Goal: Task Accomplishment & Management: Complete application form

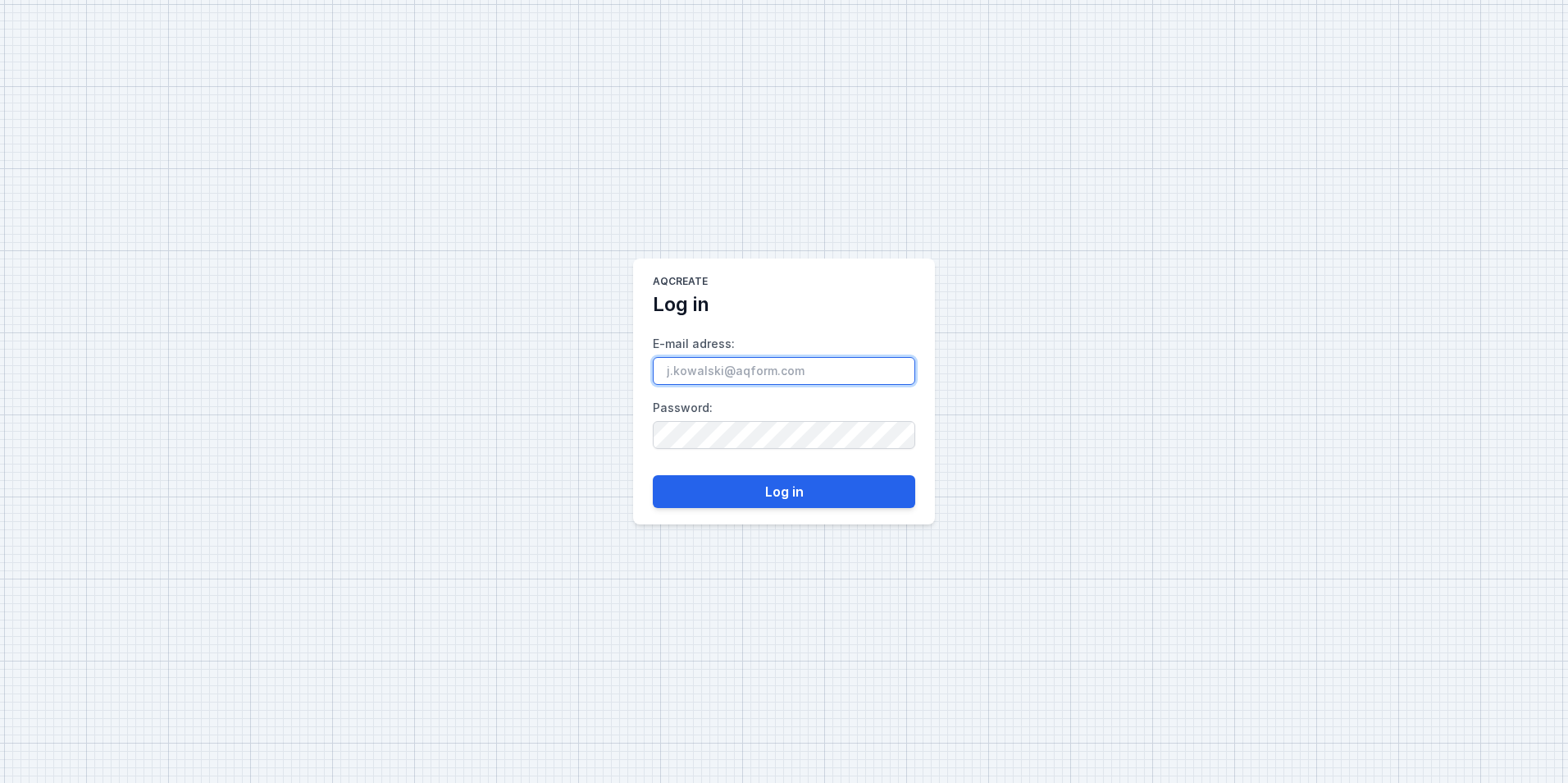
click at [781, 364] on input "E-mail adress :" at bounding box center [784, 370] width 262 height 28
paste input "[EMAIL_ADDRESS][DOMAIN_NAME]"
type input "[EMAIL_ADDRESS][DOMAIN_NAME]"
click at [837, 495] on button "Log in" at bounding box center [784, 491] width 262 height 33
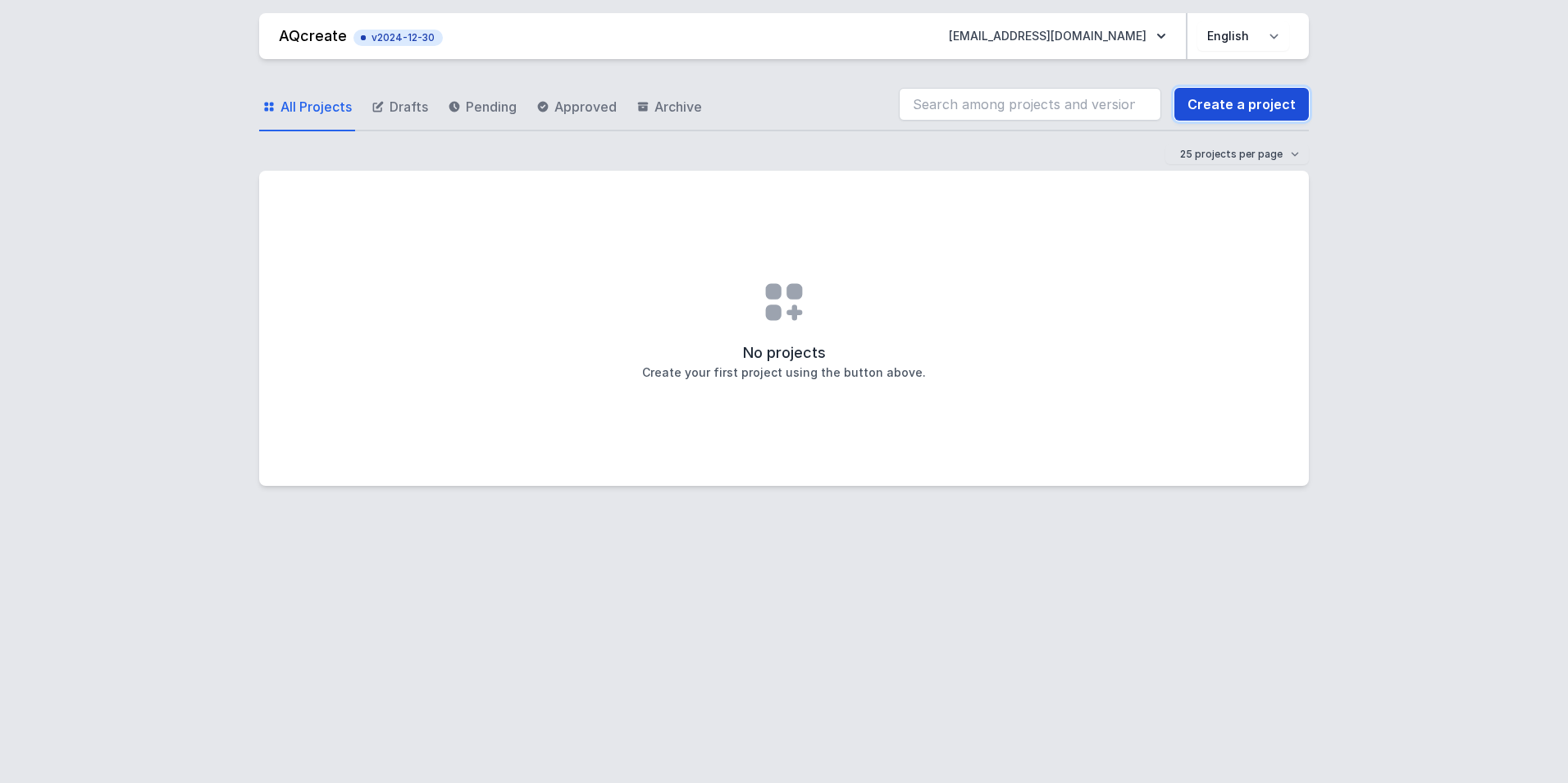
click at [1232, 103] on link "Create a project" at bounding box center [1241, 105] width 135 height 33
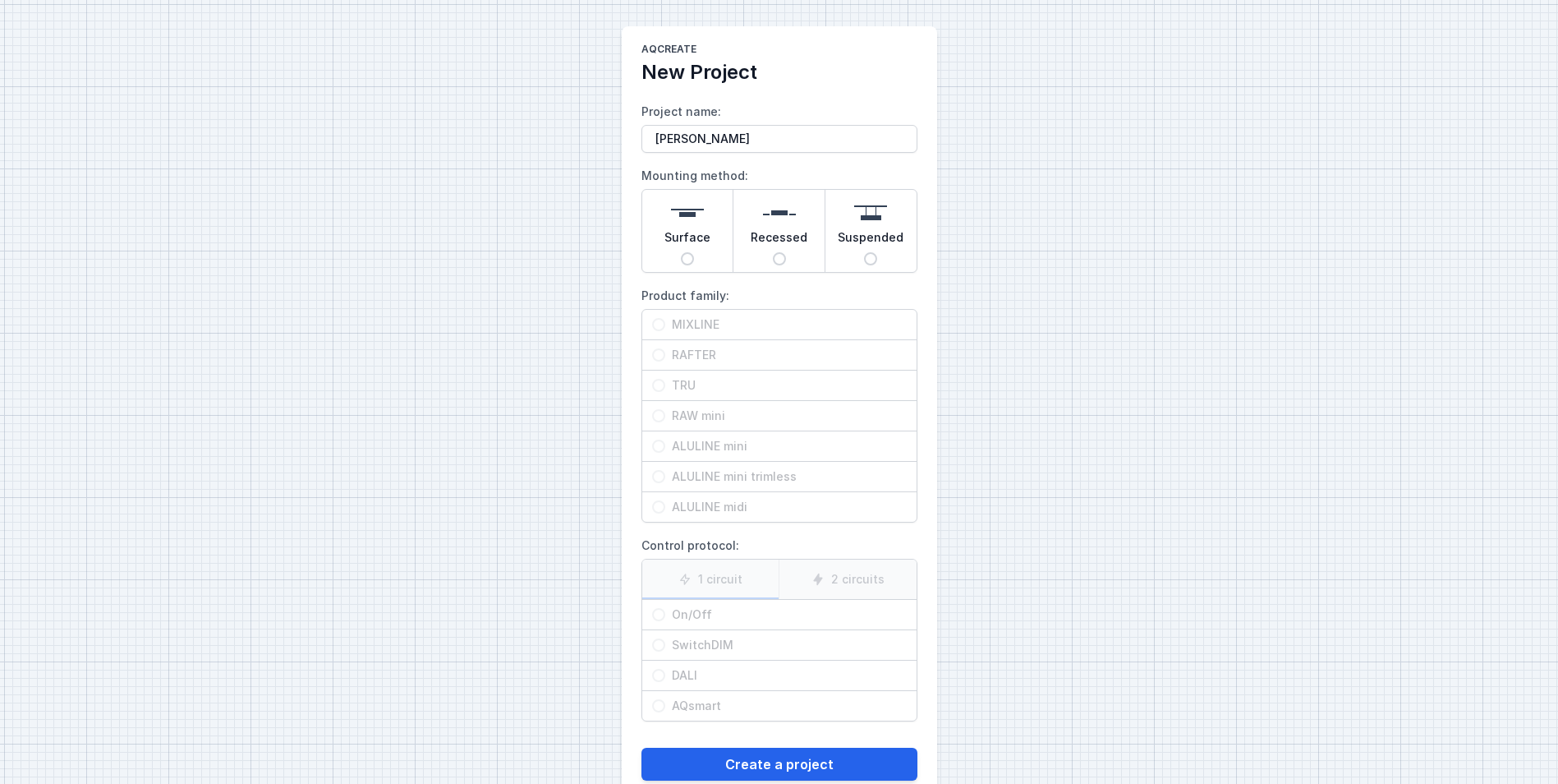
type input "[PERSON_NAME]"
click at [894, 243] on span "Suspended" at bounding box center [871, 241] width 66 height 23
click at [877, 252] on input "Suspended" at bounding box center [870, 259] width 13 height 13
radio input "true"
click at [660, 353] on input "RAFTER" at bounding box center [658, 354] width 13 height 13
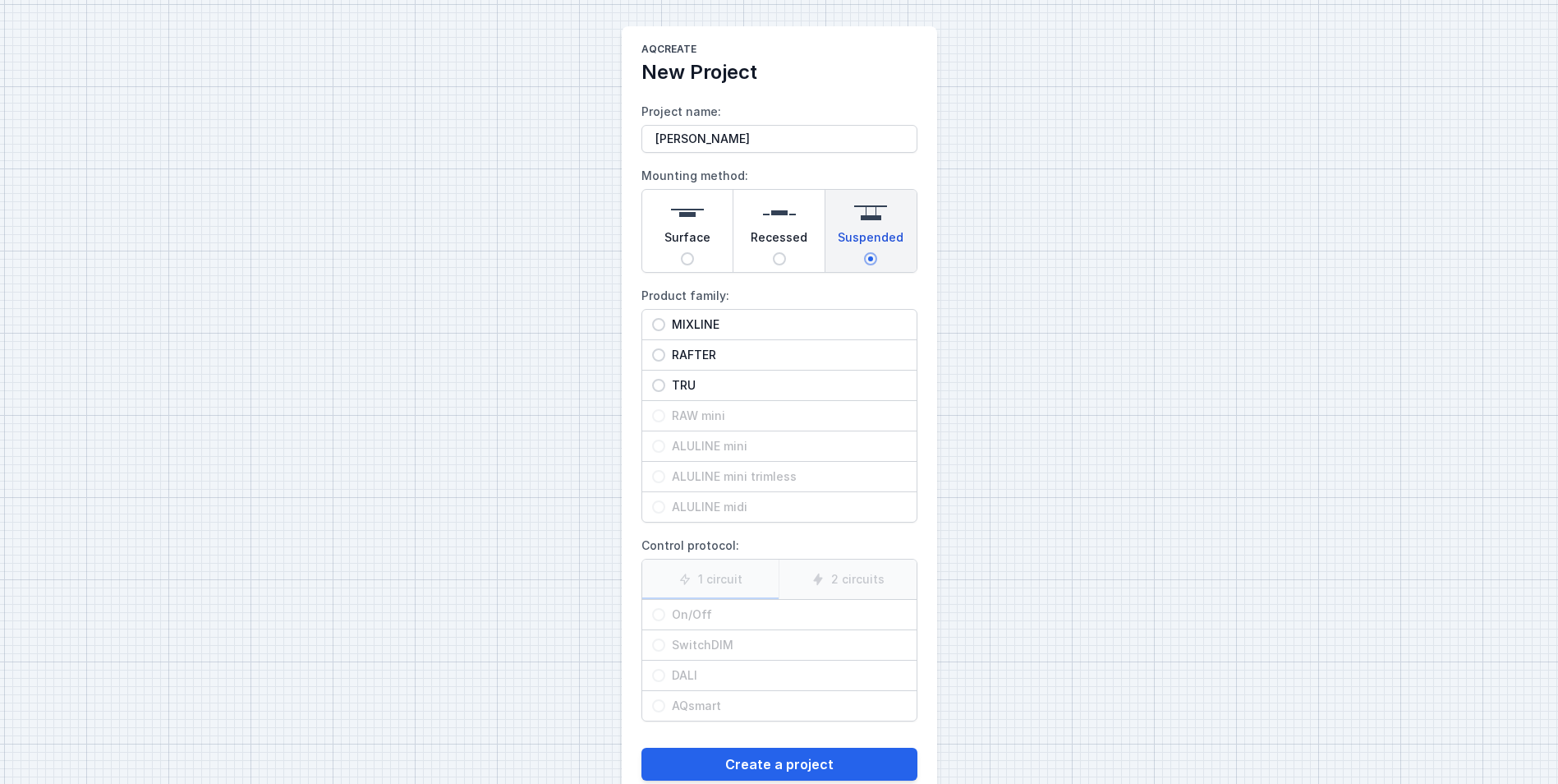
radio input "true"
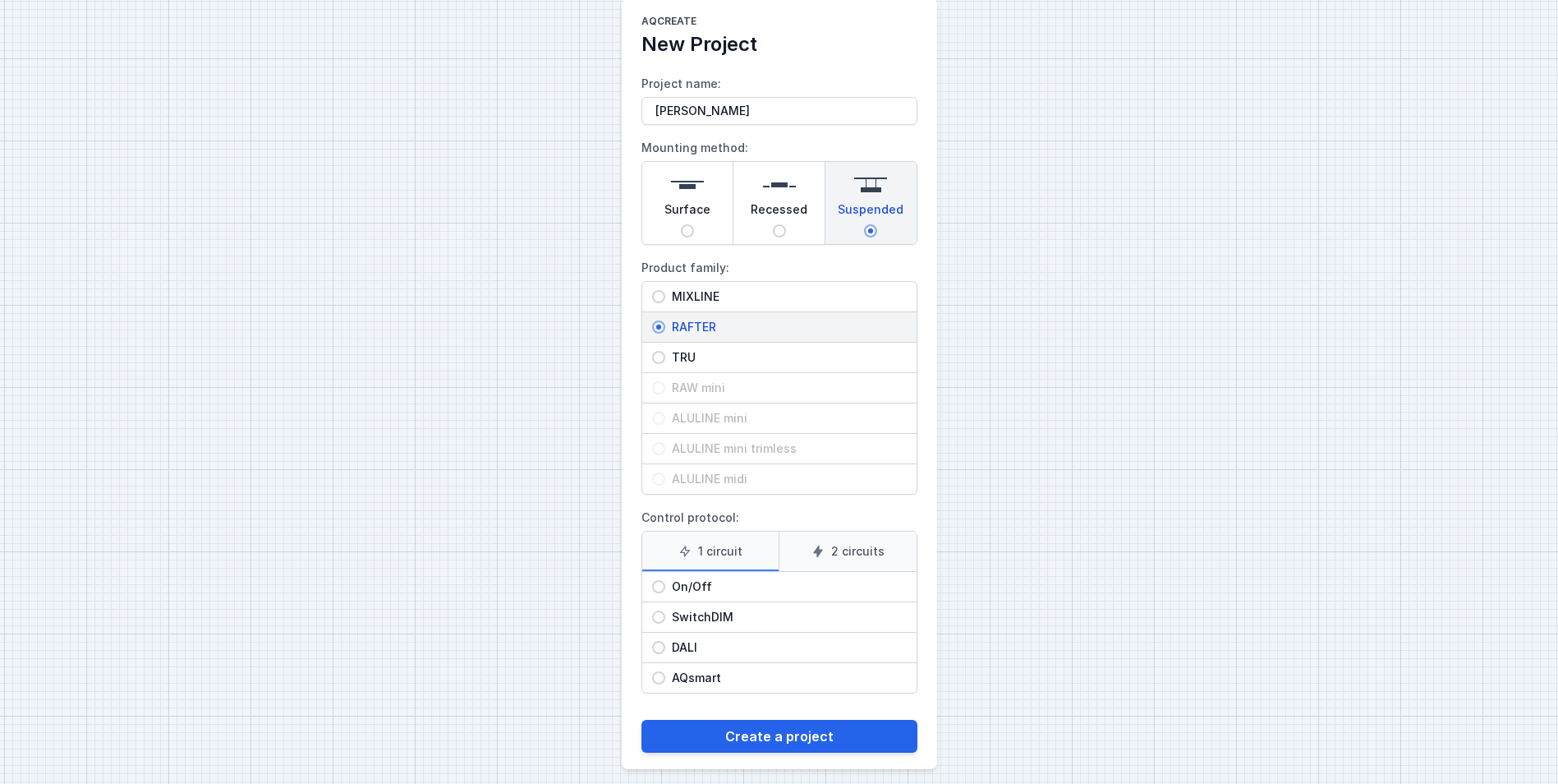
scroll to position [39, 0]
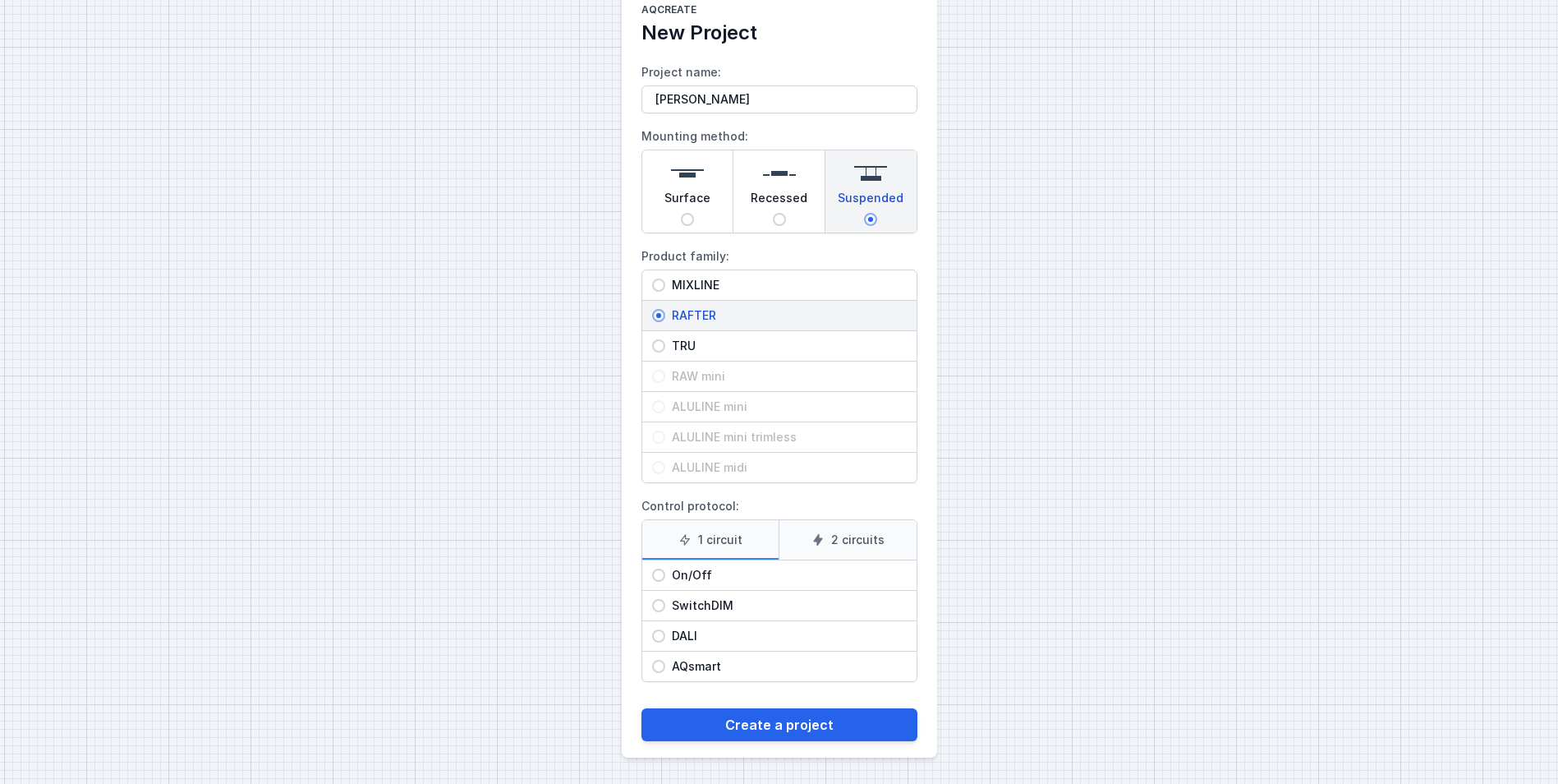
click at [835, 541] on label "2 circuits" at bounding box center [847, 539] width 138 height 39
click at [0, 0] on input "2 circuits" at bounding box center [0, 0] width 0 height 0
click at [707, 544] on label "1 circuit" at bounding box center [711, 539] width 137 height 39
click at [0, 0] on input "1 circuit" at bounding box center [0, 0] width 0 height 0
click at [660, 350] on input "TRU" at bounding box center [658, 345] width 13 height 13
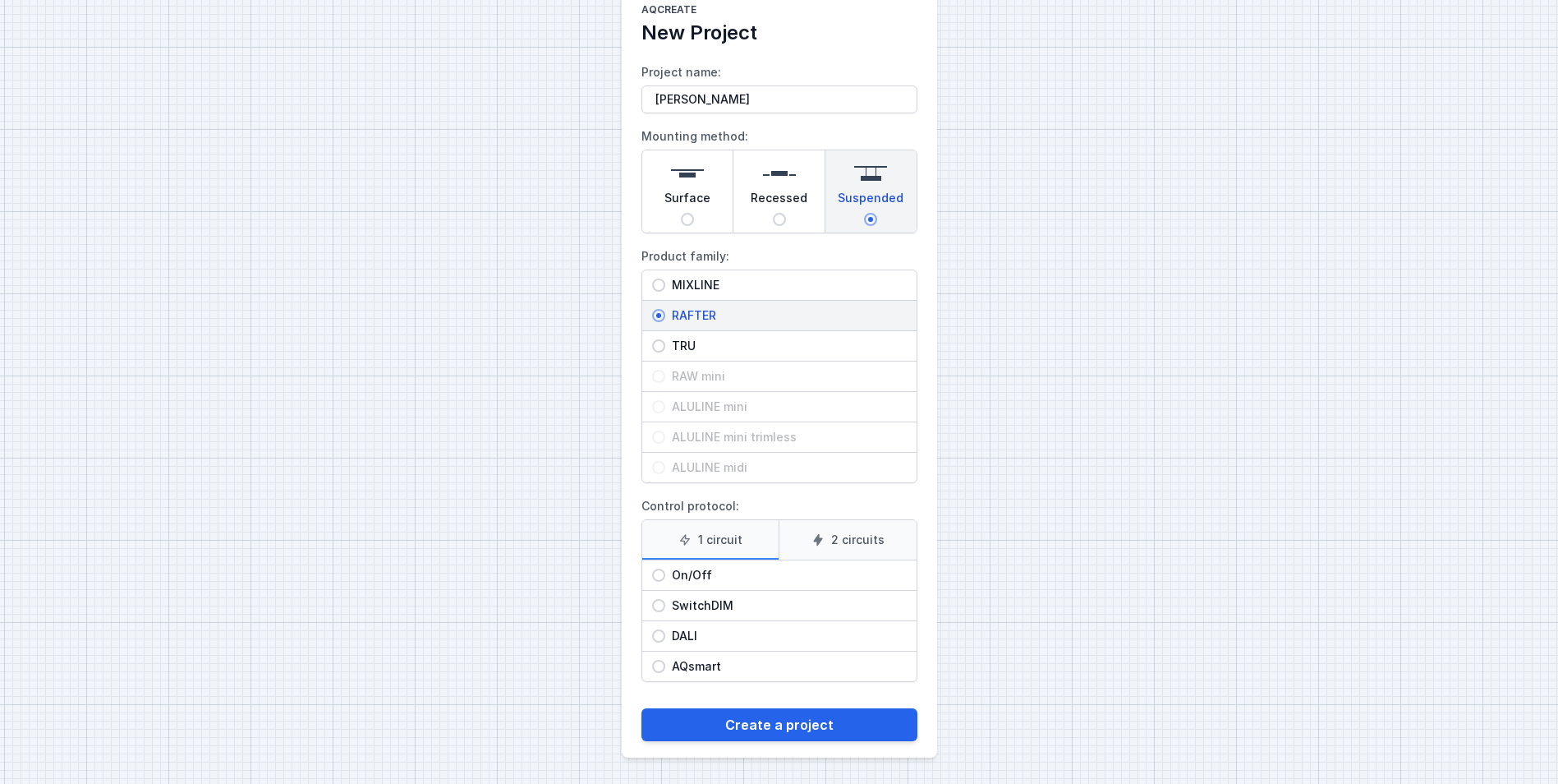
radio input "true"
click at [659, 286] on input "MIXLINE" at bounding box center [658, 285] width 13 height 13
radio input "true"
click at [659, 319] on input "RAFTER" at bounding box center [658, 315] width 13 height 13
radio input "true"
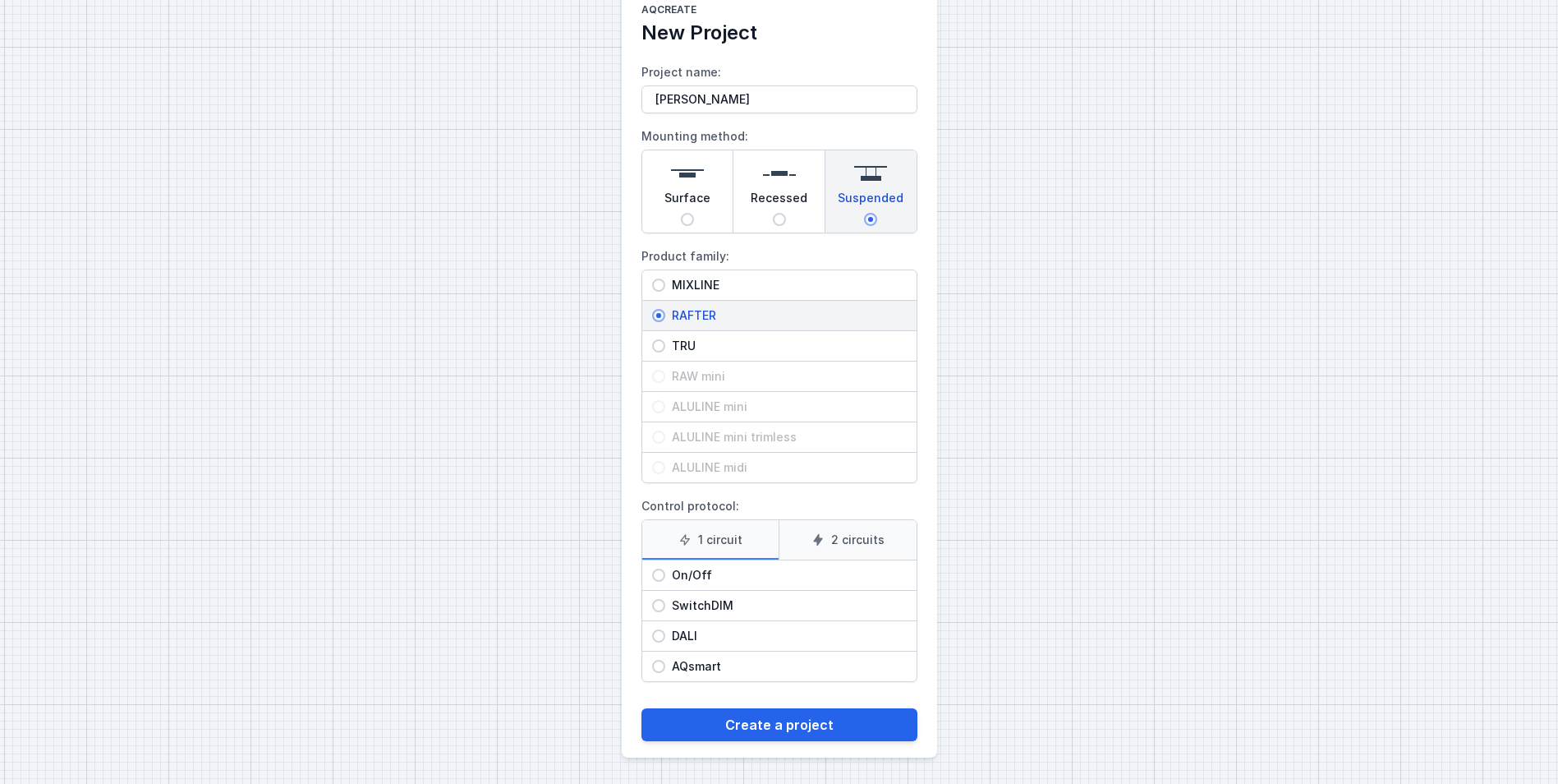
click at [652, 629] on div "DALI" at bounding box center [779, 635] width 275 height 29
click at [652, 629] on input "DALI" at bounding box center [658, 635] width 13 height 13
radio input "true"
click at [859, 530] on label "2 circuits" at bounding box center [847, 539] width 138 height 39
click at [0, 0] on input "2 circuits" at bounding box center [0, 0] width 0 height 0
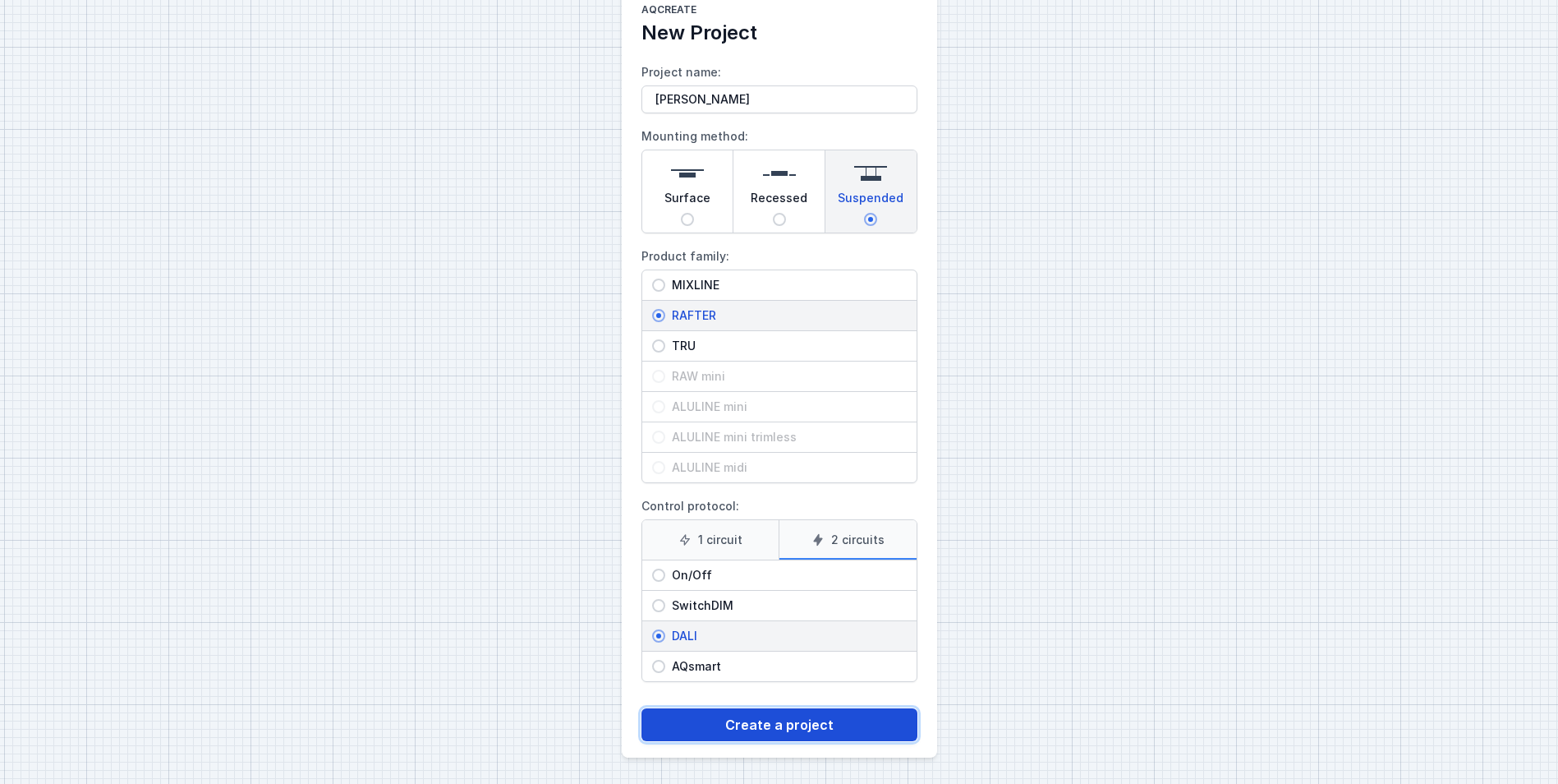
click at [777, 721] on button "Create a project" at bounding box center [779, 724] width 276 height 33
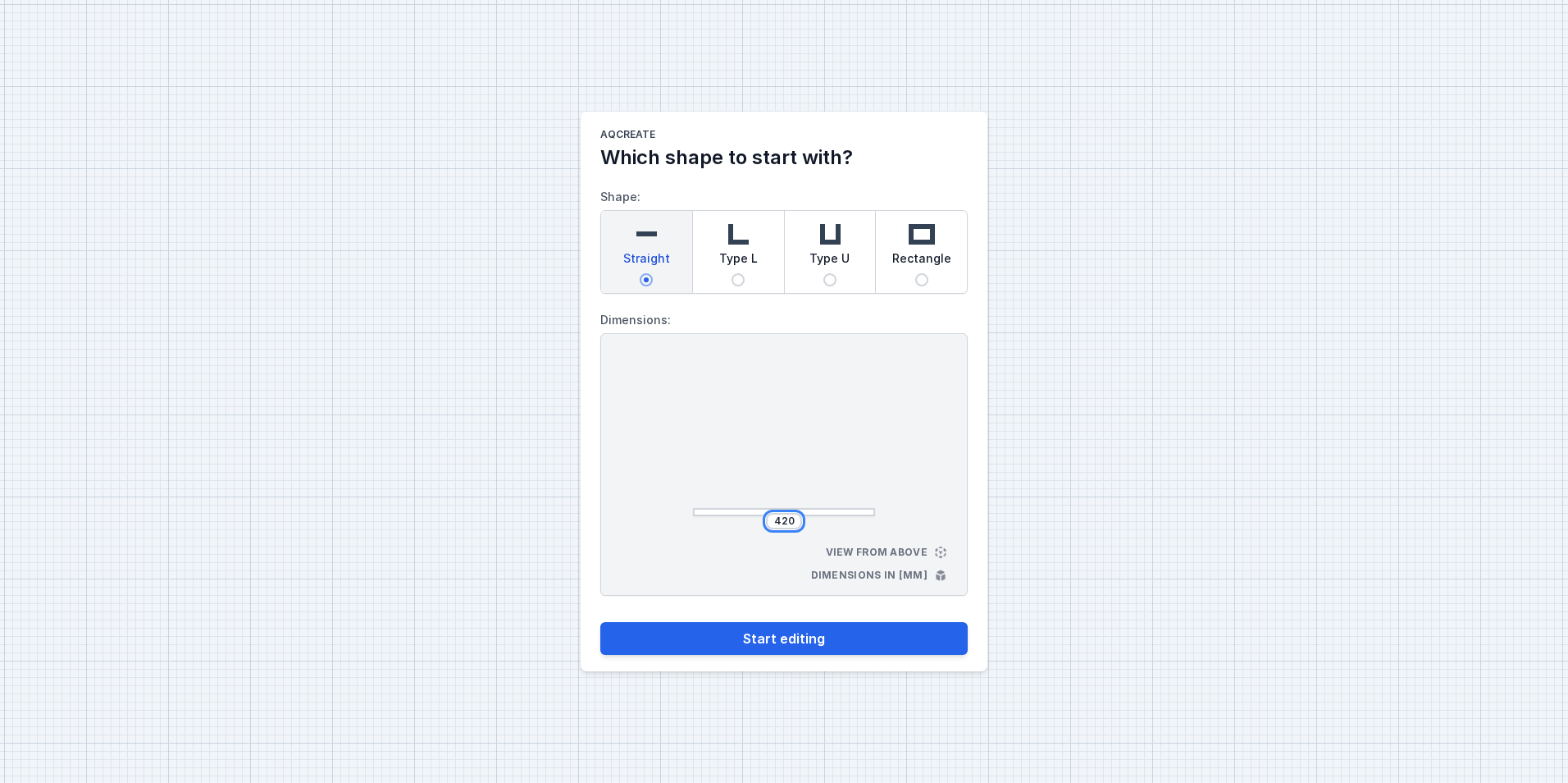
click at [783, 514] on input "420" at bounding box center [784, 521] width 27 height 13
type input "40"
type input "3000"
click at [814, 630] on button "Start editing" at bounding box center [784, 638] width 367 height 33
select select "M"
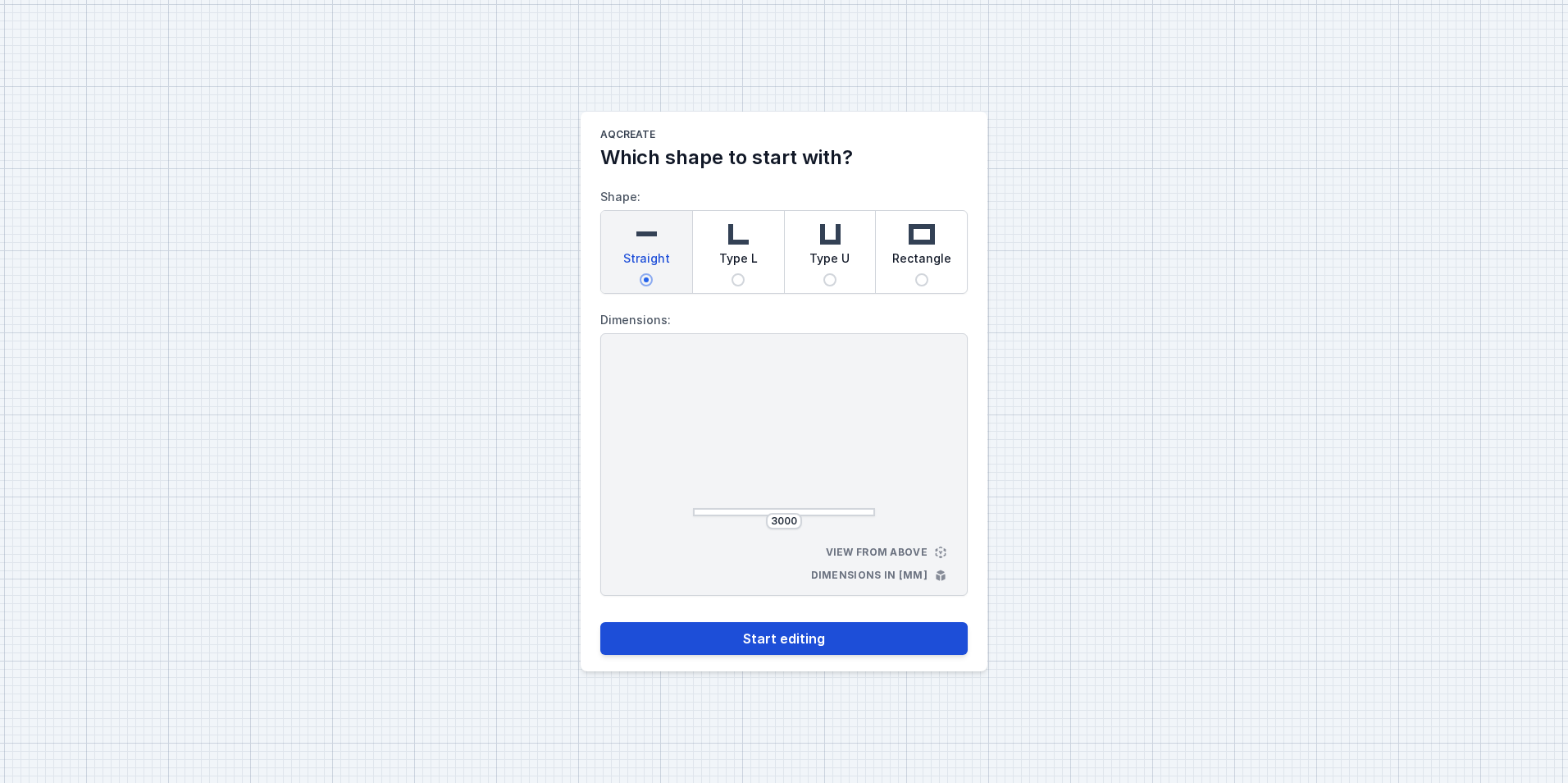
select select "3000"
select select "4"
select select "true"
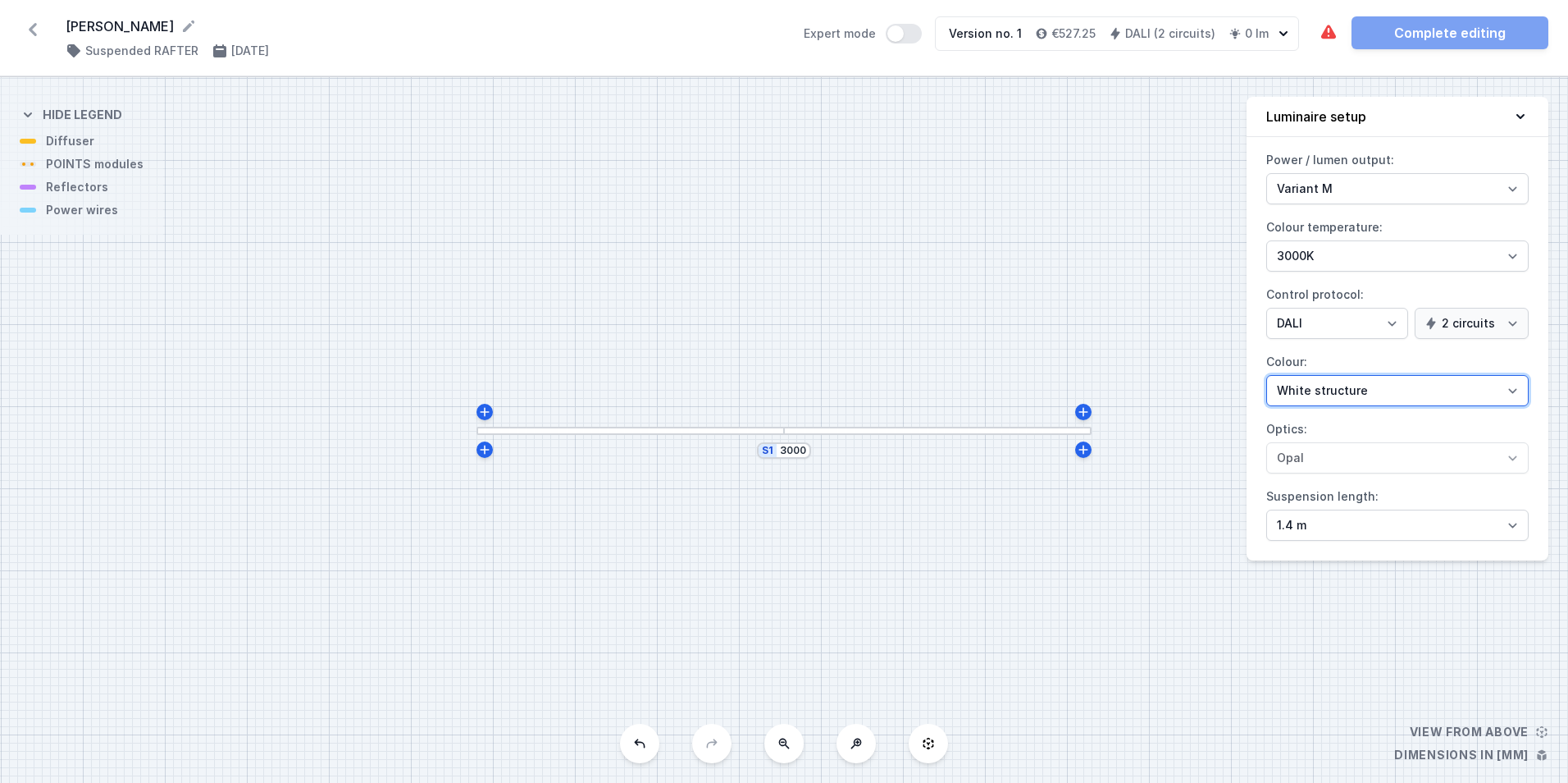
click at [1504, 392] on select "White structure Black structure Gold structure Copper Gray Another colour (from…" at bounding box center [1397, 391] width 262 height 31
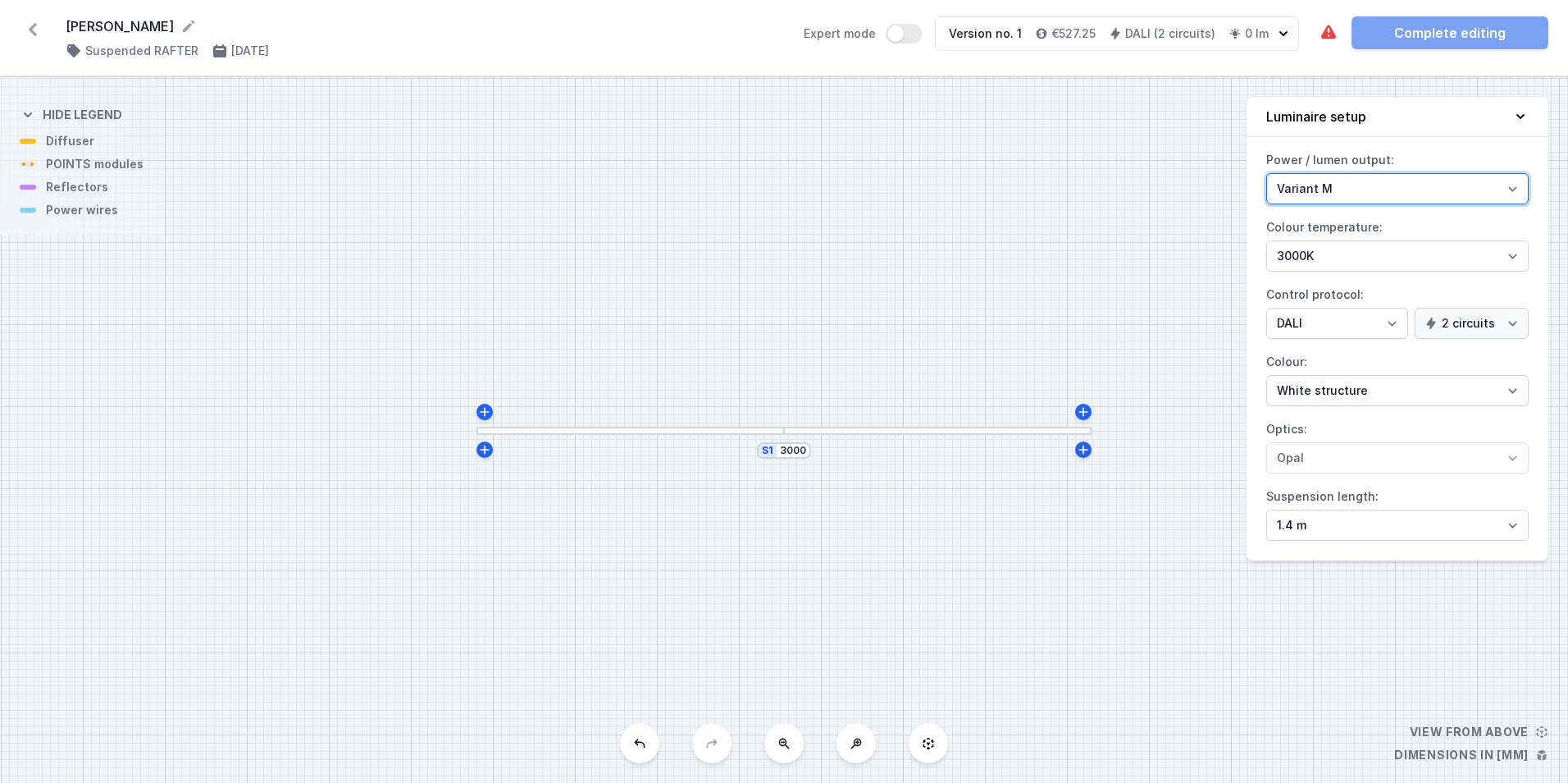
click at [1399, 190] on select "Variant L Variant M" at bounding box center [1397, 189] width 262 height 31
click at [1382, 191] on select "Variant L Variant M" at bounding box center [1397, 189] width 262 height 31
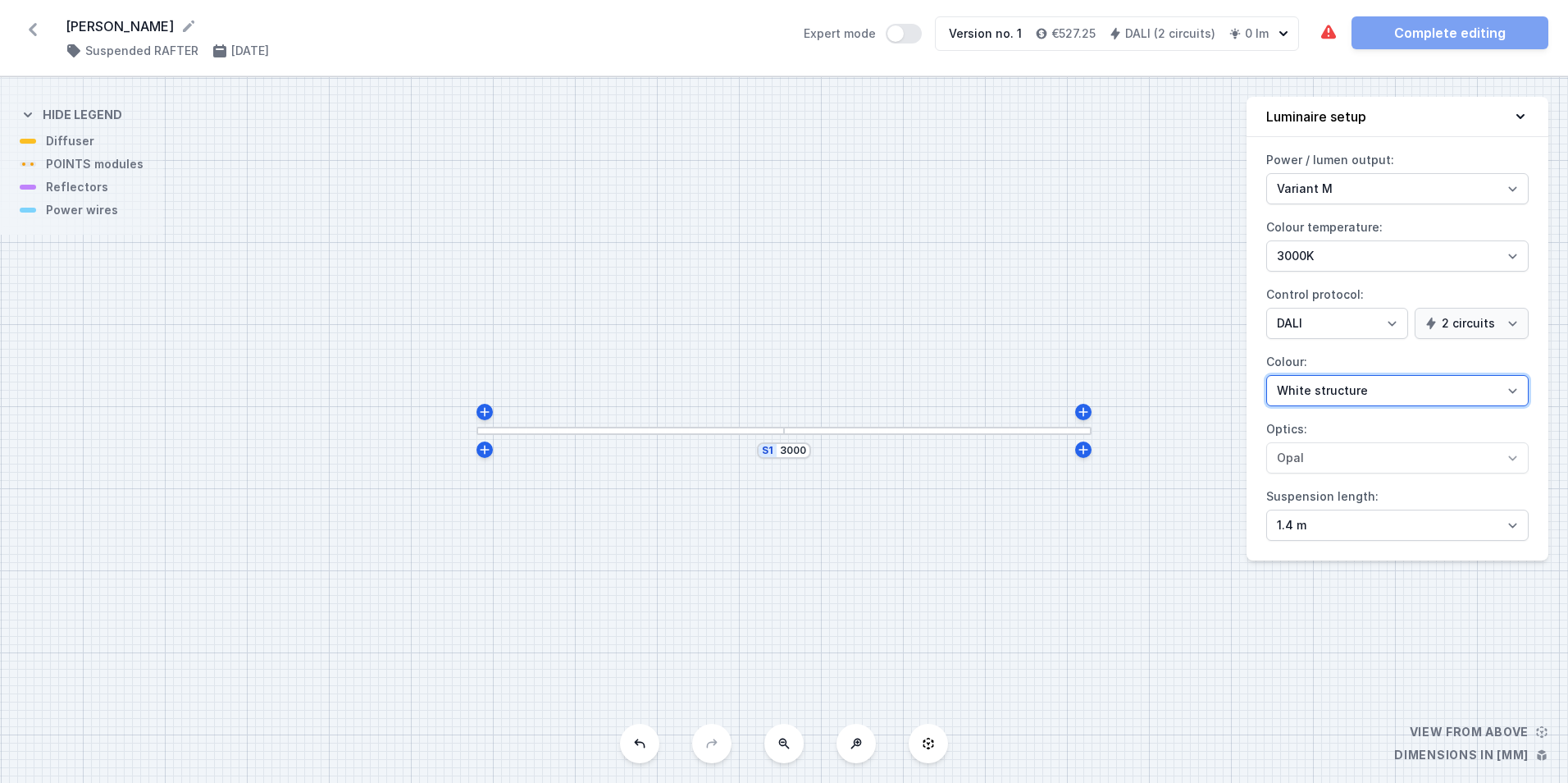
click at [1331, 395] on select "White structure Black structure Gold structure Copper Gray Another colour (from…" at bounding box center [1397, 391] width 262 height 31
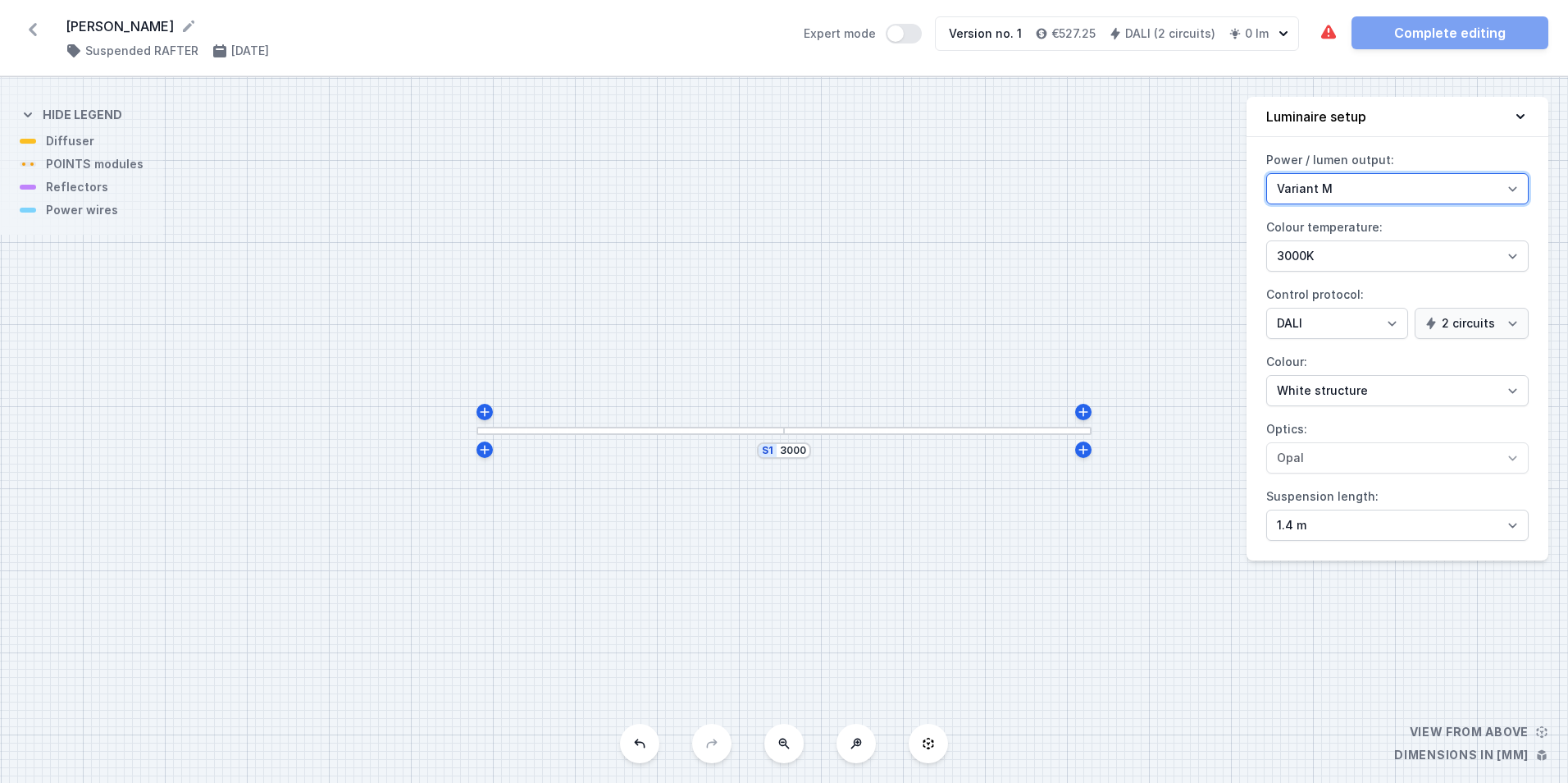
click at [1396, 182] on select "Variant L Variant M" at bounding box center [1397, 189] width 262 height 31
click at [1215, 288] on div "S1 3000" at bounding box center [784, 429] width 1568 height 705
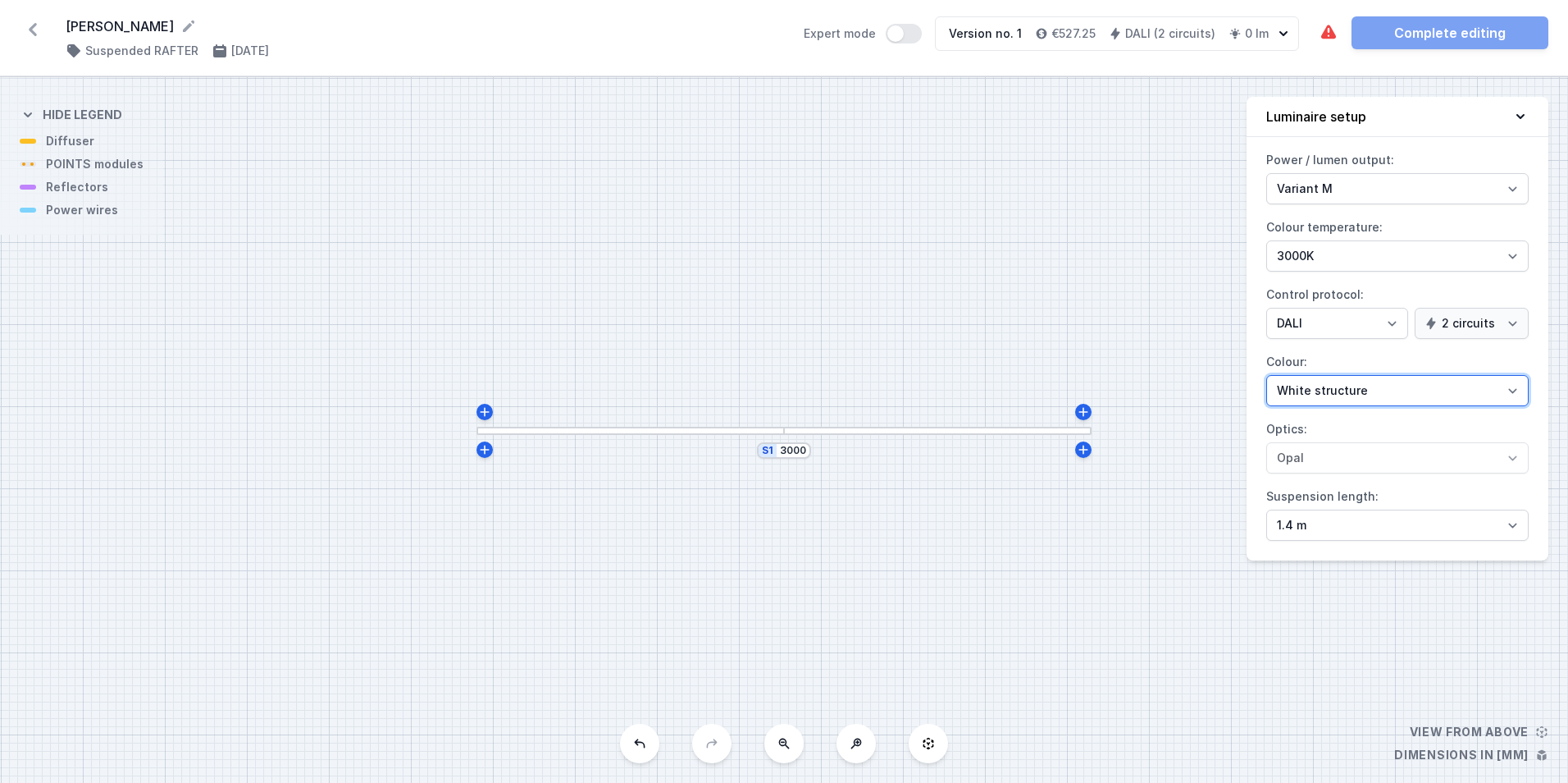
click at [1327, 386] on select "White structure Black structure Gold structure Copper Gray Another colour (from…" at bounding box center [1397, 391] width 262 height 31
click at [1266, 375] on select "White structure Black structure Gold structure Copper Gray Another colour (from…" at bounding box center [1397, 391] width 262 height 31
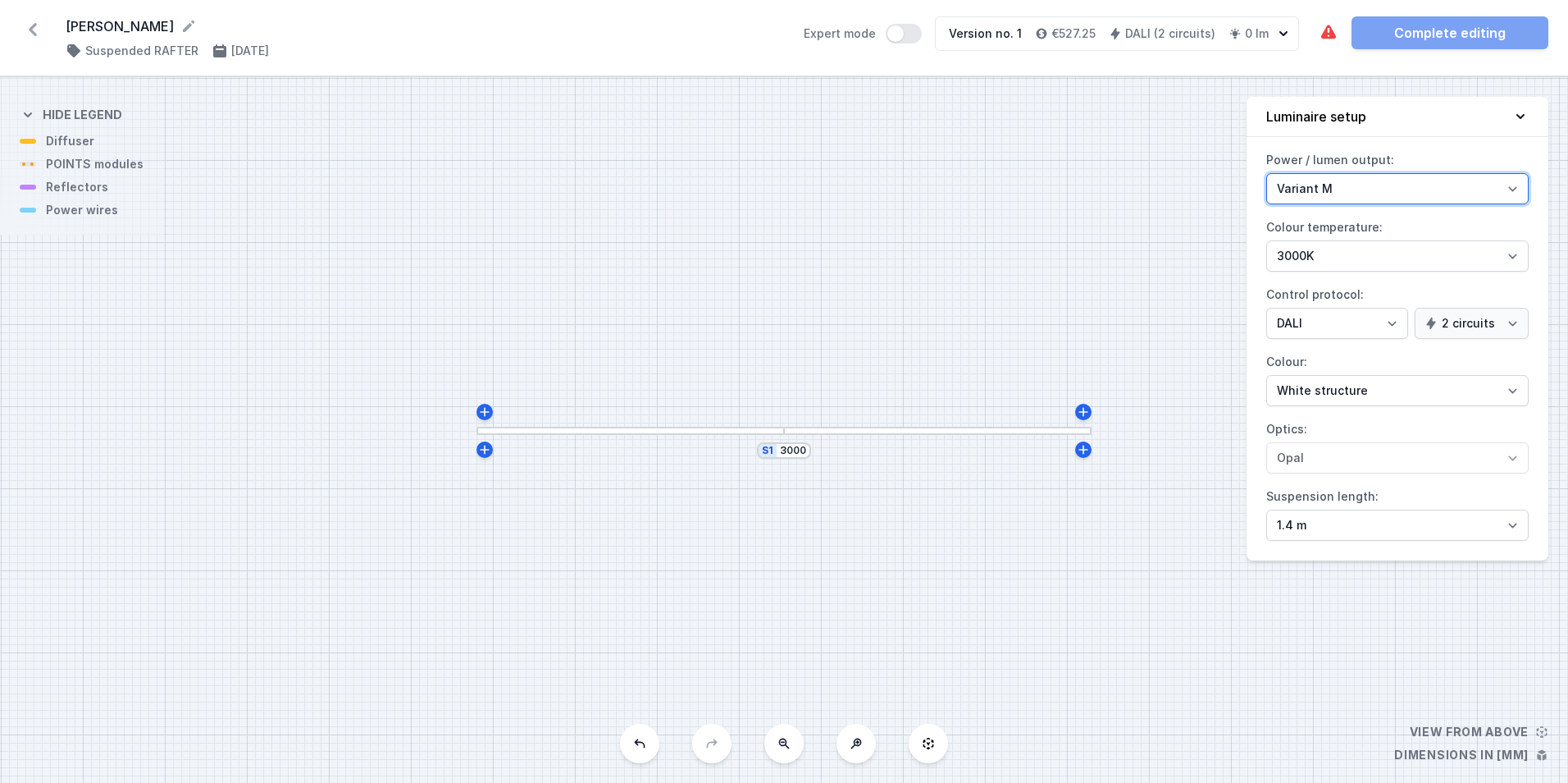
click at [1377, 187] on select "Variant L Variant M" at bounding box center [1397, 189] width 262 height 31
click at [1266, 173] on select "Variant L Variant M" at bounding box center [1397, 189] width 262 height 31
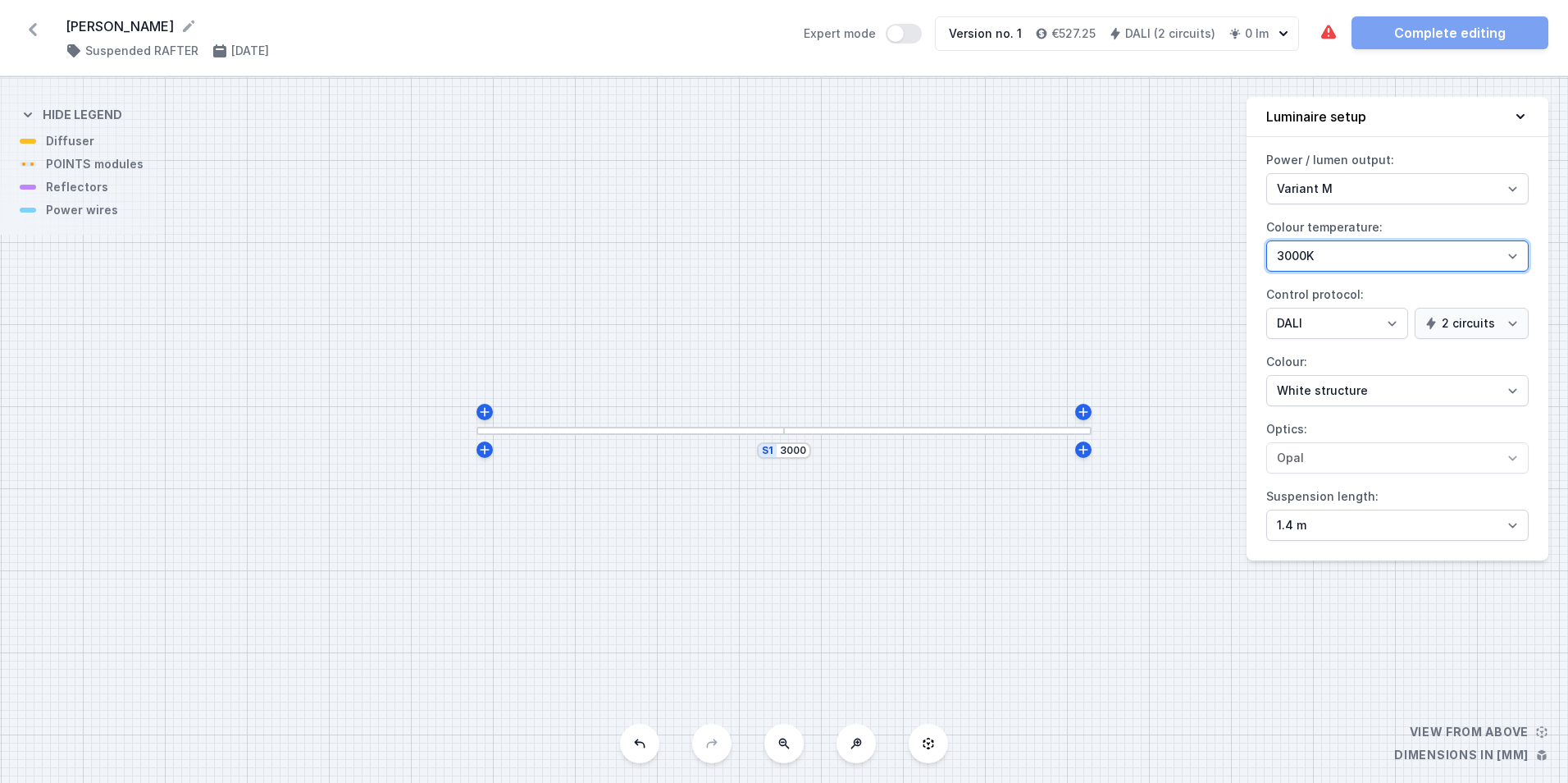
click at [1335, 256] on select "2700K 3000K 4000K" at bounding box center [1397, 256] width 262 height 31
select select "2700"
click at [1266, 240] on select "2700K 3000K 4000K" at bounding box center [1397, 256] width 262 height 31
click at [139, 175] on div "S1 3000" at bounding box center [784, 429] width 1568 height 705
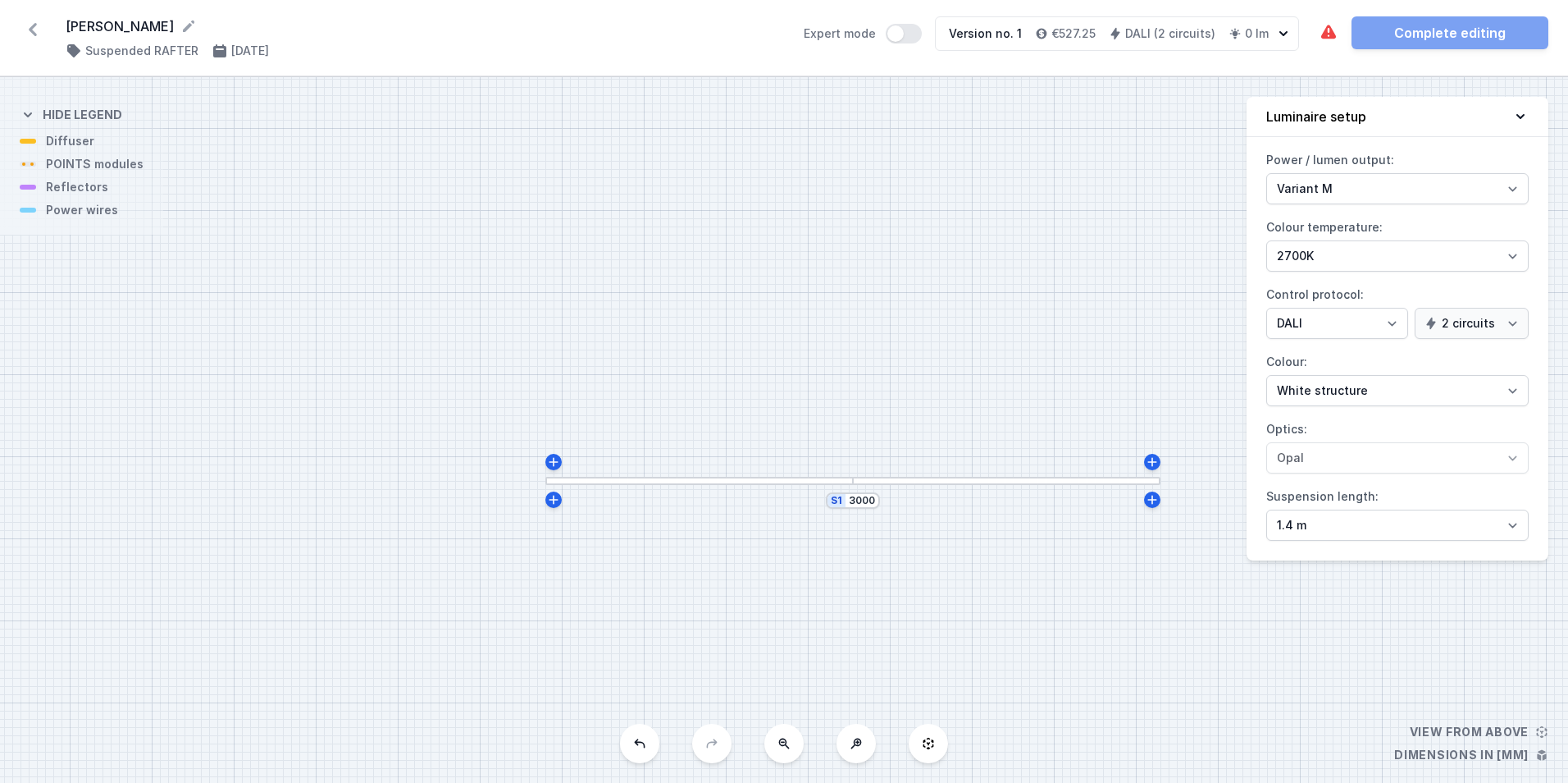
drag, startPoint x: 121, startPoint y: 167, endPoint x: 190, endPoint y: 216, distance: 84.6
click at [190, 216] on div "S1 3000" at bounding box center [784, 429] width 1568 height 705
click at [90, 169] on div "S1 3000" at bounding box center [784, 429] width 1568 height 705
click at [81, 148] on div "S1 3000" at bounding box center [784, 429] width 1568 height 705
click at [1442, 532] on select "1.4 m 3 m 4 m 5 m" at bounding box center [1397, 525] width 262 height 31
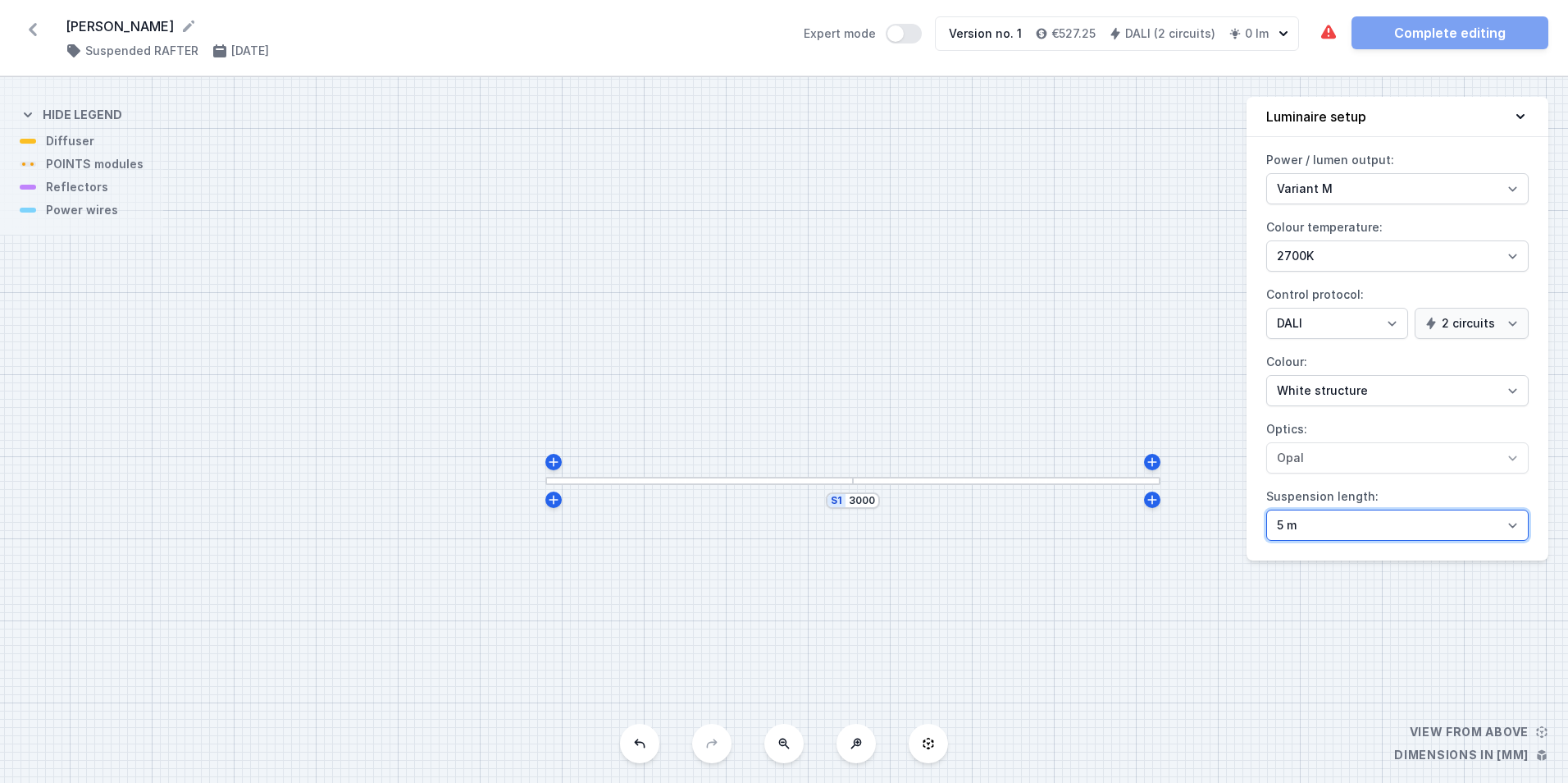
click at [1266, 510] on select "1.4 m 3 m 4 m 5 m" at bounding box center [1397, 525] width 262 height 31
click at [1407, 528] on select "1.4 m 3 m 4 m 5 m" at bounding box center [1397, 525] width 262 height 31
select select "4000"
click at [1266, 510] on select "1.4 m 3 m 4 m 5 m" at bounding box center [1397, 525] width 262 height 31
click at [1473, 315] on select "1 circuit 2 circuits" at bounding box center [1471, 323] width 114 height 31
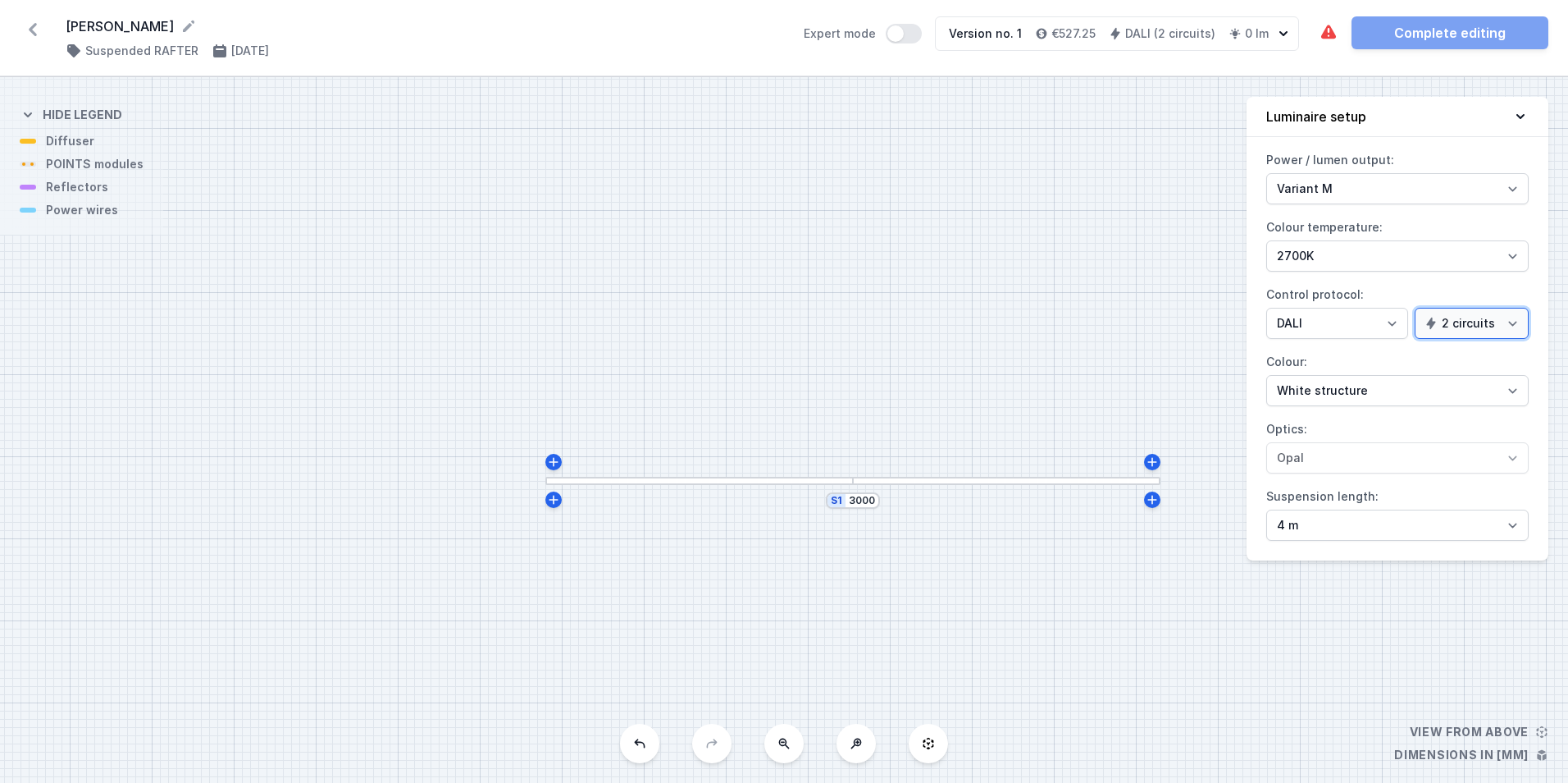
click at [1417, 307] on select "1 circuit 2 circuits" at bounding box center [1471, 323] width 114 height 31
click at [1475, 331] on select "1 circuit 2 circuits" at bounding box center [1471, 323] width 114 height 31
click at [1417, 307] on select "1 circuit 2 circuits" at bounding box center [1471, 323] width 114 height 31
click at [1450, 329] on select "1 circuit 2 circuits" at bounding box center [1471, 323] width 114 height 31
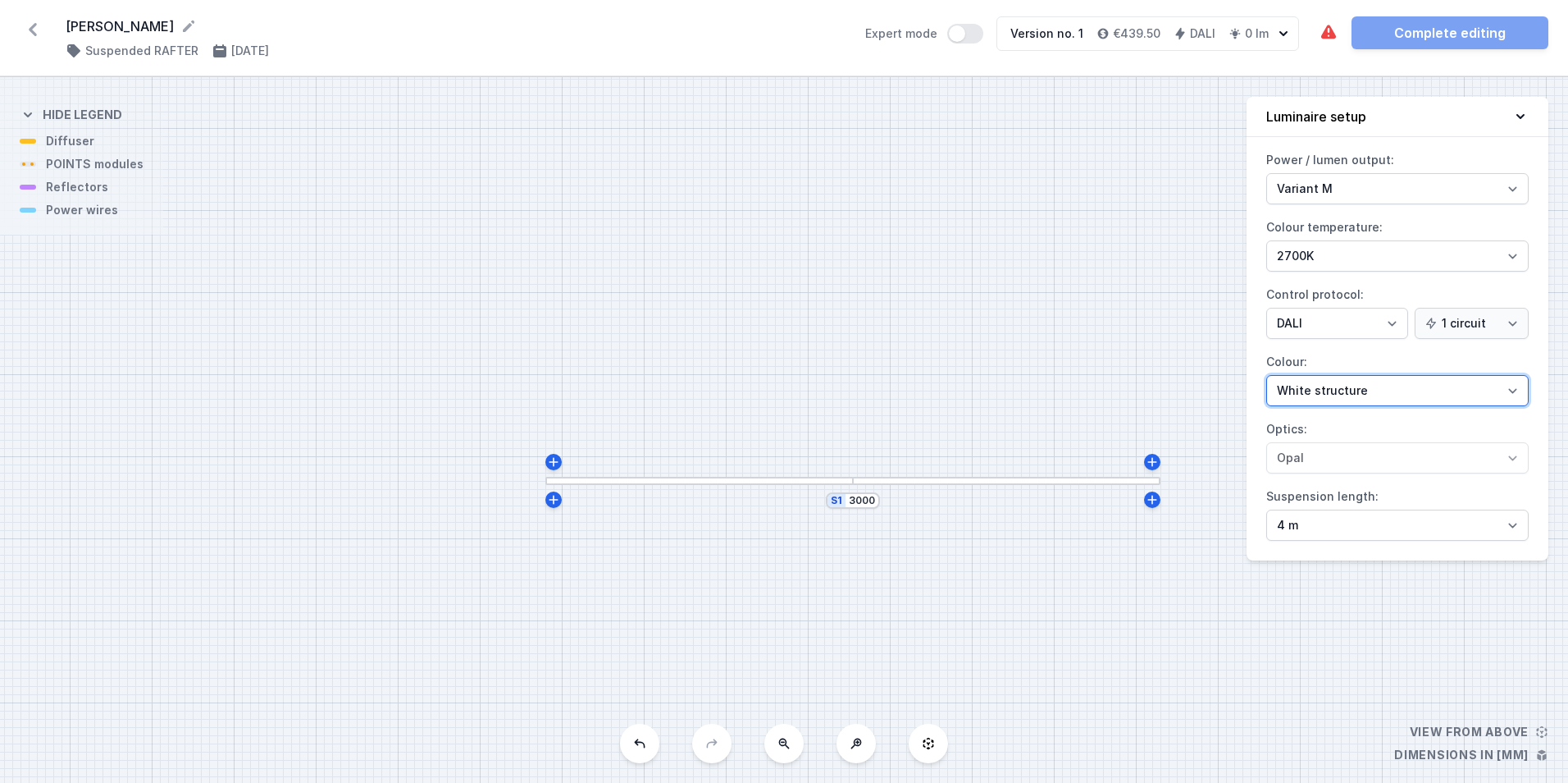
click at [1451, 391] on select "White structure Black structure Gold structure Copper Gray Another colour (from…" at bounding box center [1397, 391] width 262 height 31
click at [1451, 378] on select "White structure Black structure Gold structure Copper Gray Another colour (from…" at bounding box center [1397, 391] width 262 height 31
click at [1468, 327] on select "1 circuit 2 circuits" at bounding box center [1471, 323] width 114 height 31
select select "true"
click at [1417, 307] on select "1 circuit 2 circuits" at bounding box center [1471, 323] width 114 height 31
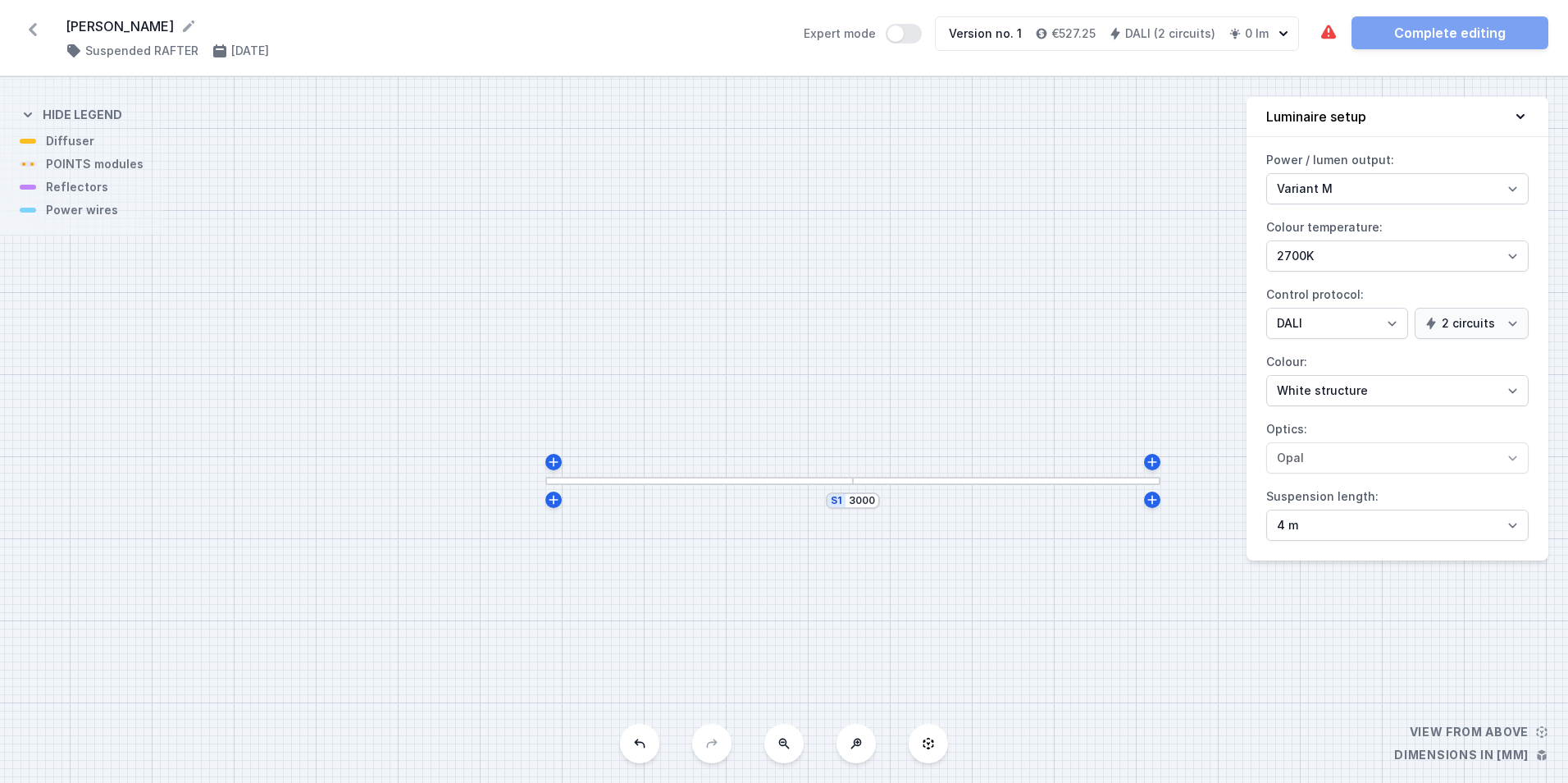
click at [76, 151] on div "S1 3000" at bounding box center [784, 429] width 1568 height 705
click at [82, 168] on div "S1 3000" at bounding box center [784, 429] width 1568 height 705
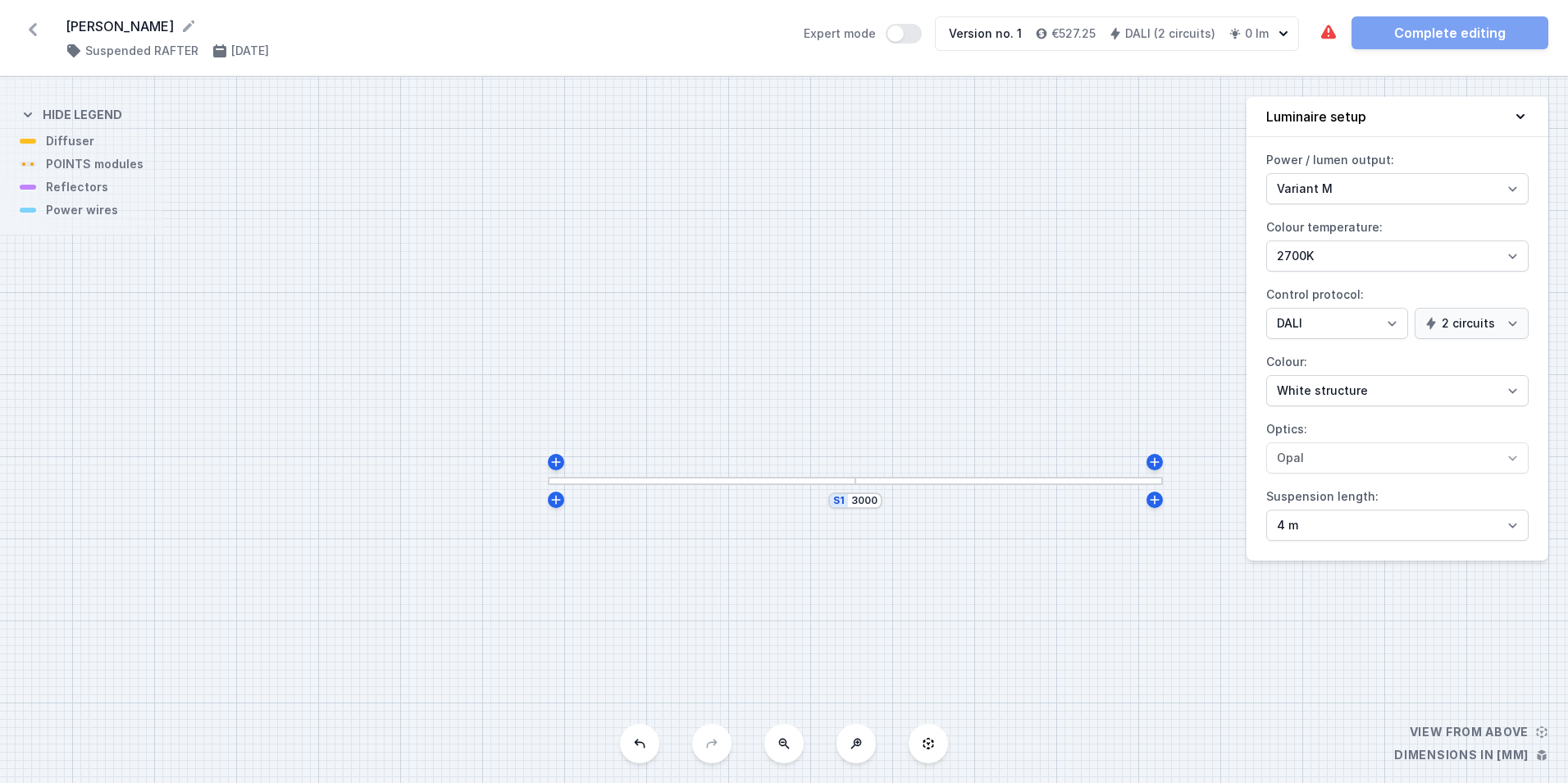
click at [82, 168] on div "S1 3000" at bounding box center [784, 429] width 1568 height 705
click at [1156, 502] on icon at bounding box center [1155, 499] width 9 height 9
type input "3015"
click at [1167, 553] on div at bounding box center [1163, 522] width 8 height 90
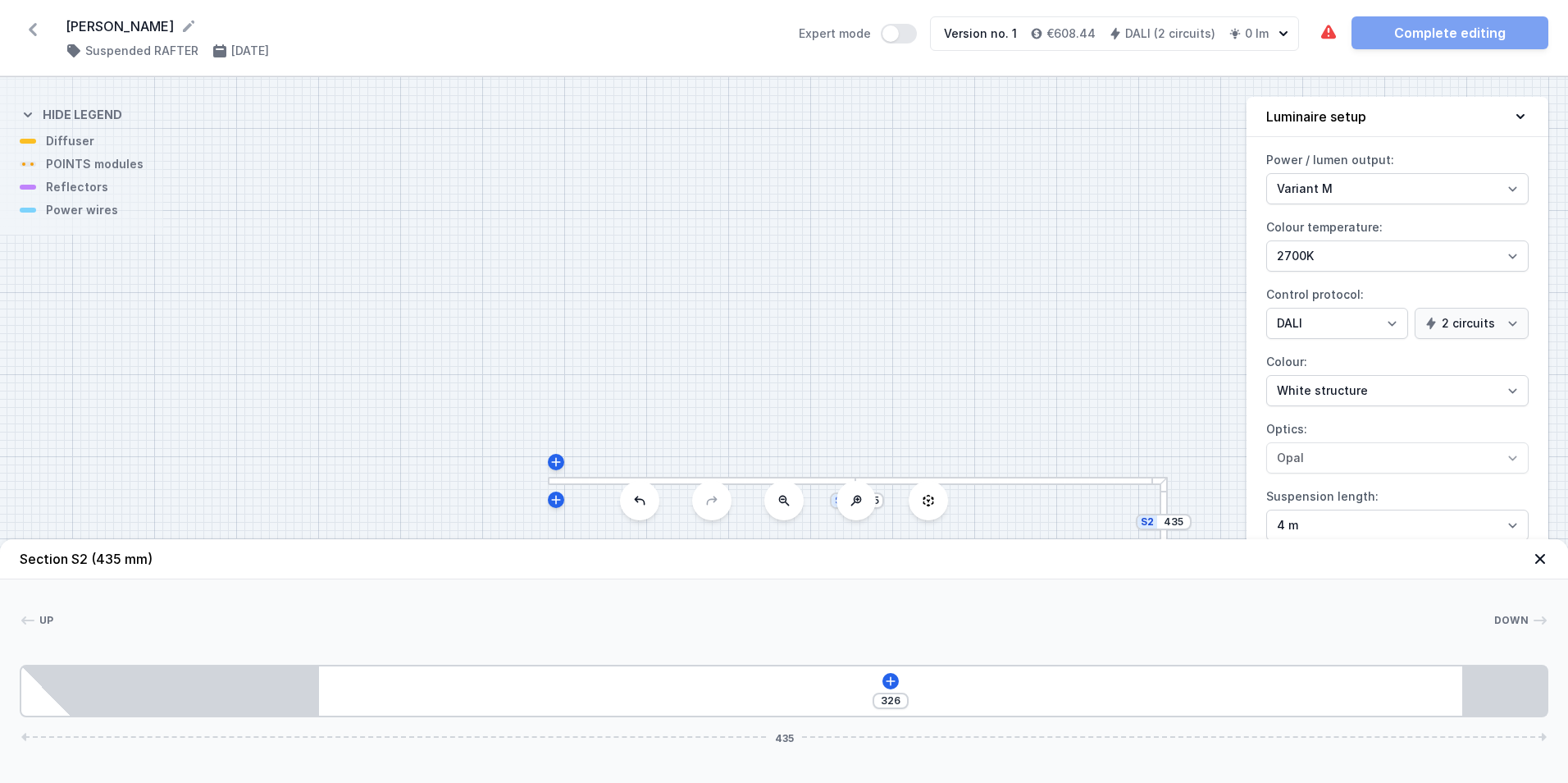
click at [1053, 334] on div "S2 435 S1 3015" at bounding box center [784, 429] width 1568 height 705
click at [1180, 470] on div "S2 435 S1 3015" at bounding box center [784, 429] width 1568 height 705
click at [1537, 559] on icon at bounding box center [1540, 558] width 16 height 17
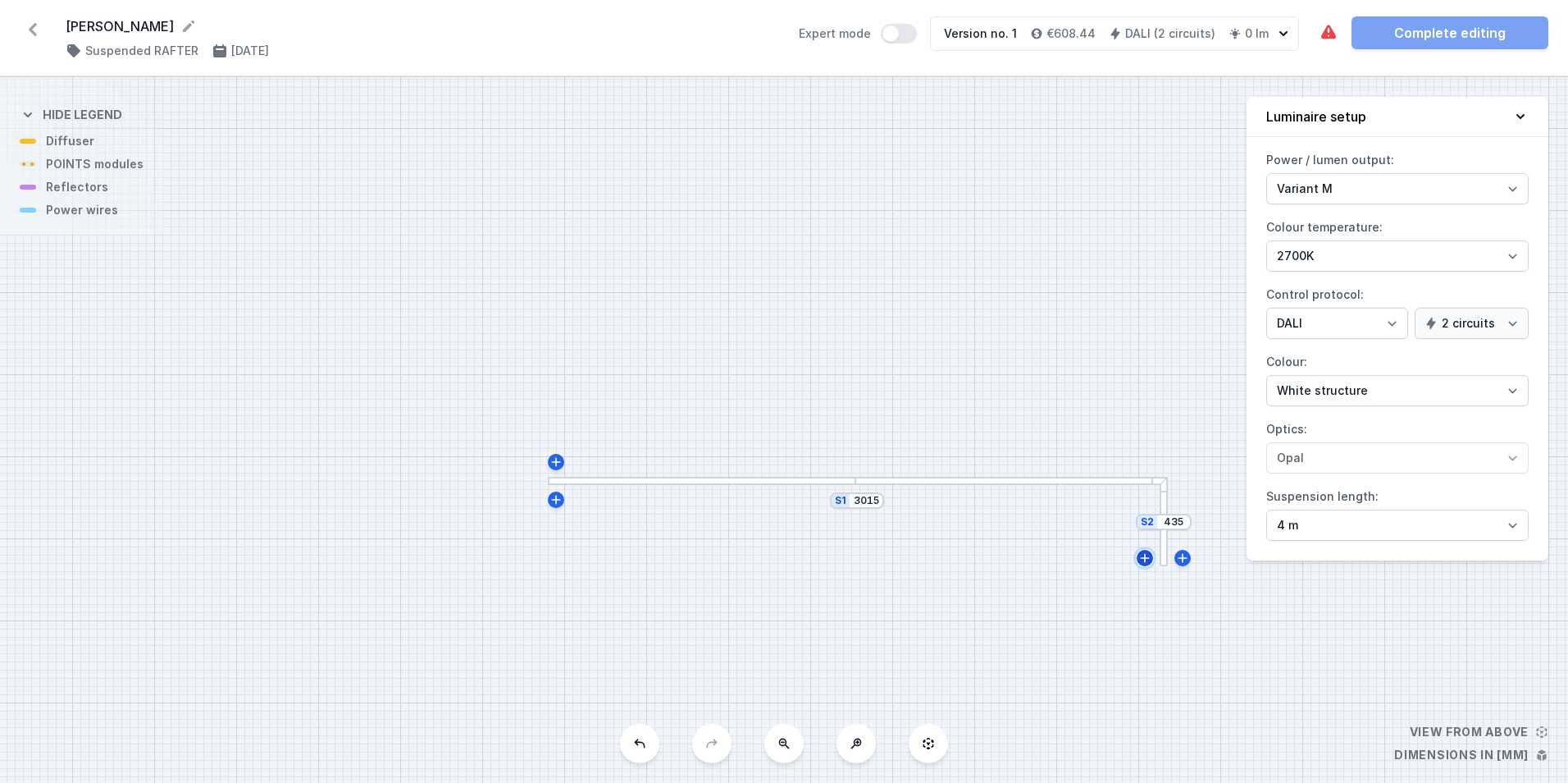
click at [1144, 557] on icon at bounding box center [1145, 557] width 9 height 9
click at [647, 738] on button at bounding box center [639, 743] width 39 height 39
type input "435"
click at [647, 738] on button at bounding box center [639, 743] width 39 height 39
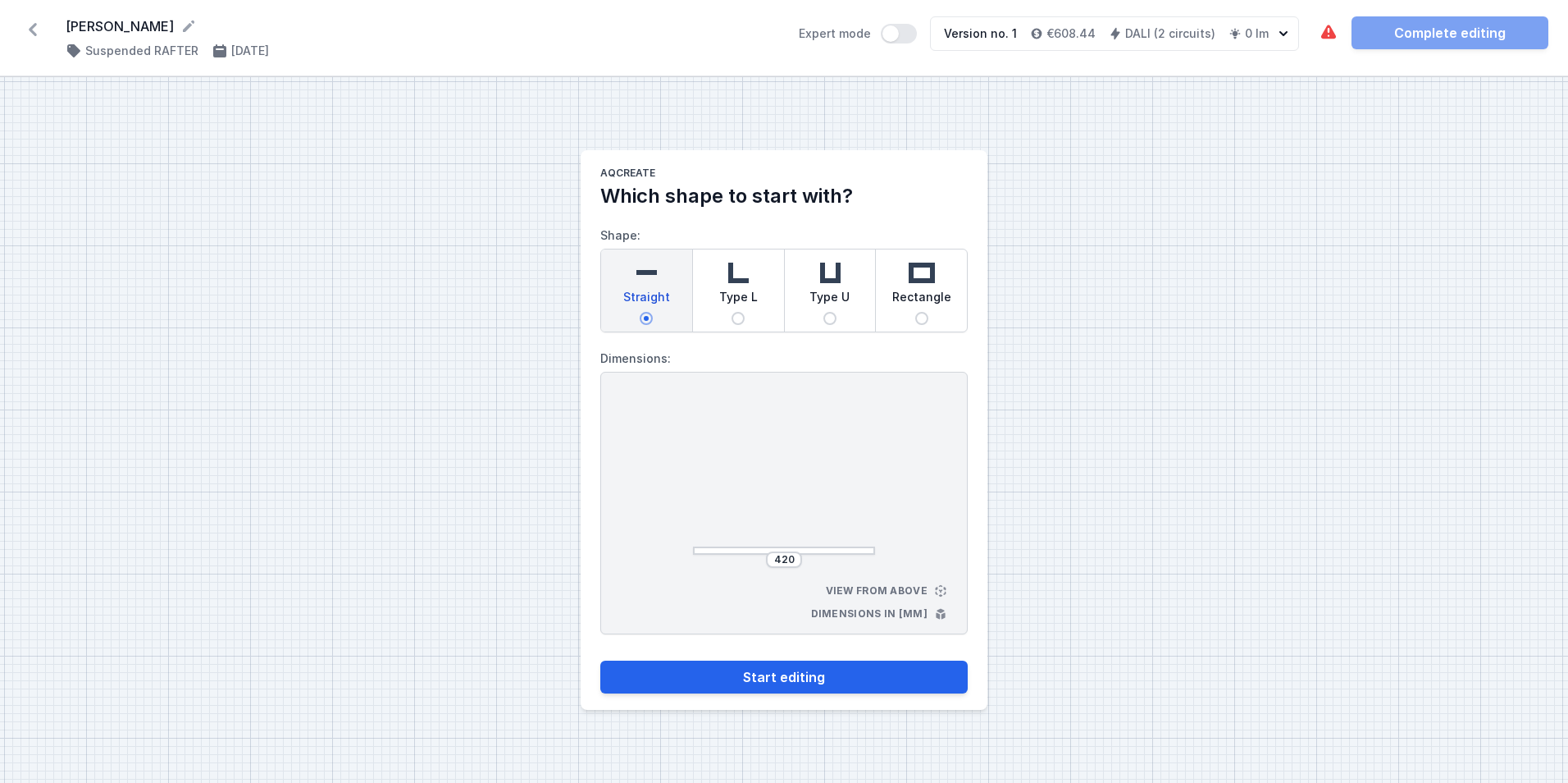
select select "M"
select select "3000"
select select "4"
select select "true"
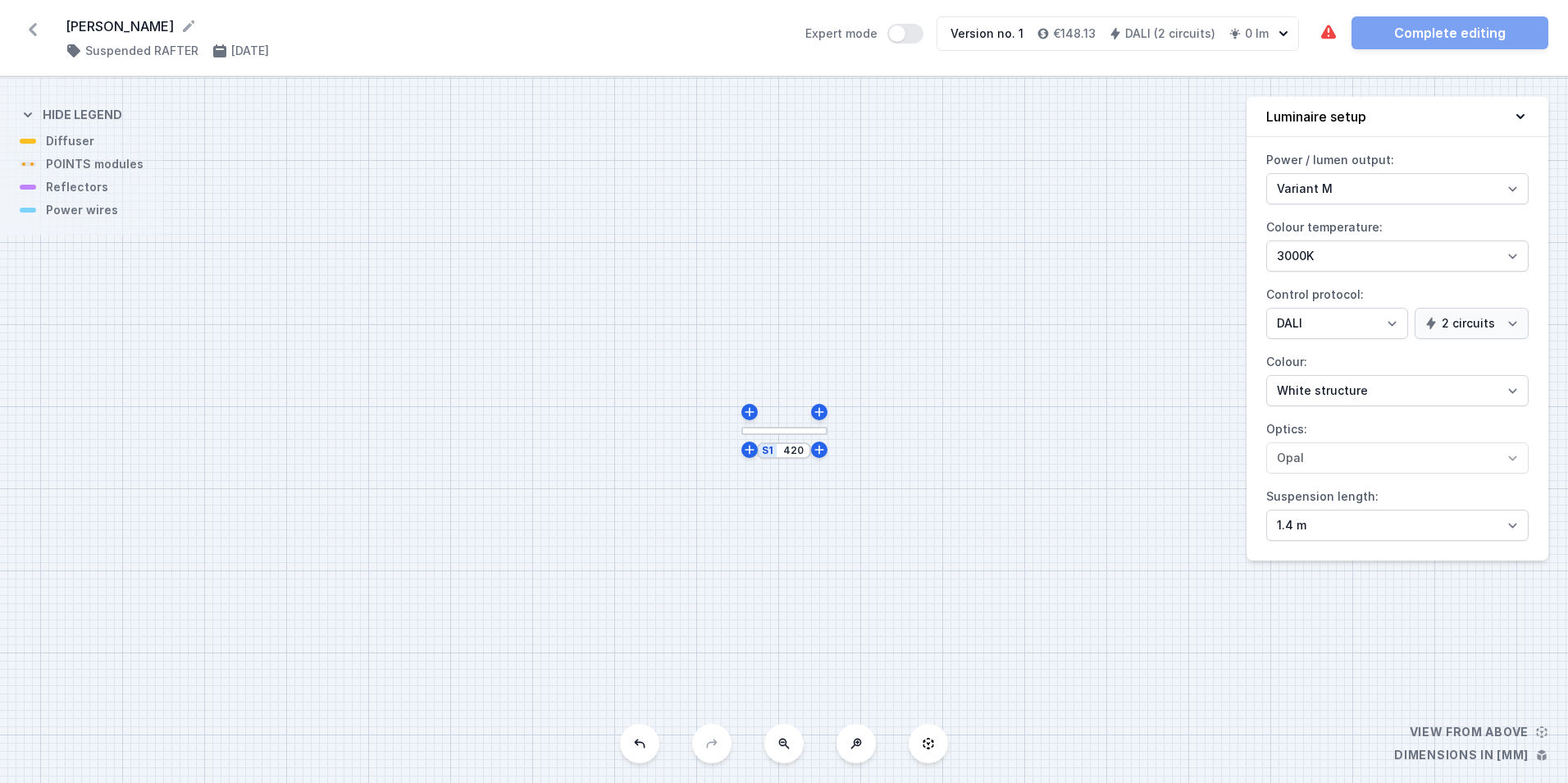
click at [810, 458] on div "S1 420" at bounding box center [784, 450] width 54 height 17
click at [795, 448] on input "420" at bounding box center [793, 450] width 27 height 13
type input "1270"
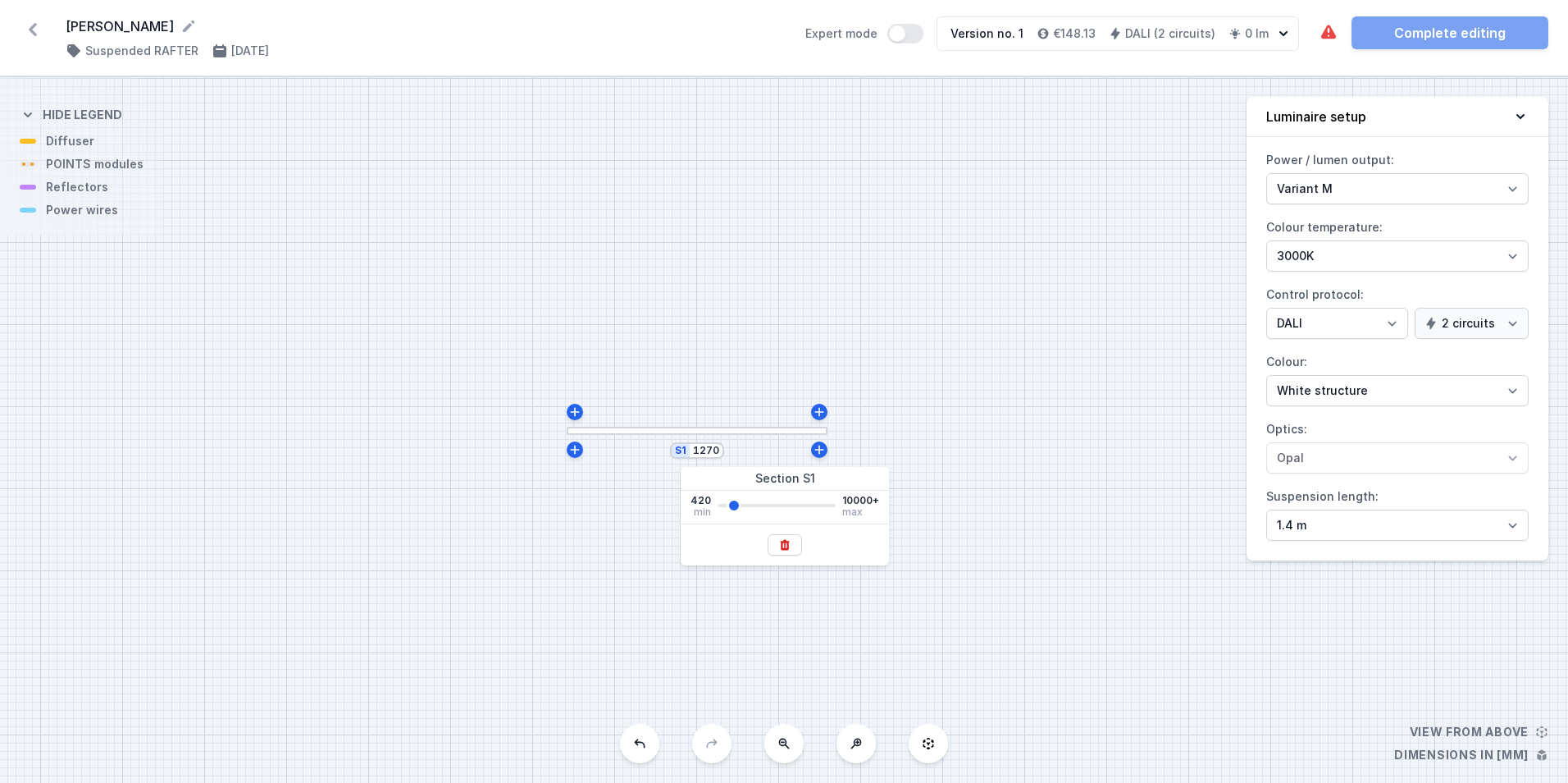
type input "2393"
type input "3066"
type input "3515"
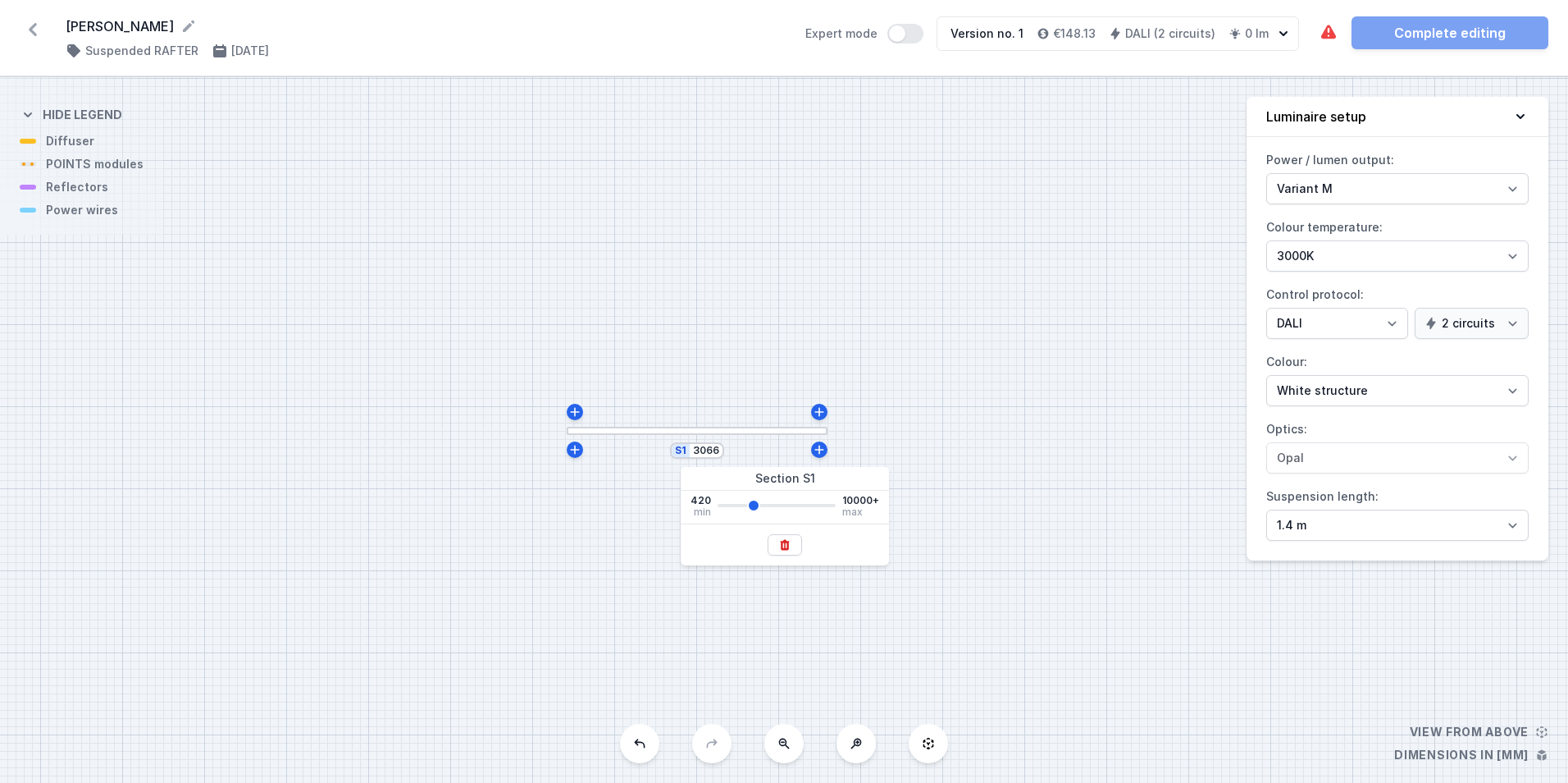
type input "3515"
type input "3441"
type input "3366"
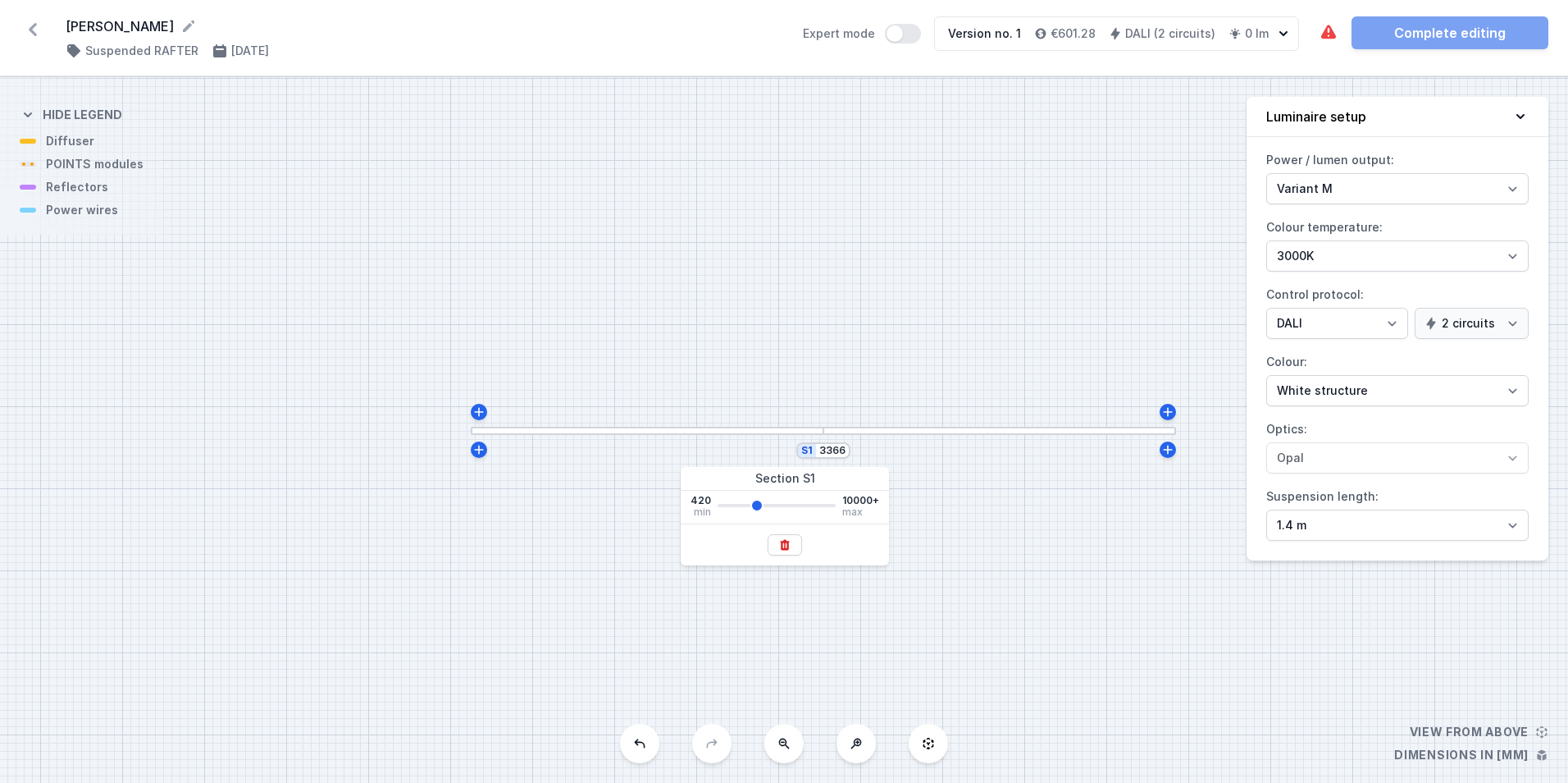
type input "3291"
type input "3216"
type input "3141"
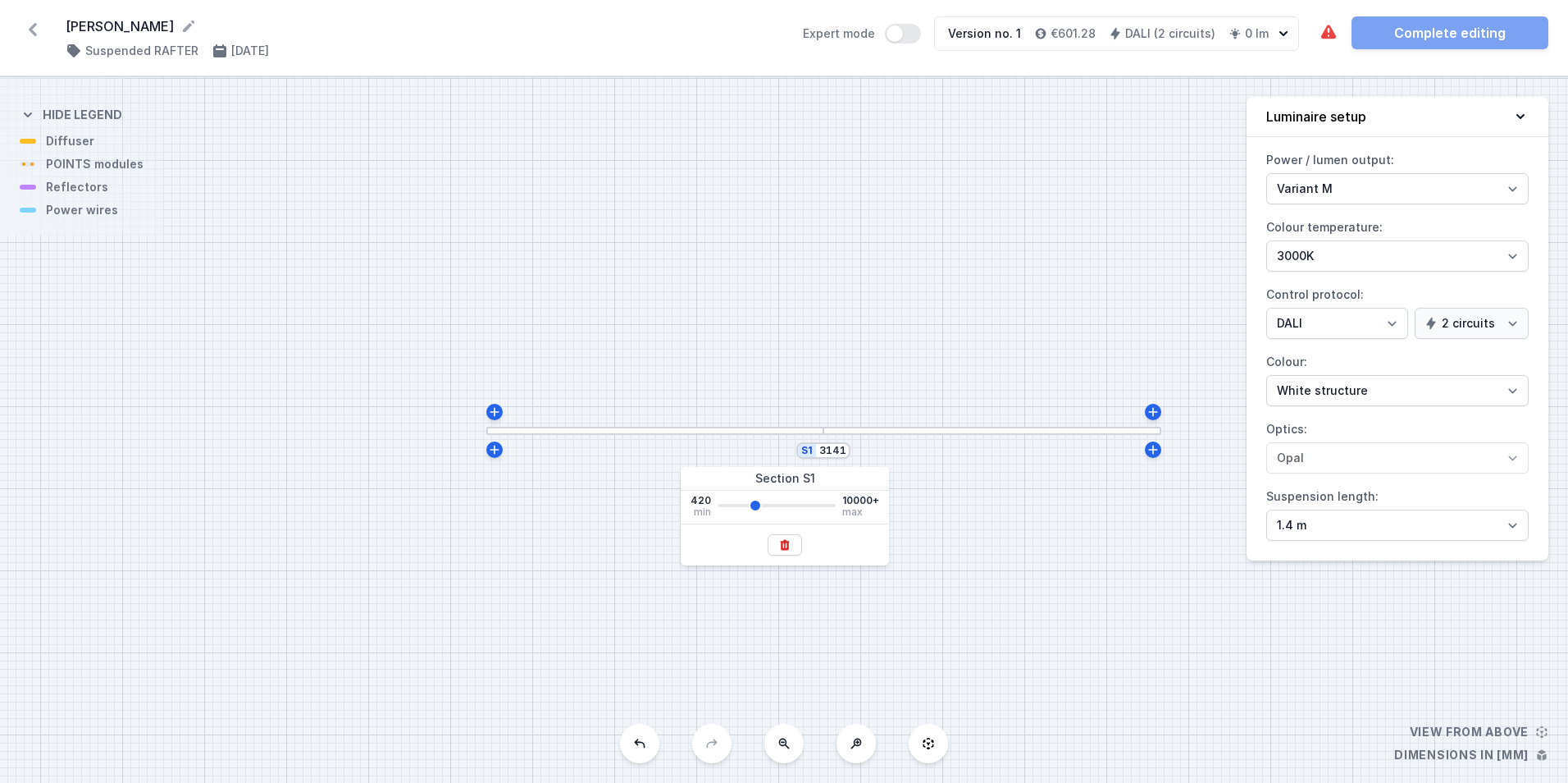
type input "3141"
type input "3066"
type input "2992"
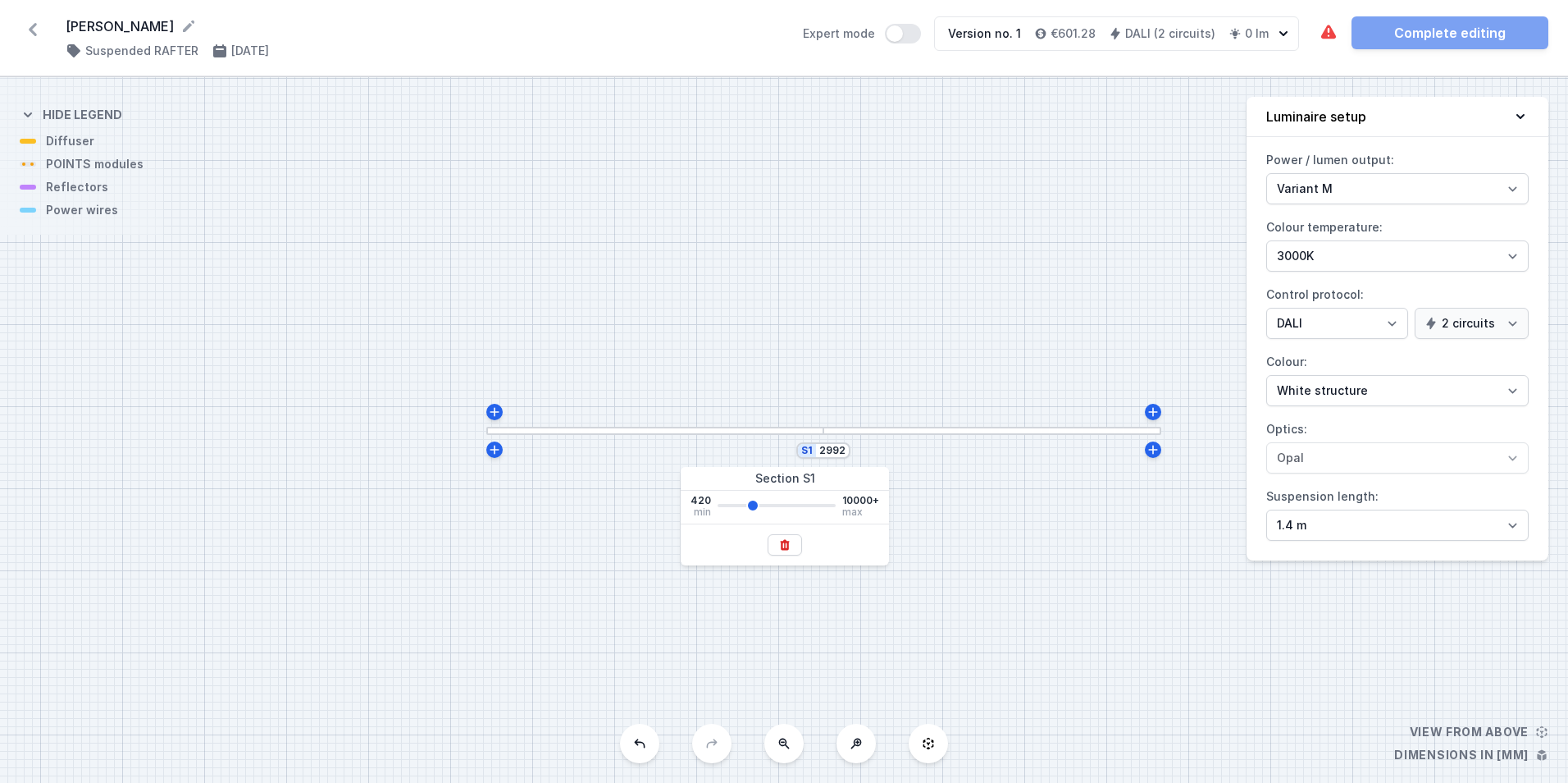
type input "2917"
type input "2842"
type input "2767"
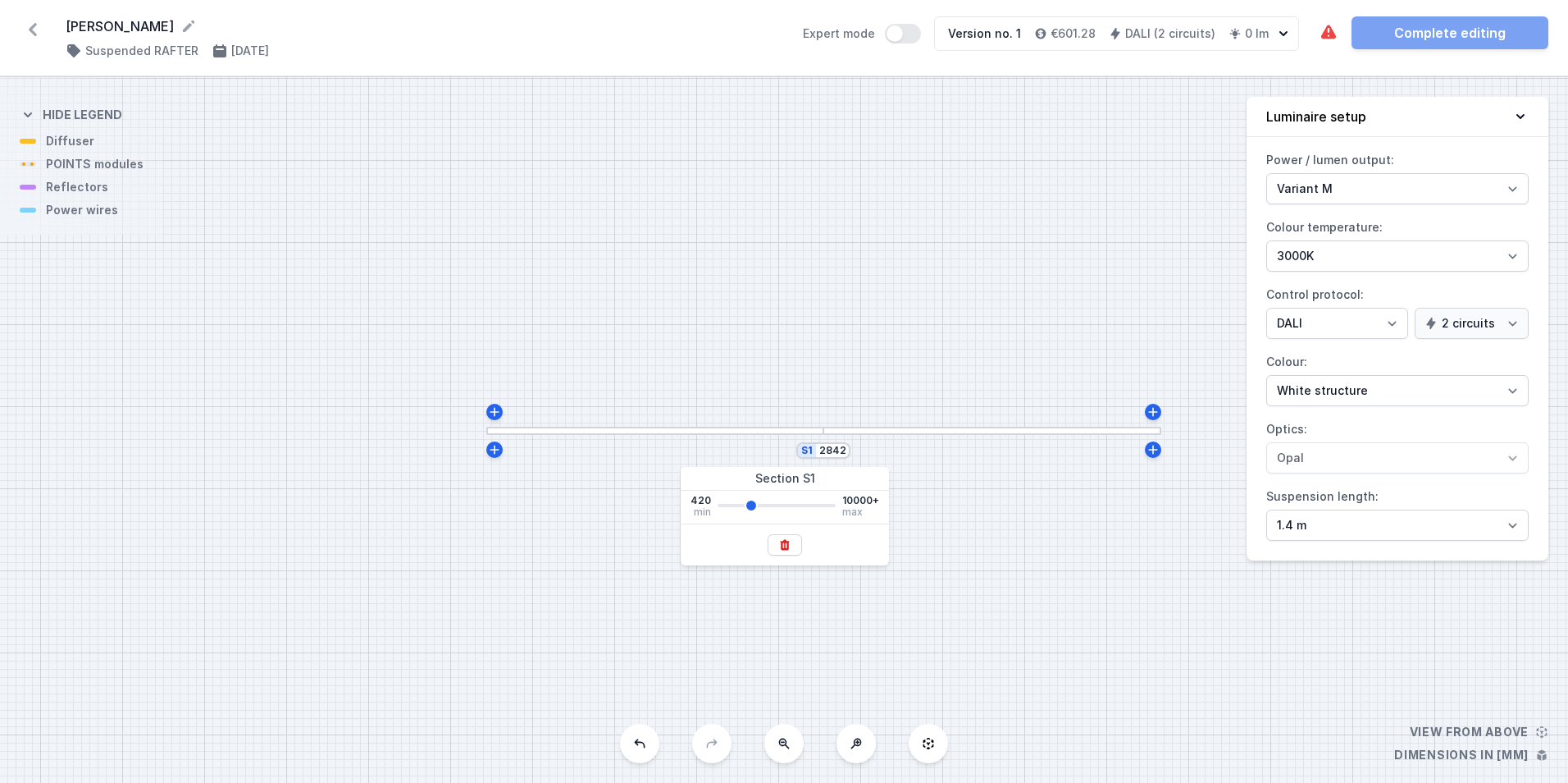
type input "2767"
type input "2917"
type input "3216"
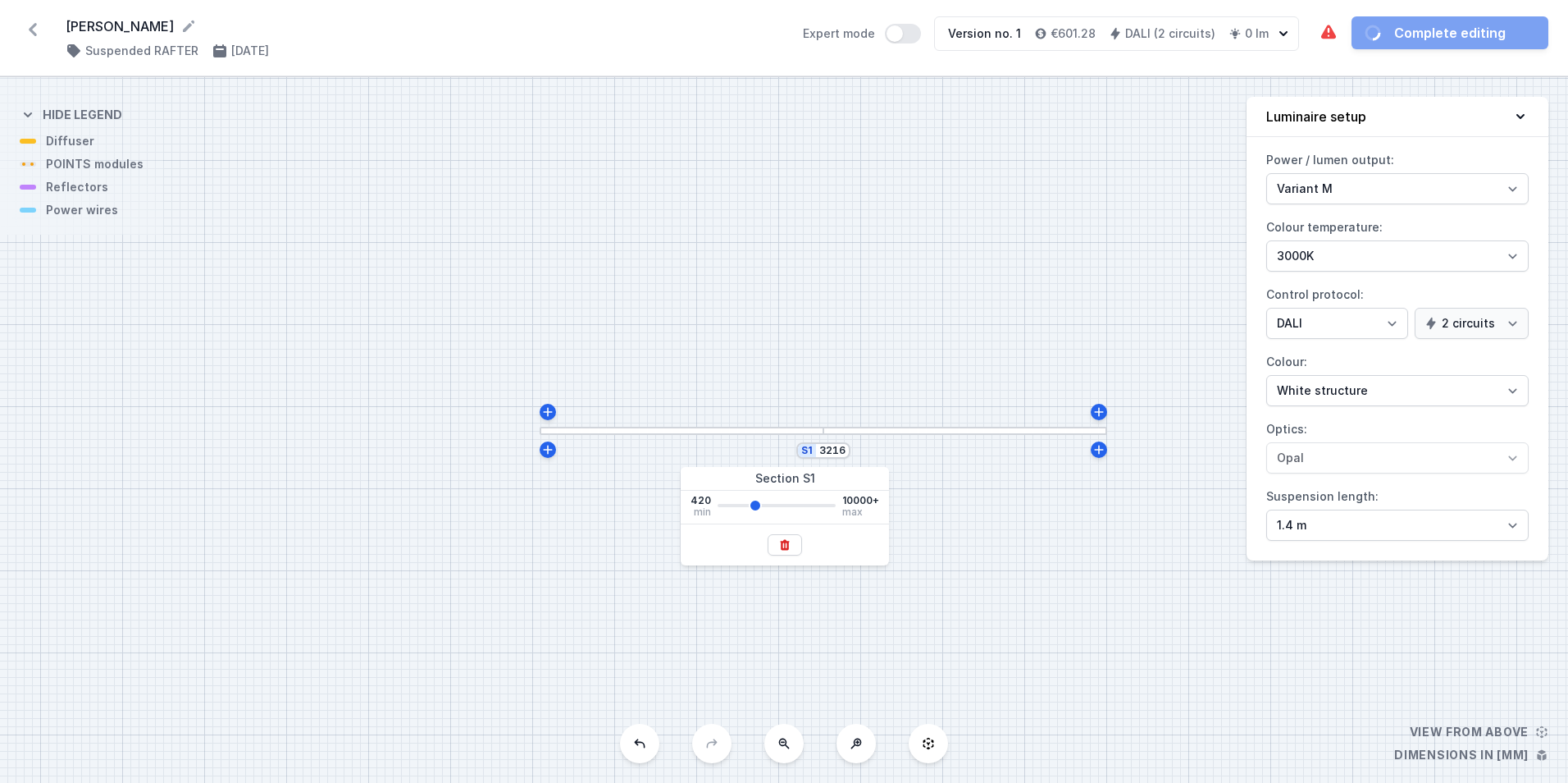
type input "3515"
type input "3590"
type input "3515"
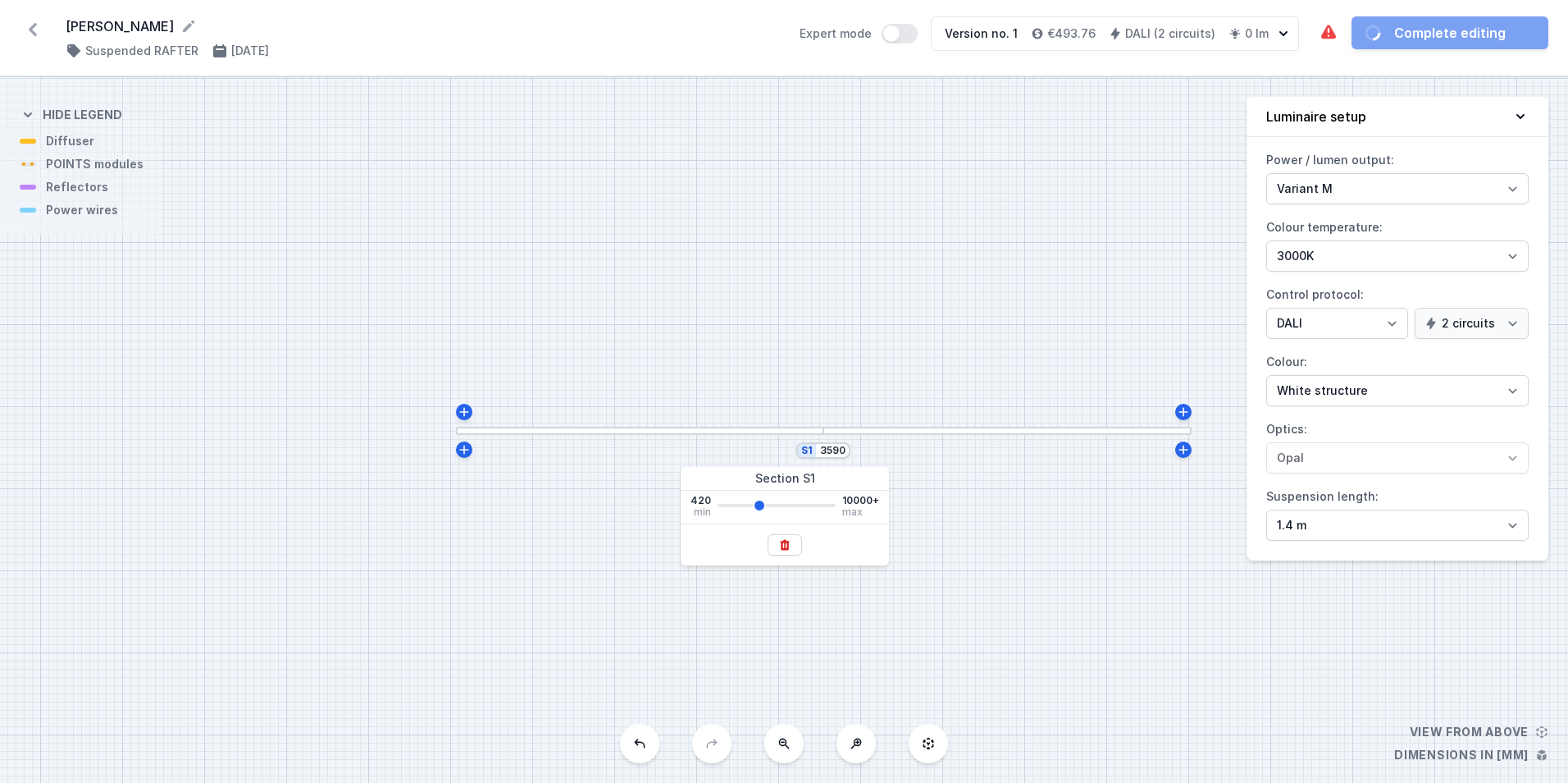
type input "3515"
type input "3441"
type input "3366"
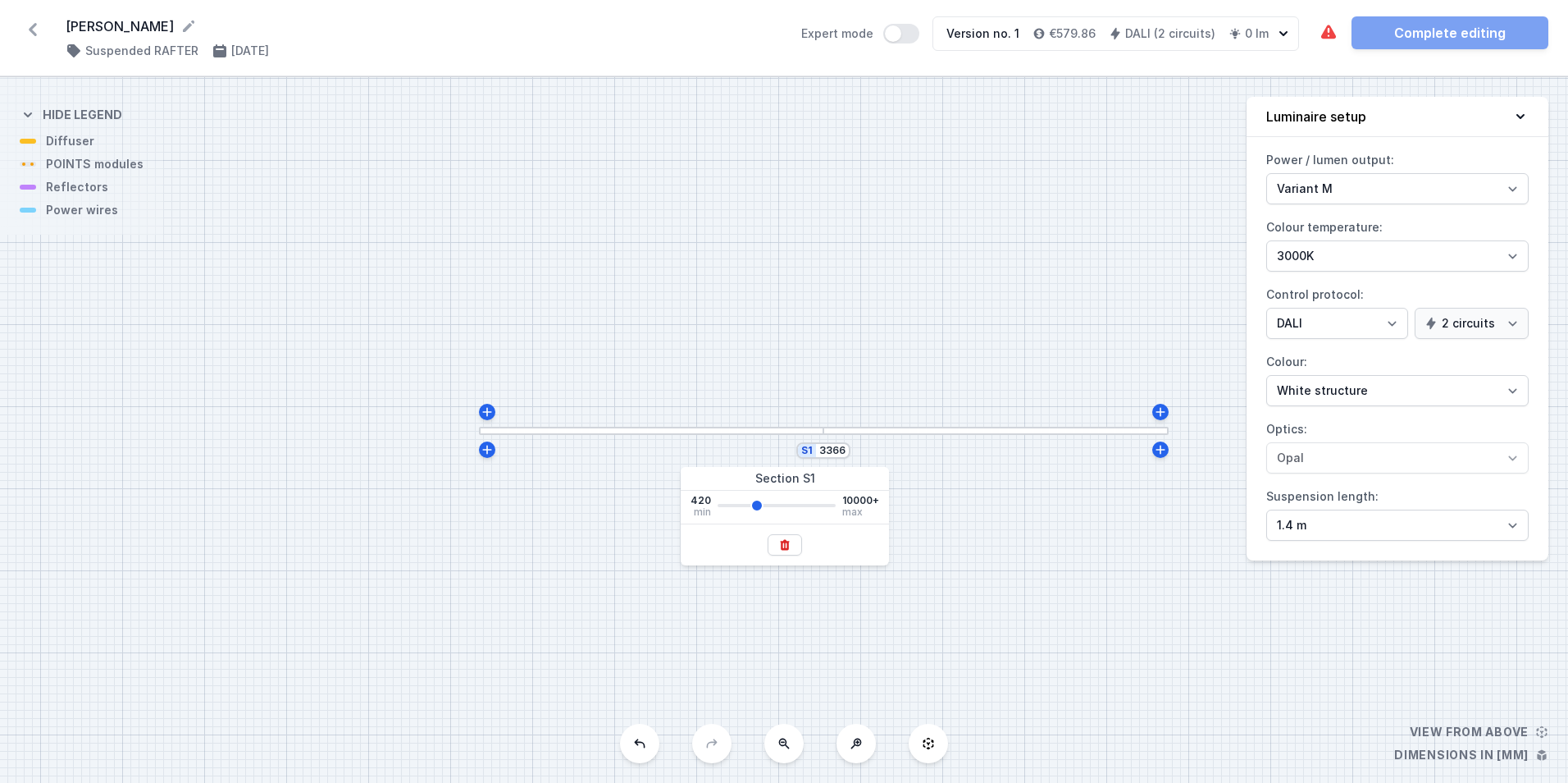
type input "2468"
type input "2543"
type input "2692"
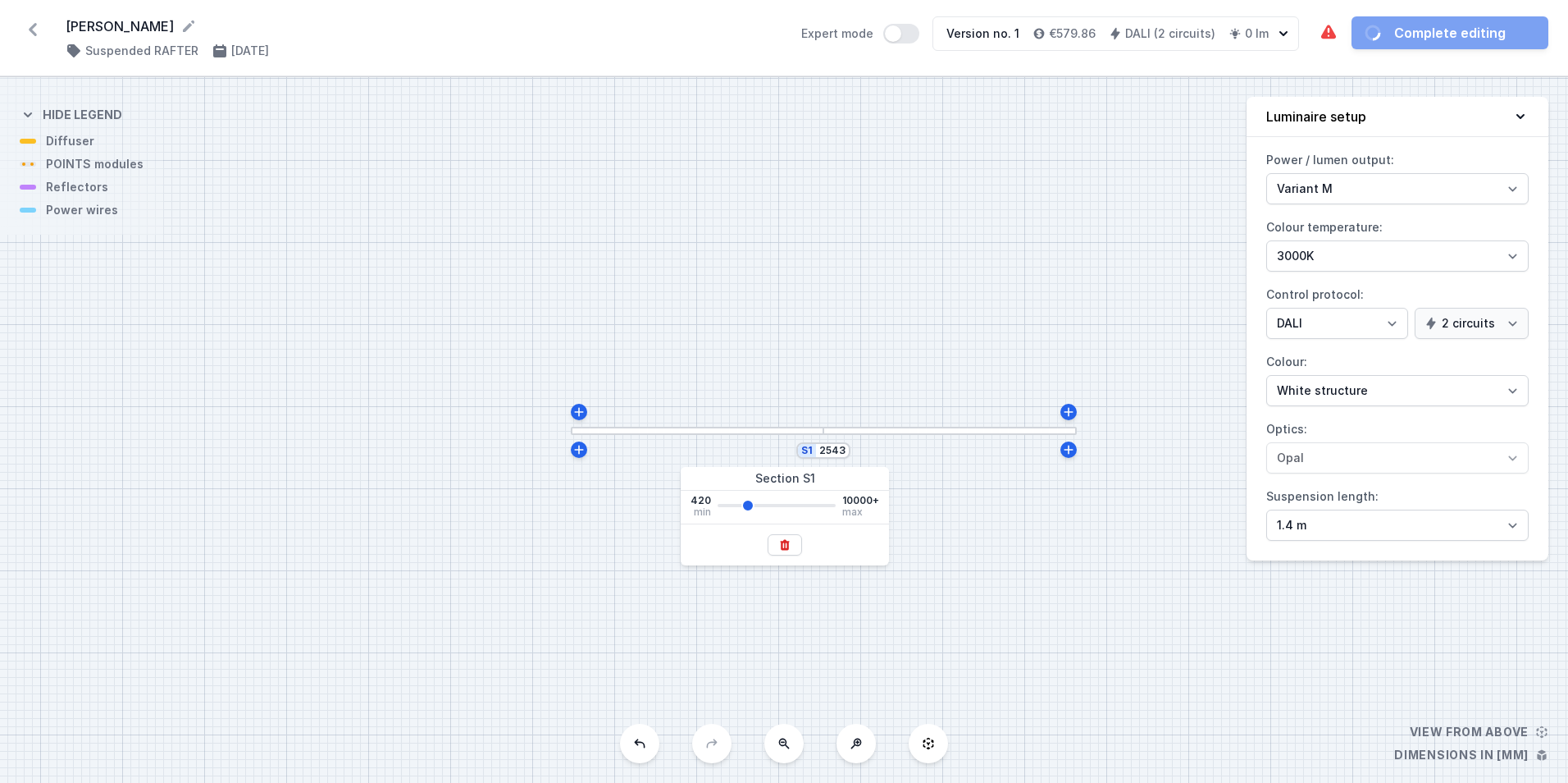
type input "2692"
type input "2842"
type input "2917"
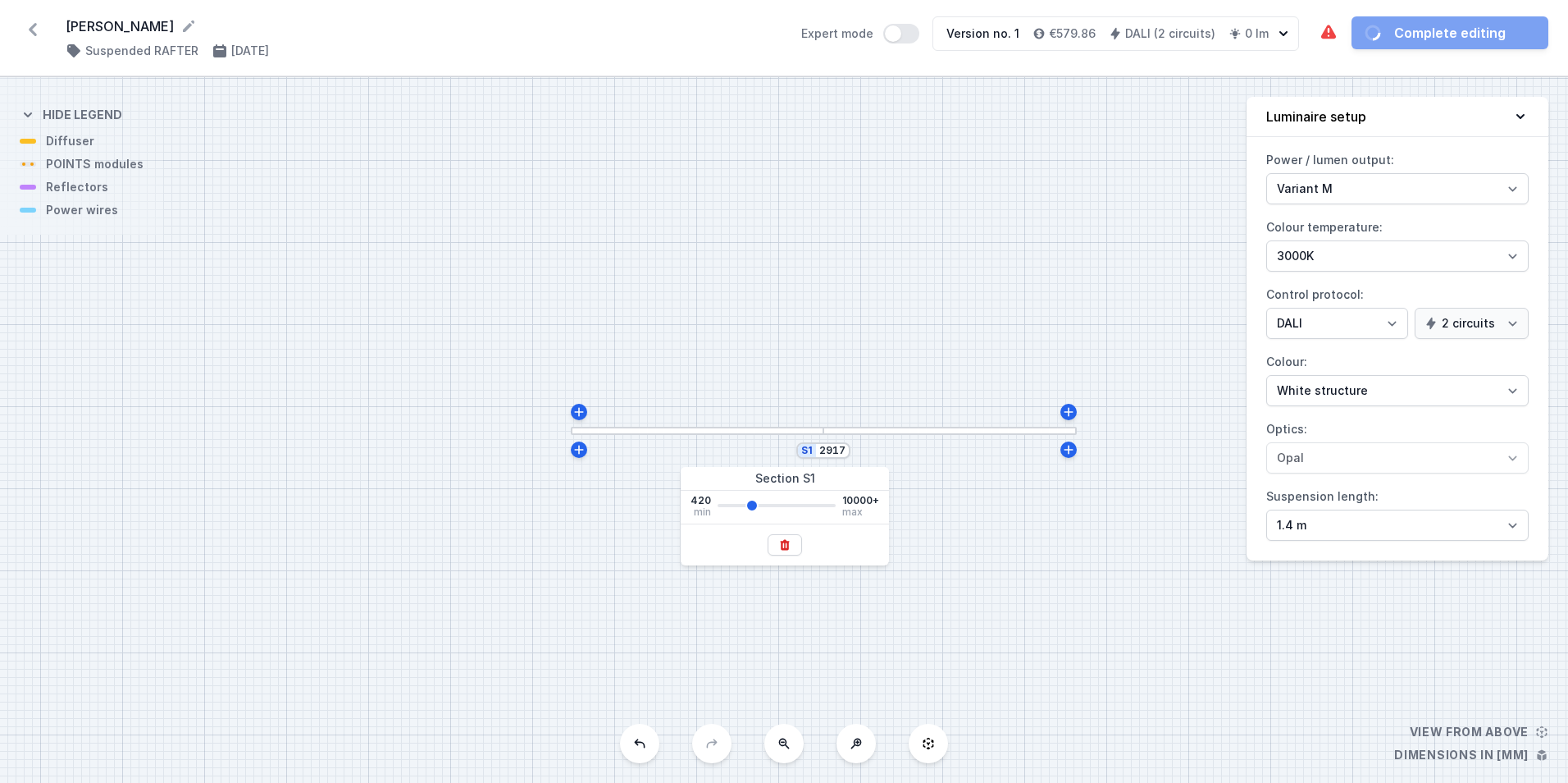
type input "2992"
type input "2917"
type input "2842"
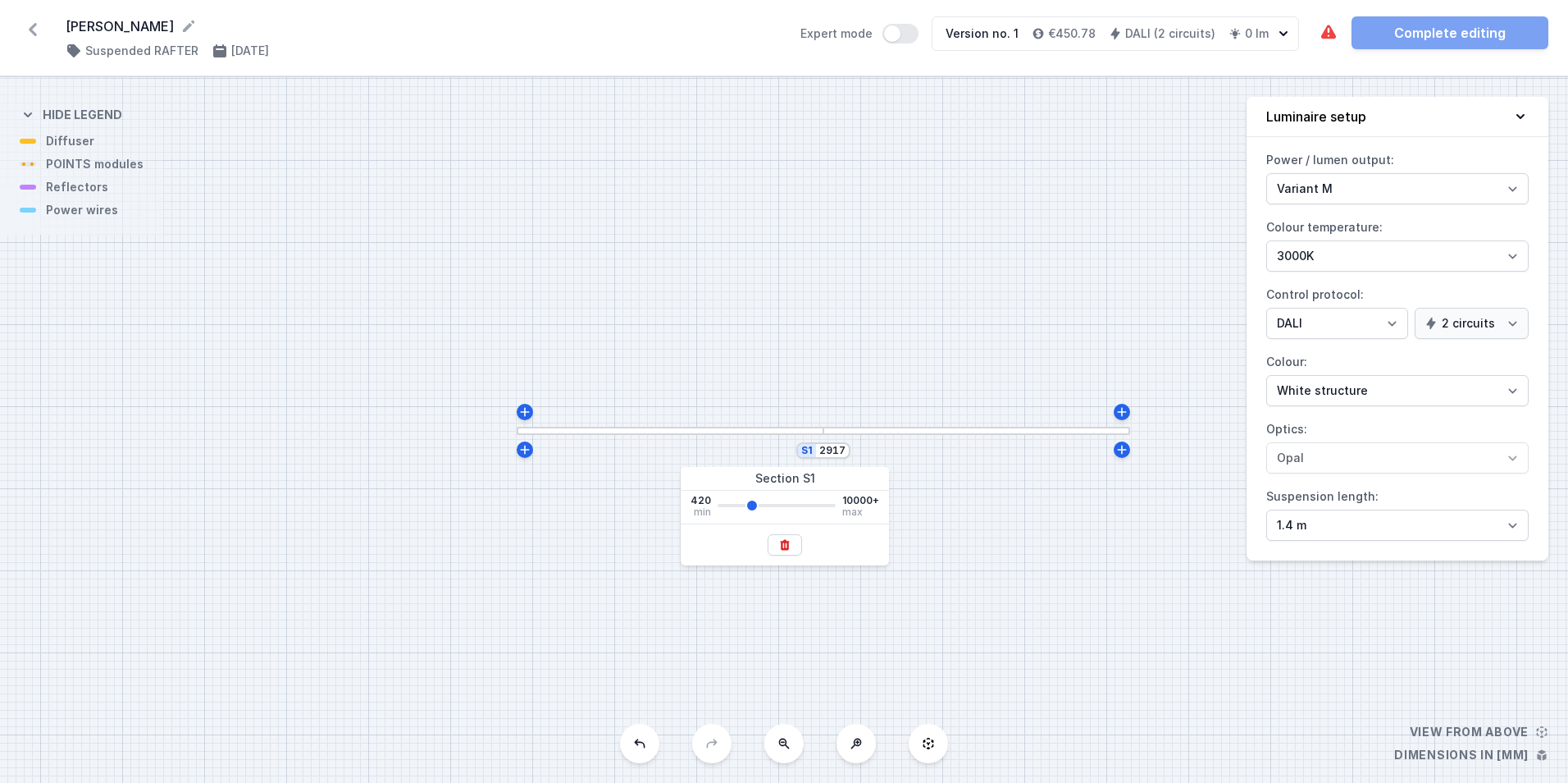
type input "2842"
type input "2767"
type input "2692"
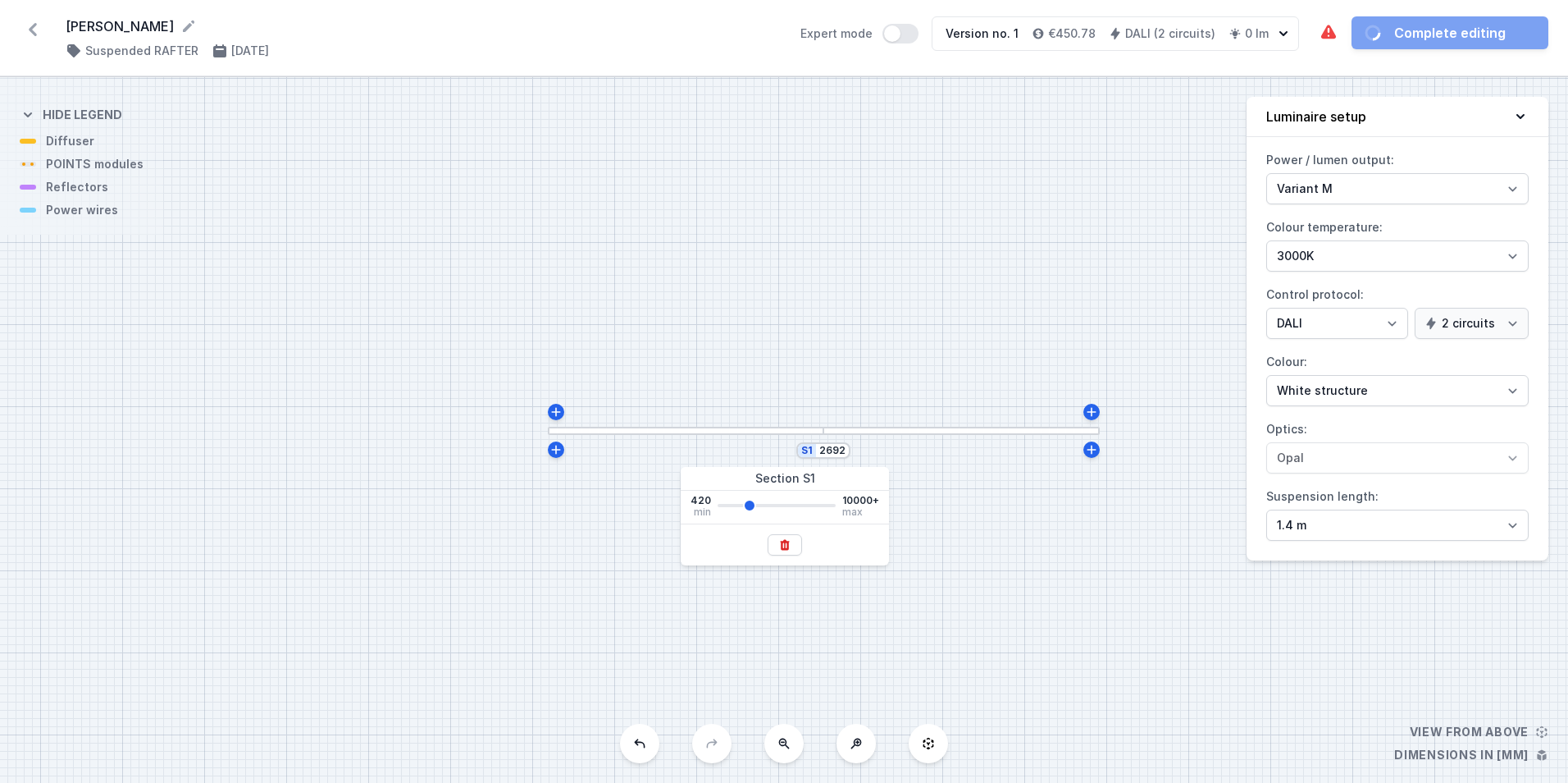
type input "2842"
type input "2917"
type input "3066"
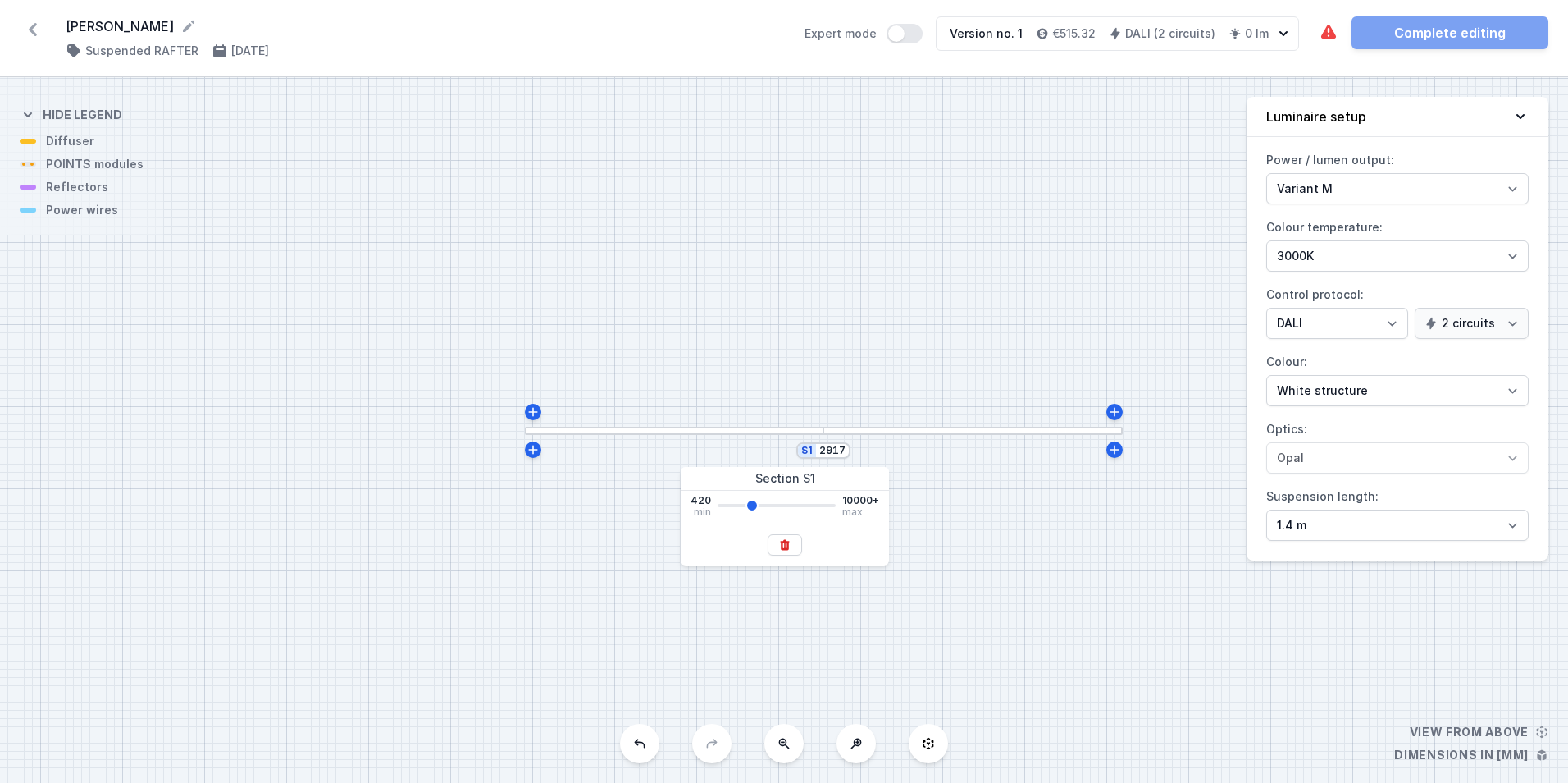
type input "3066"
type input "3141"
type input "3216"
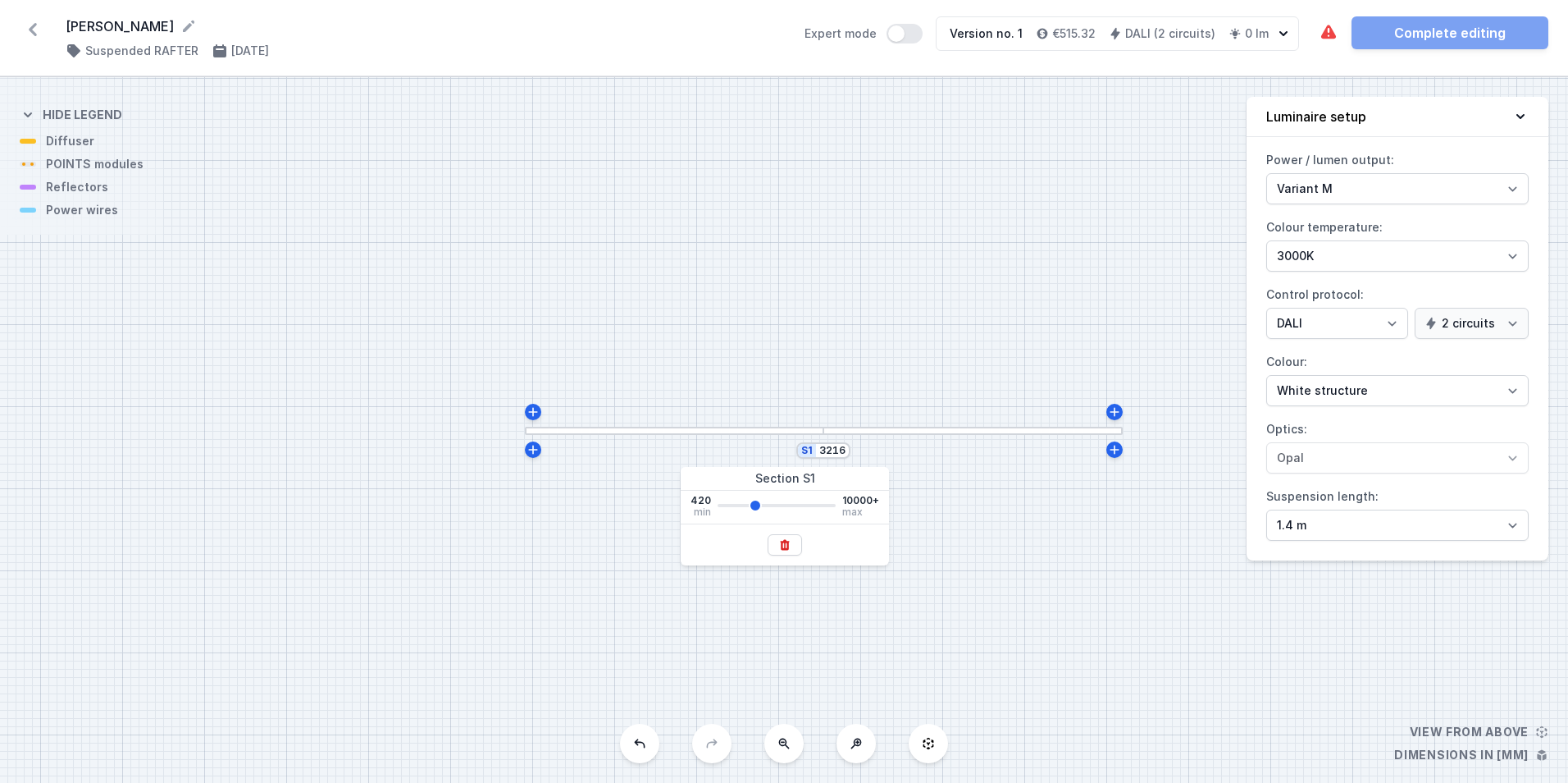
type input "3366"
type input "3441"
type input "3515"
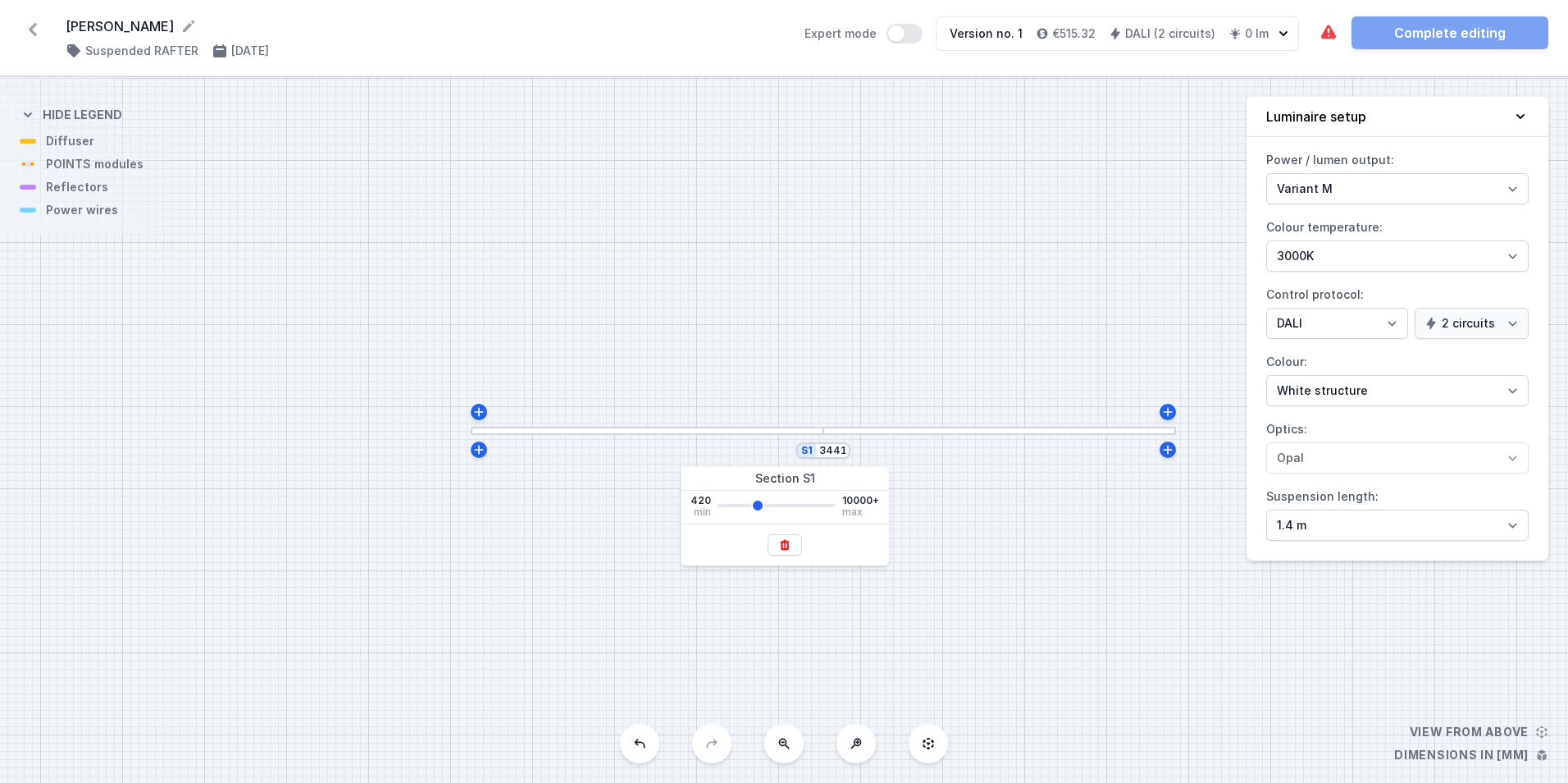
type input "3515"
type input "3590"
type input "3665"
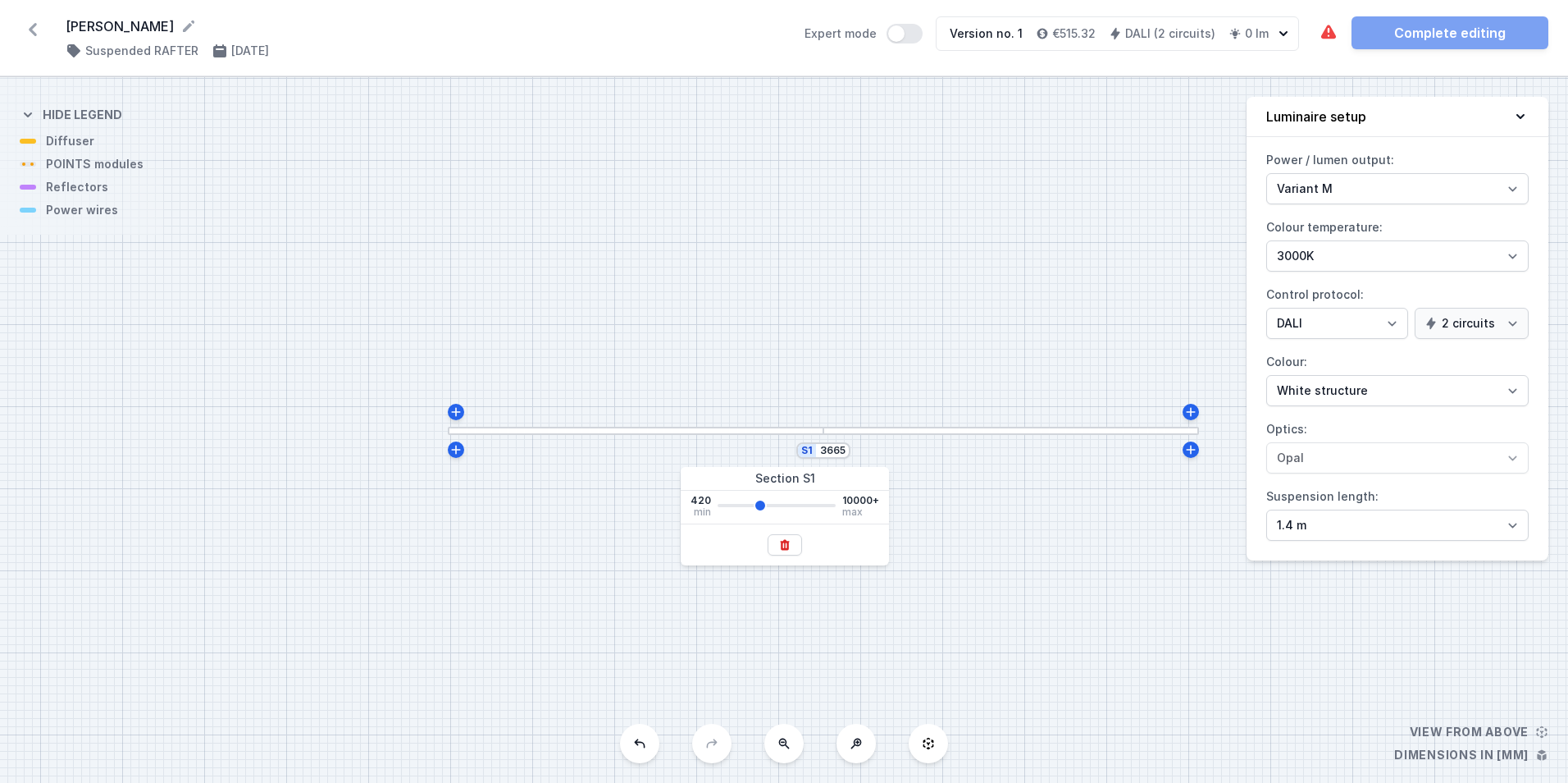
type input "3590"
type input "3515"
type input "3441"
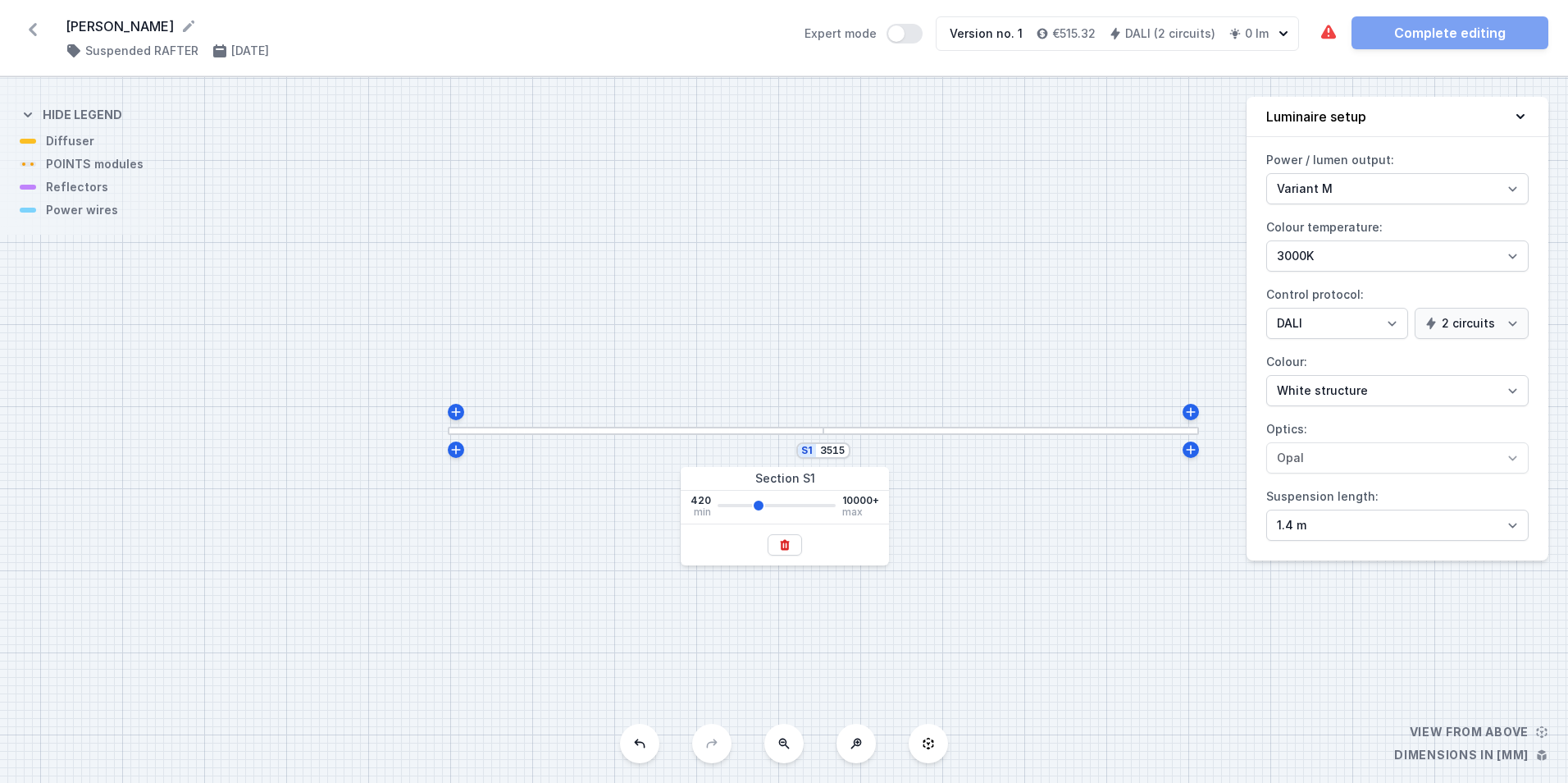
type input "3441"
type input "3291"
type input "3216"
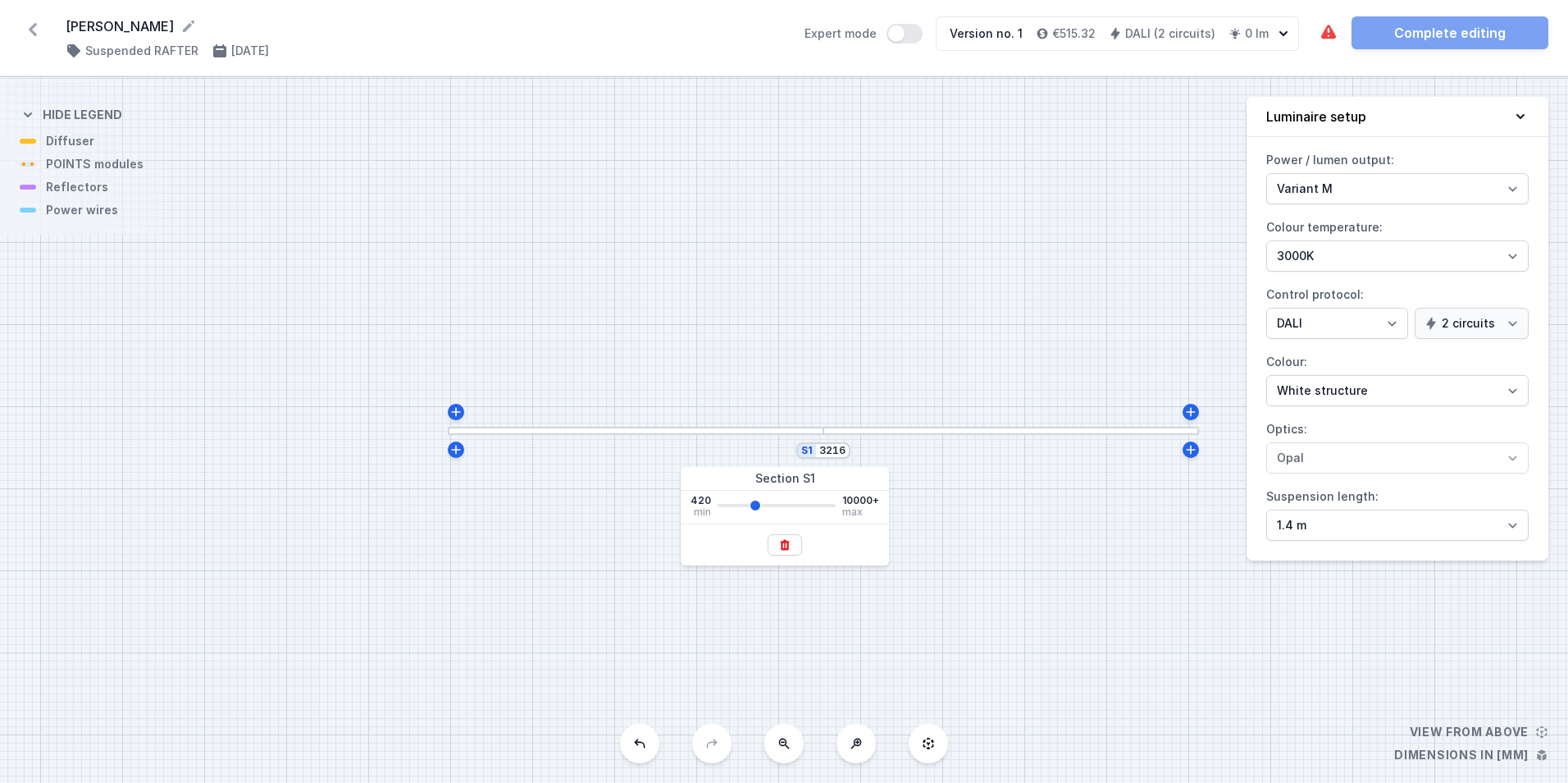
type input "3141"
type input "3066"
type input "2992"
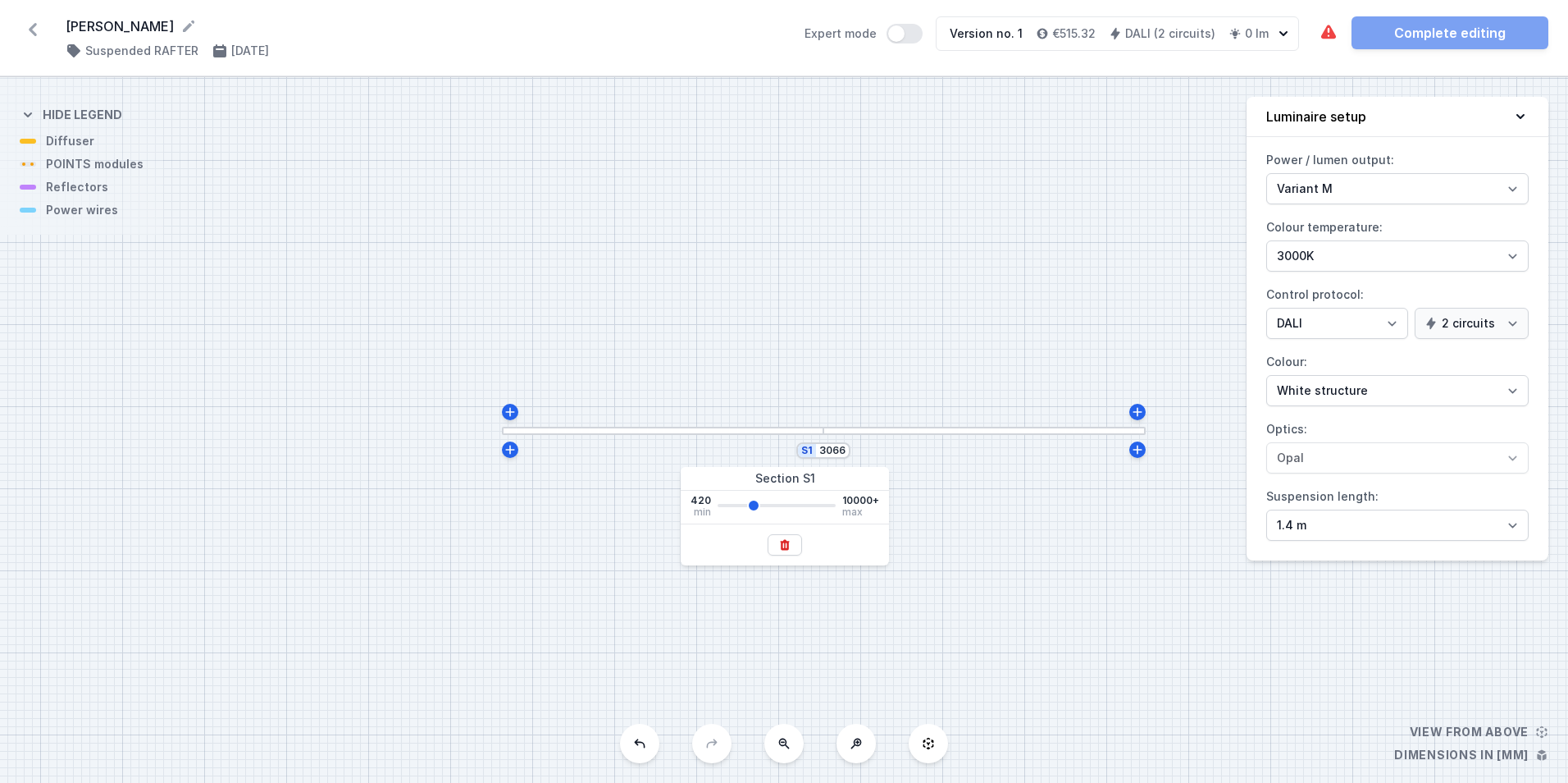
type input "2992"
type input "3066"
type input "3141"
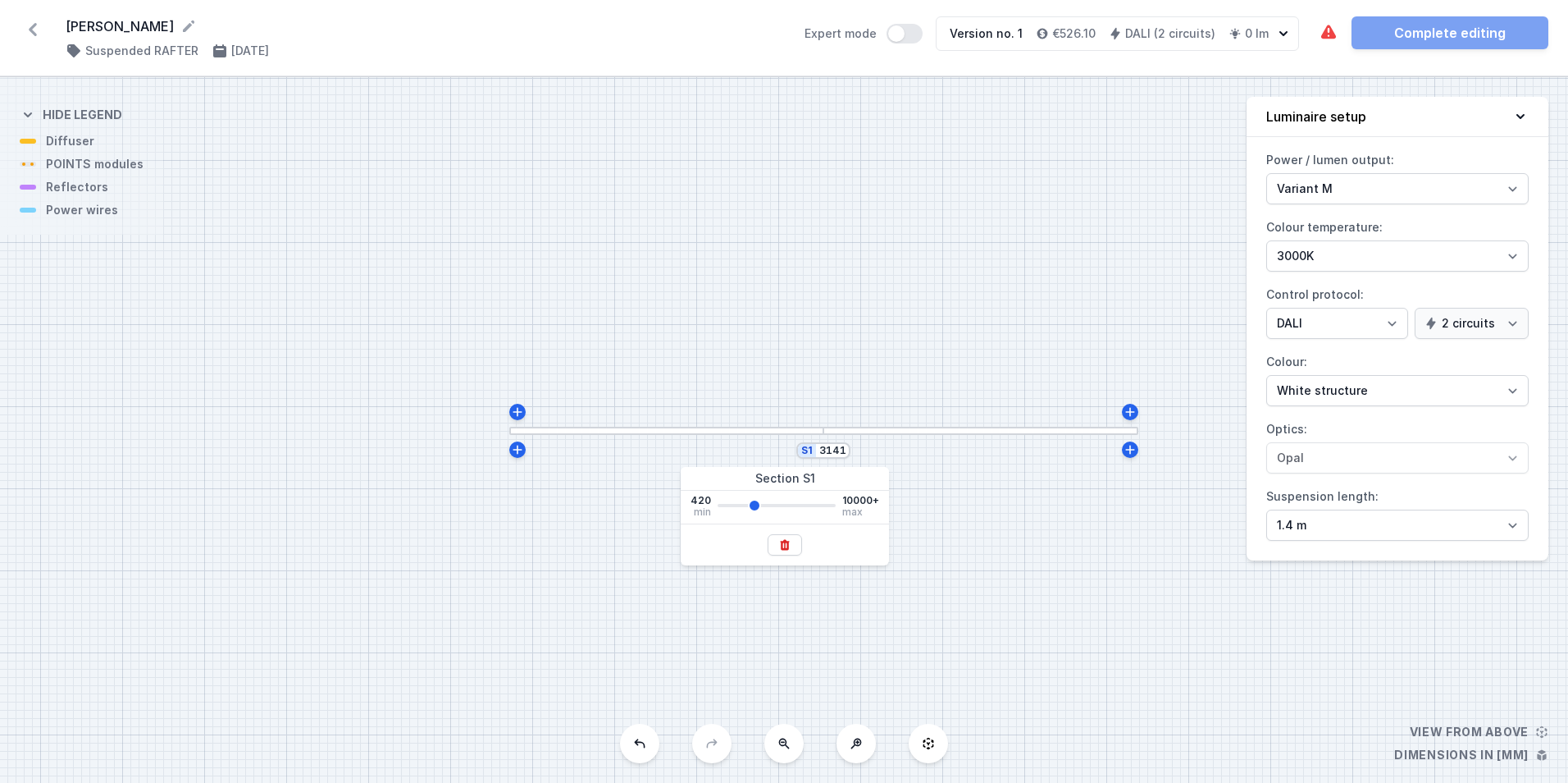
type input "3291"
type input "3366"
type input "3291"
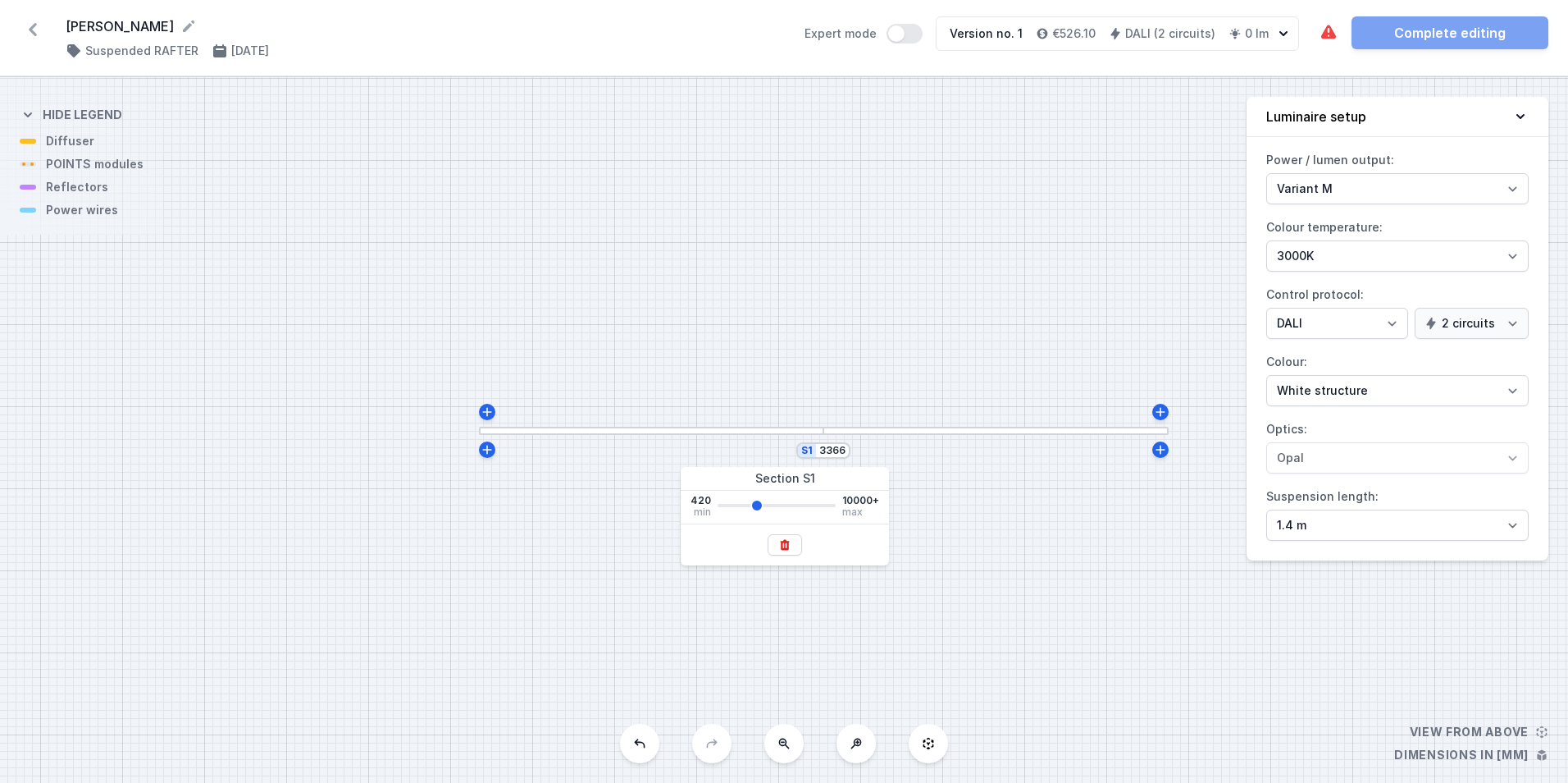
type input "3291"
type input "3216"
type input "3141"
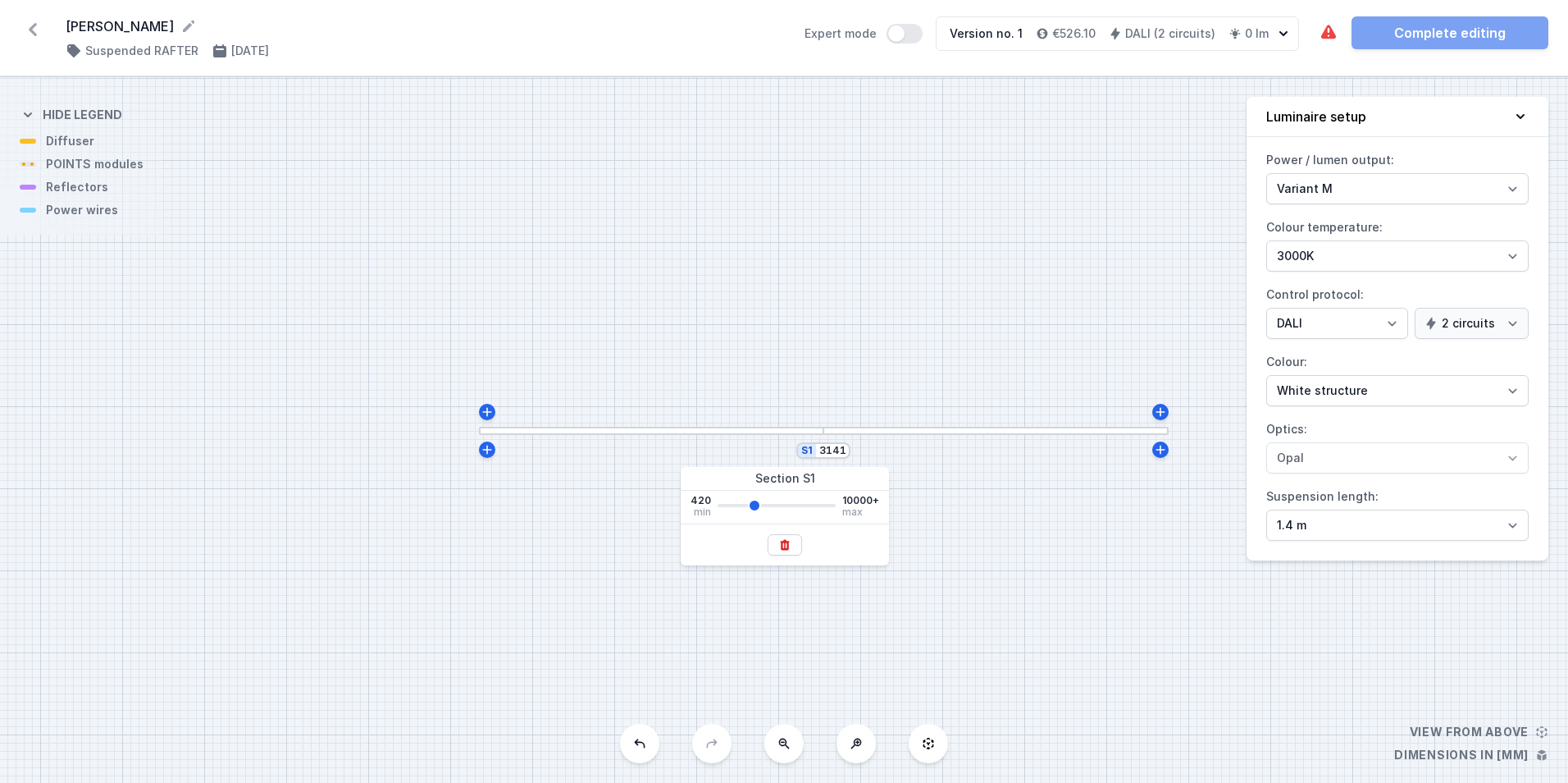
type input "3066"
type input "2992"
type input "2917"
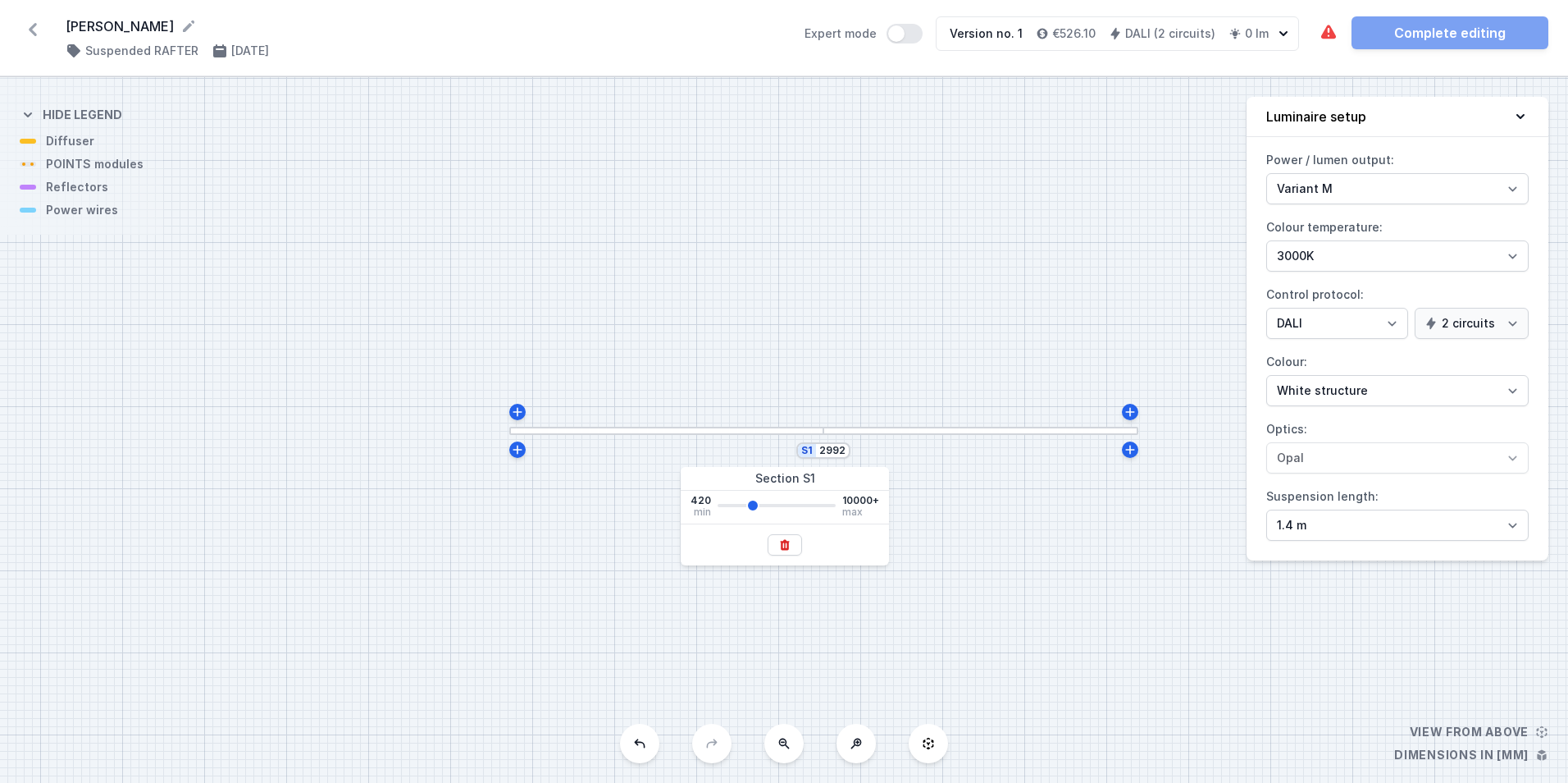
type input "2917"
type input "2842"
type input "2767"
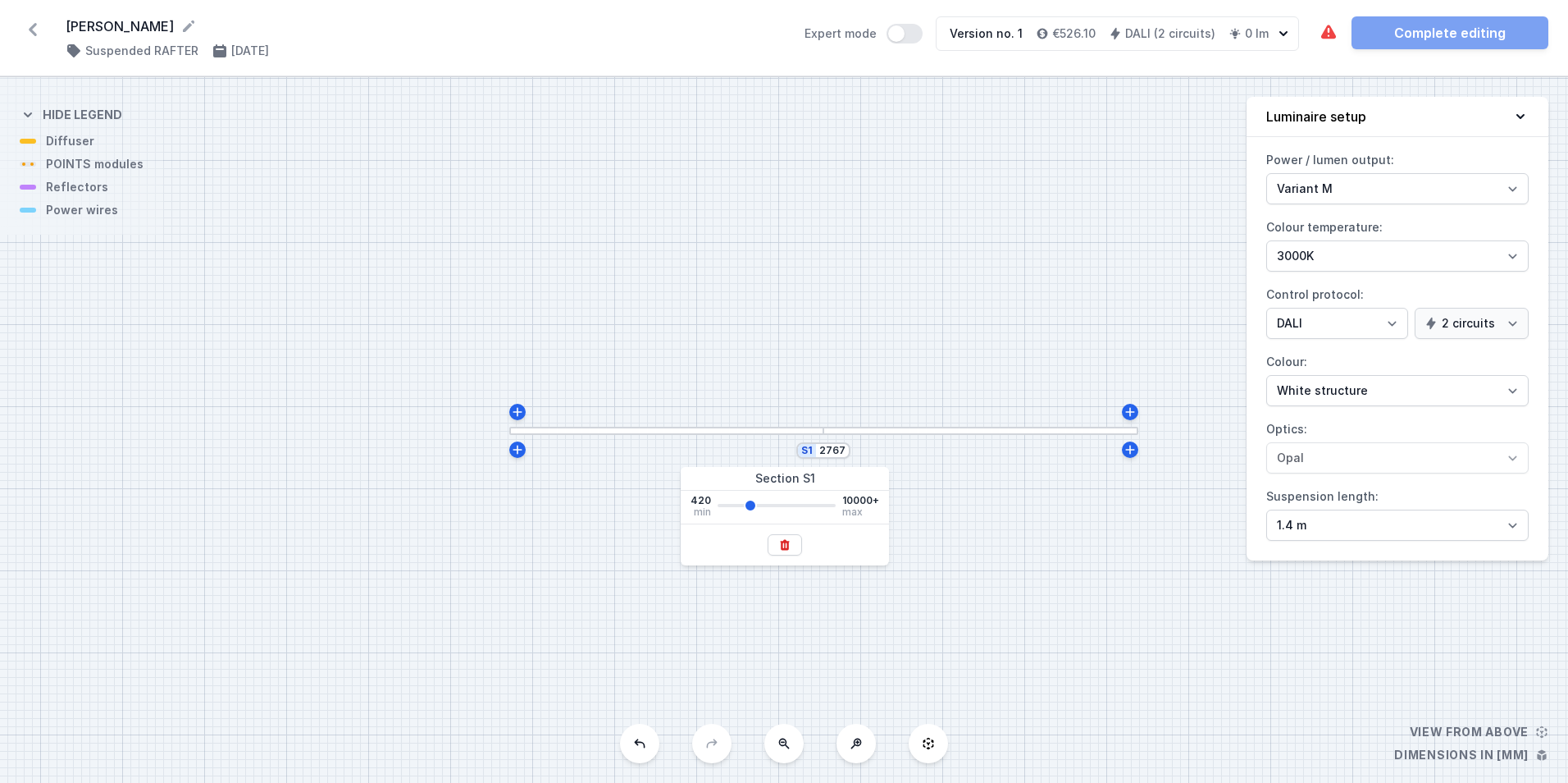
type input "2692"
type input "2767"
type input "2842"
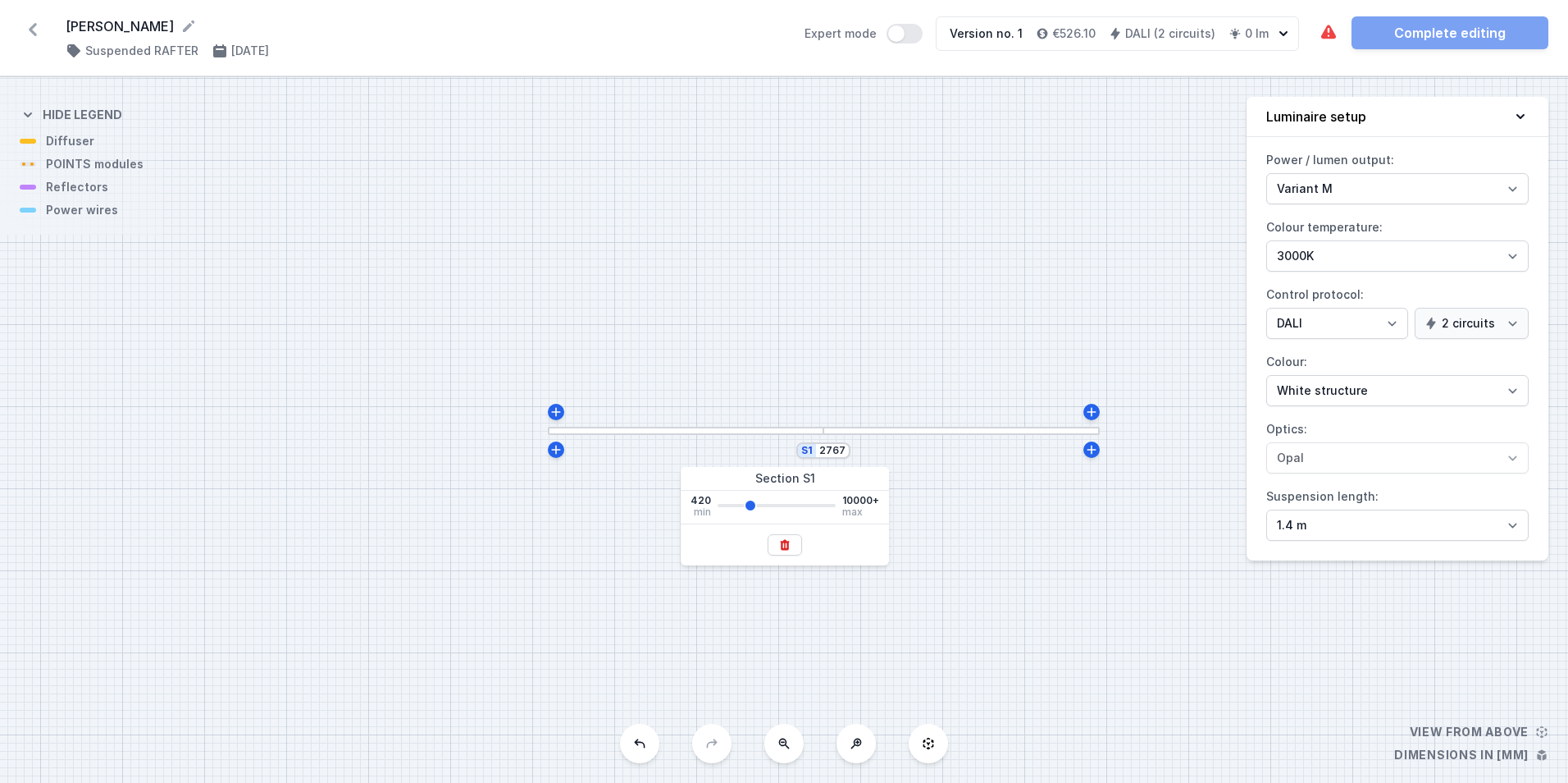
type input "2842"
type input "2917"
type input "2992"
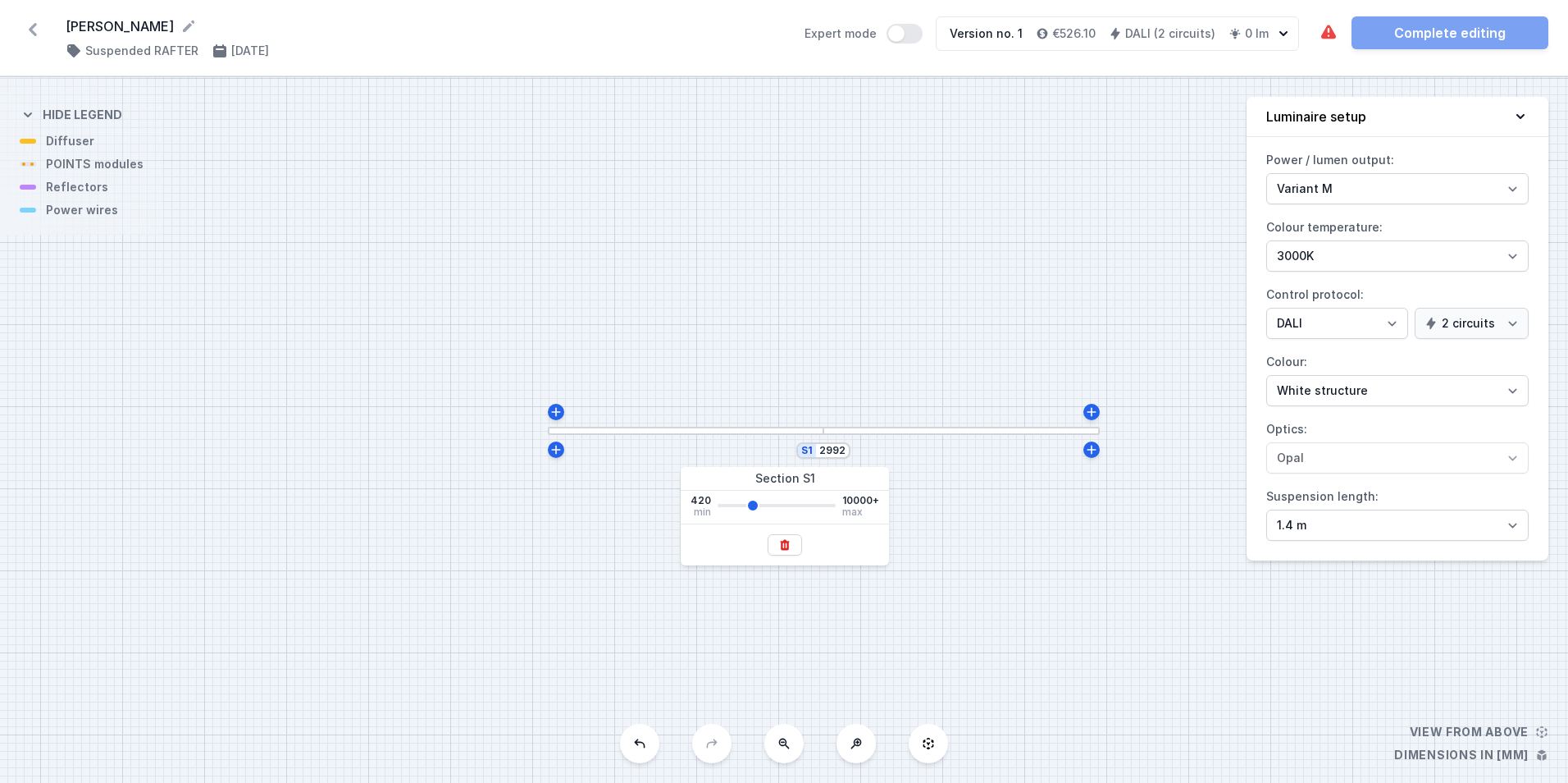
type input "3066"
type input "3141"
type input "3066"
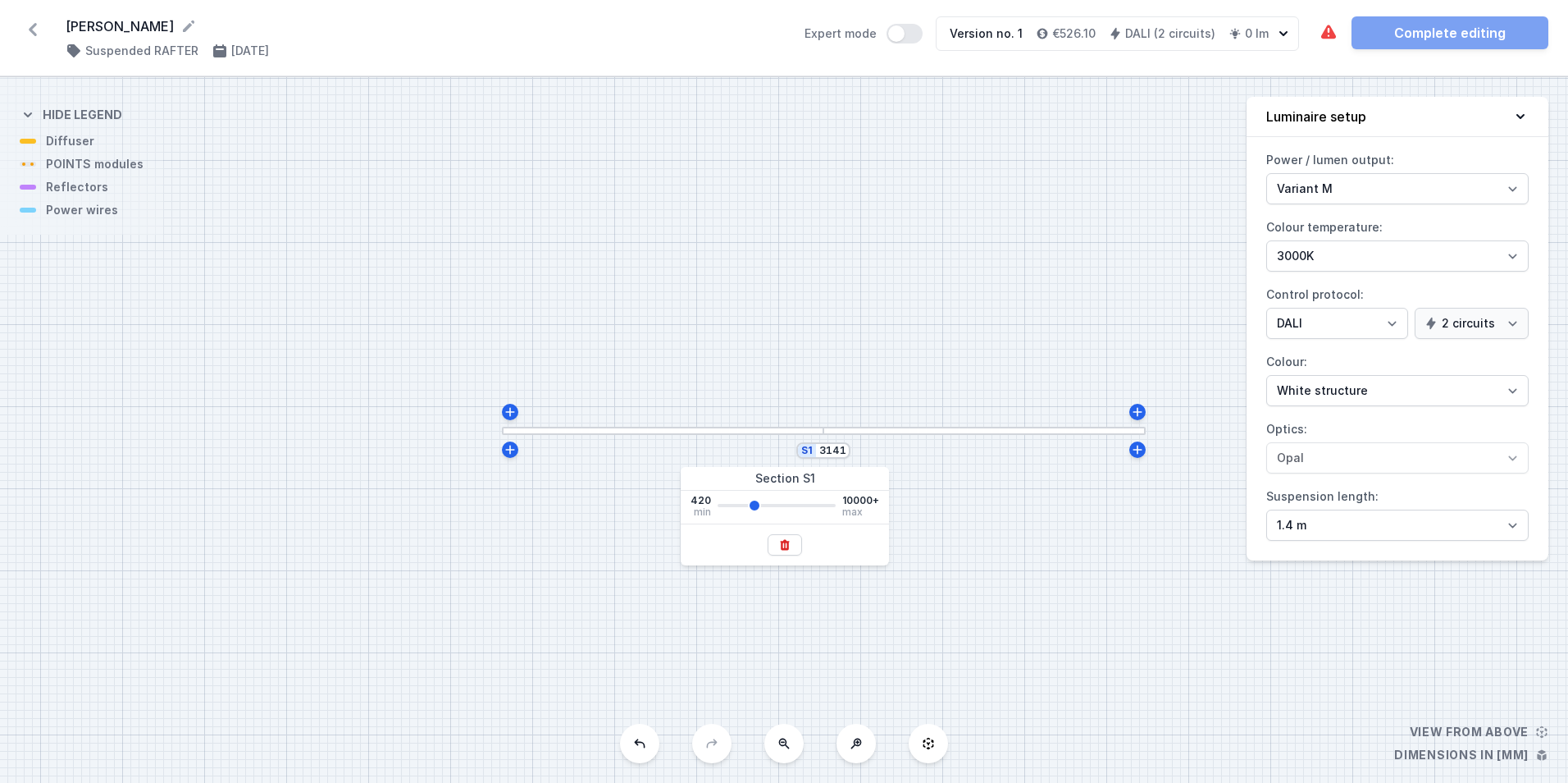
type input "3066"
type input "2992"
drag, startPoint x: 724, startPoint y: 509, endPoint x: 751, endPoint y: 502, distance: 27.9
type input "2992"
click at [751, 503] on input "range" at bounding box center [776, 505] width 118 height 4
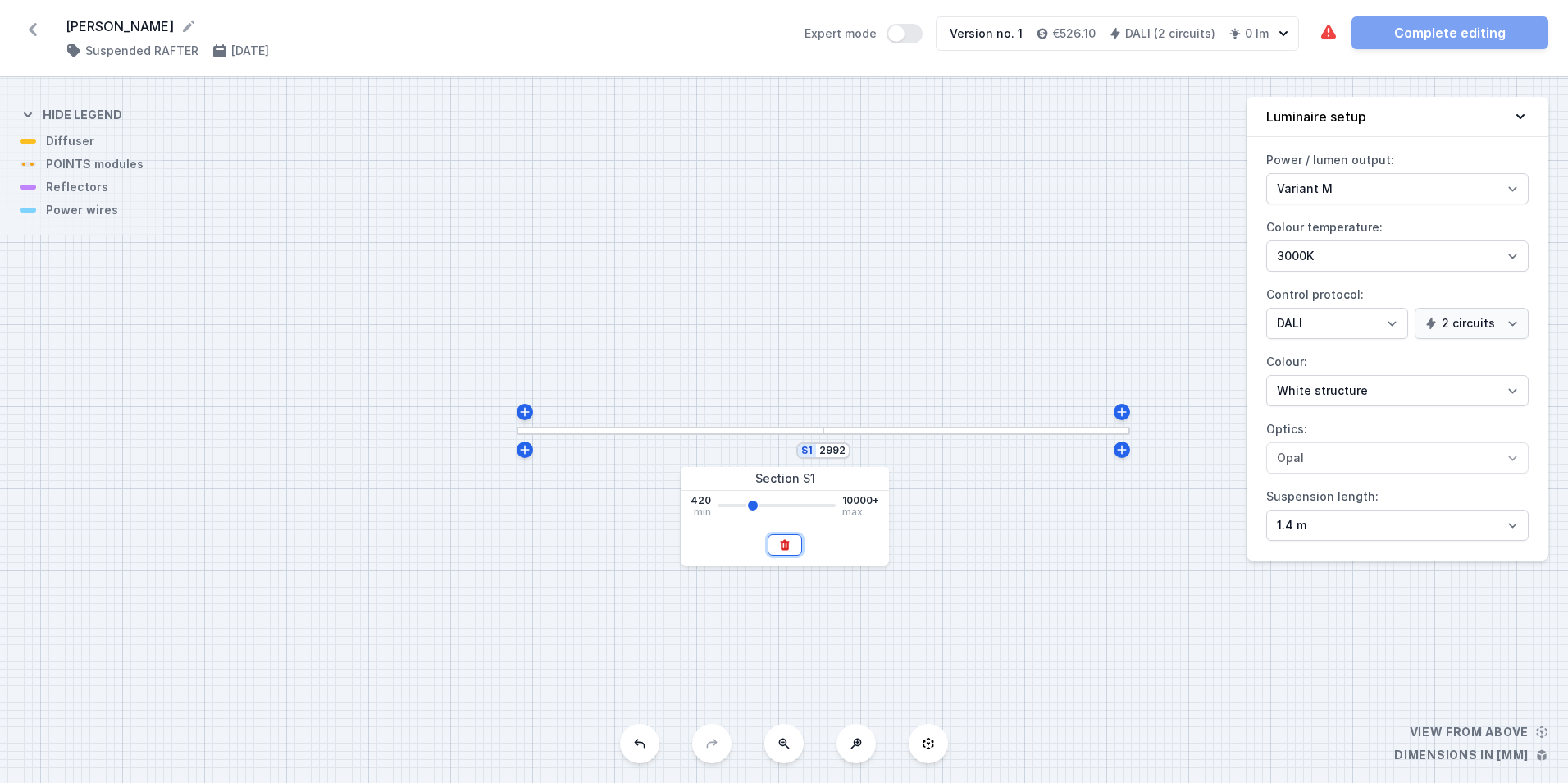
click at [787, 551] on button at bounding box center [784, 544] width 35 height 21
click at [783, 538] on icon at bounding box center [784, 545] width 13 height 13
click at [641, 750] on button at bounding box center [639, 743] width 39 height 39
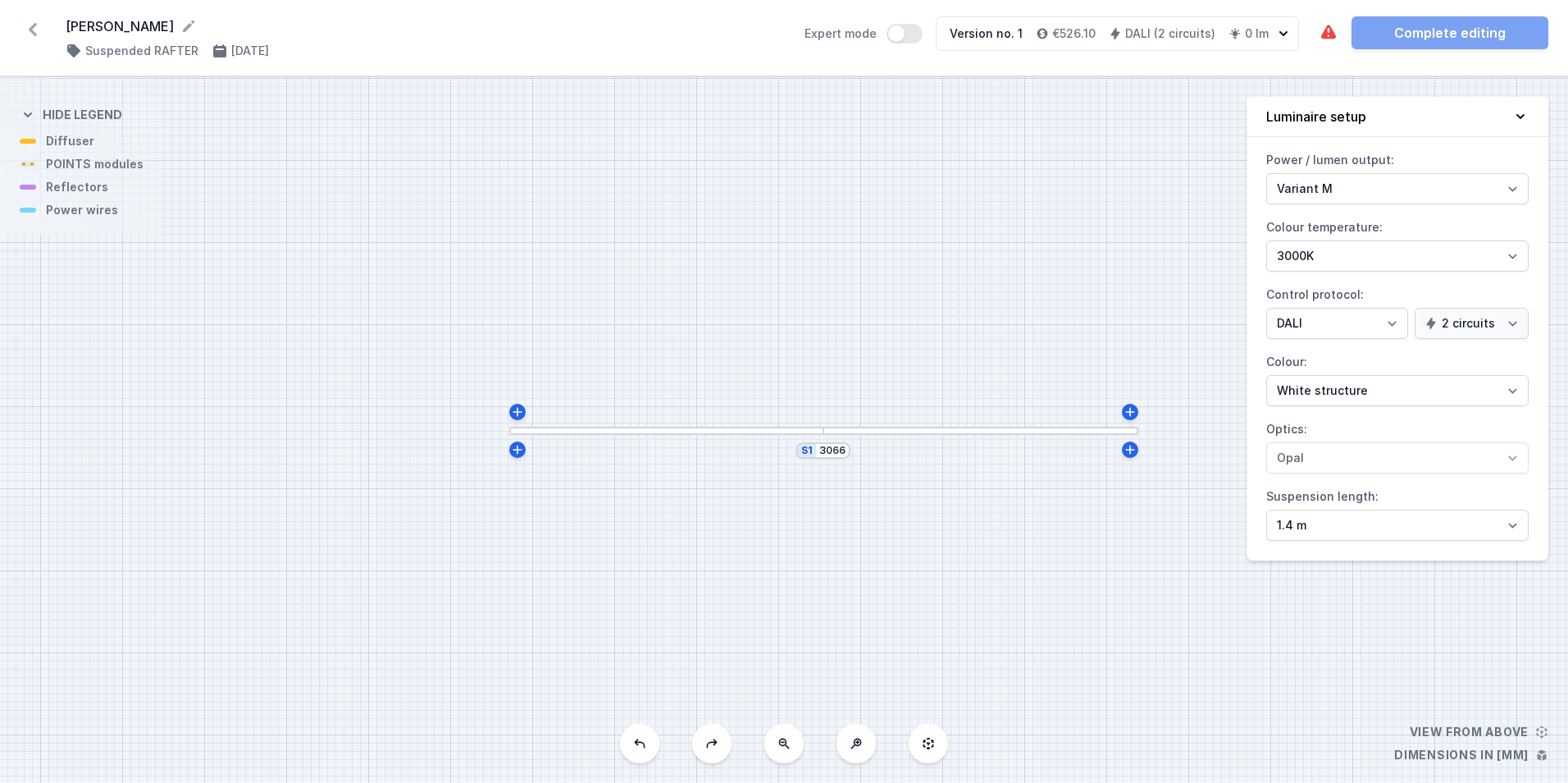
click at [641, 750] on button at bounding box center [639, 743] width 39 height 39
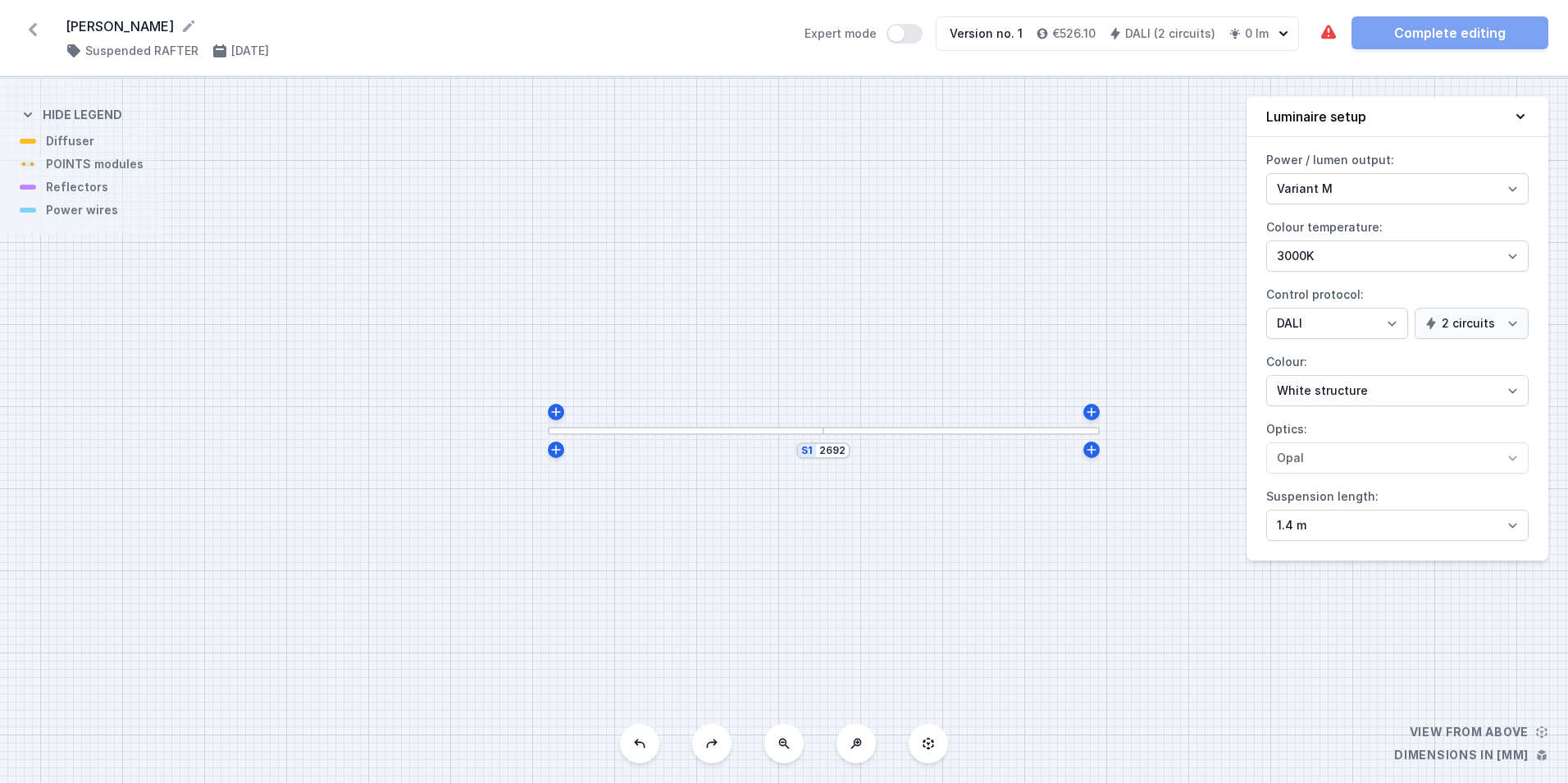
click at [641, 750] on button at bounding box center [639, 743] width 39 height 39
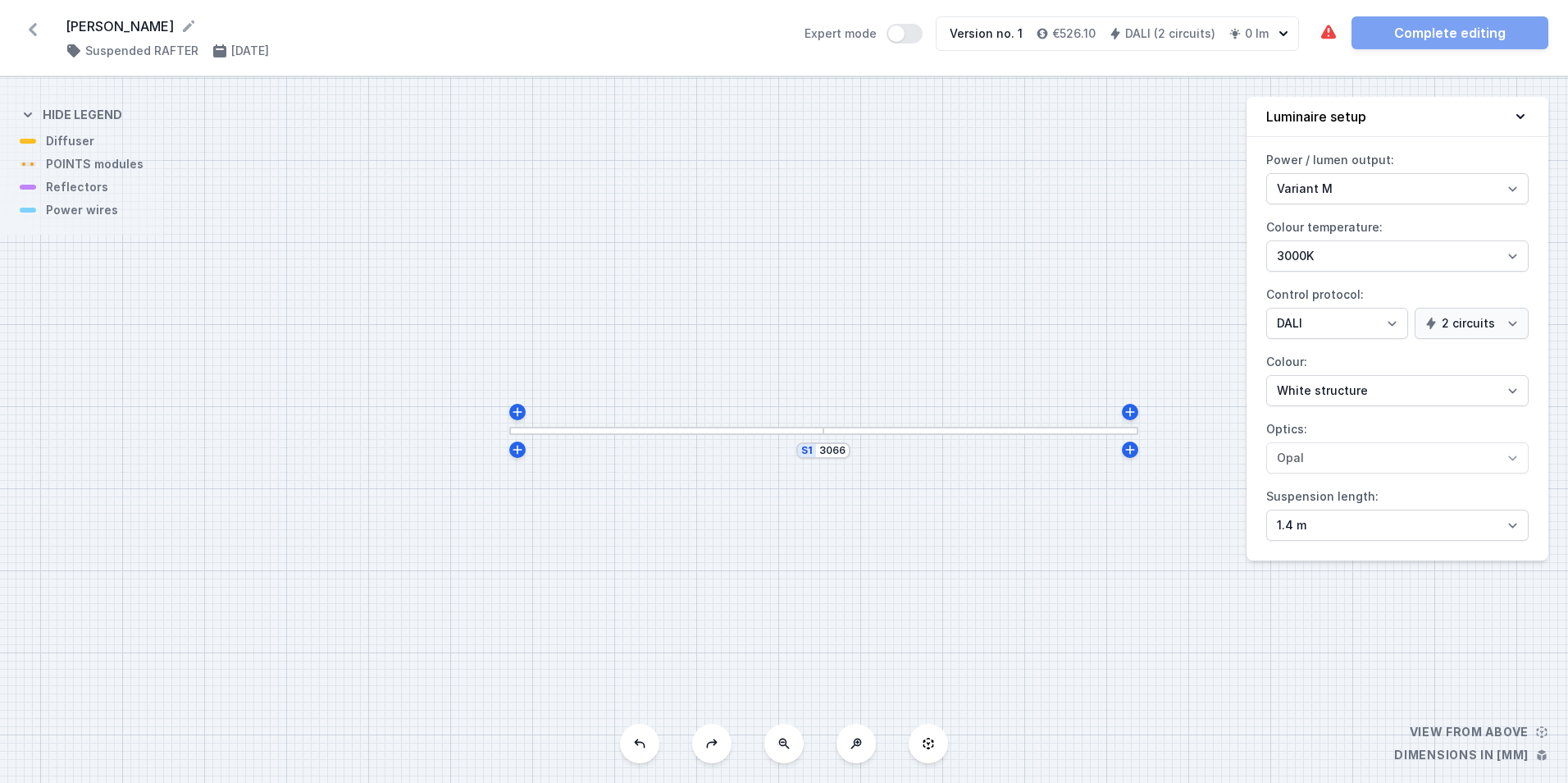
click at [641, 750] on button at bounding box center [639, 743] width 39 height 39
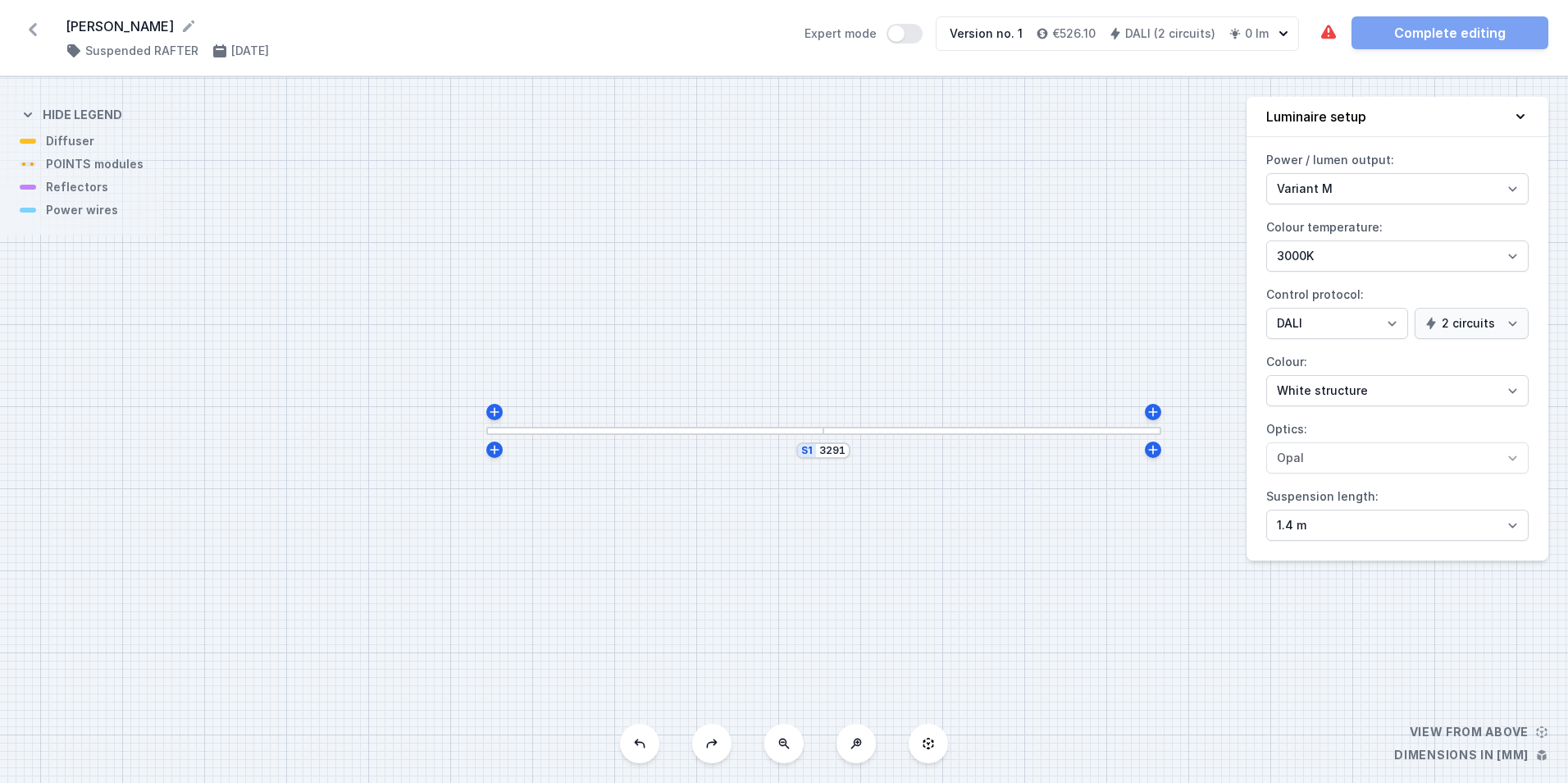
click at [641, 750] on button at bounding box center [639, 743] width 39 height 39
click at [641, 746] on icon at bounding box center [640, 743] width 13 height 13
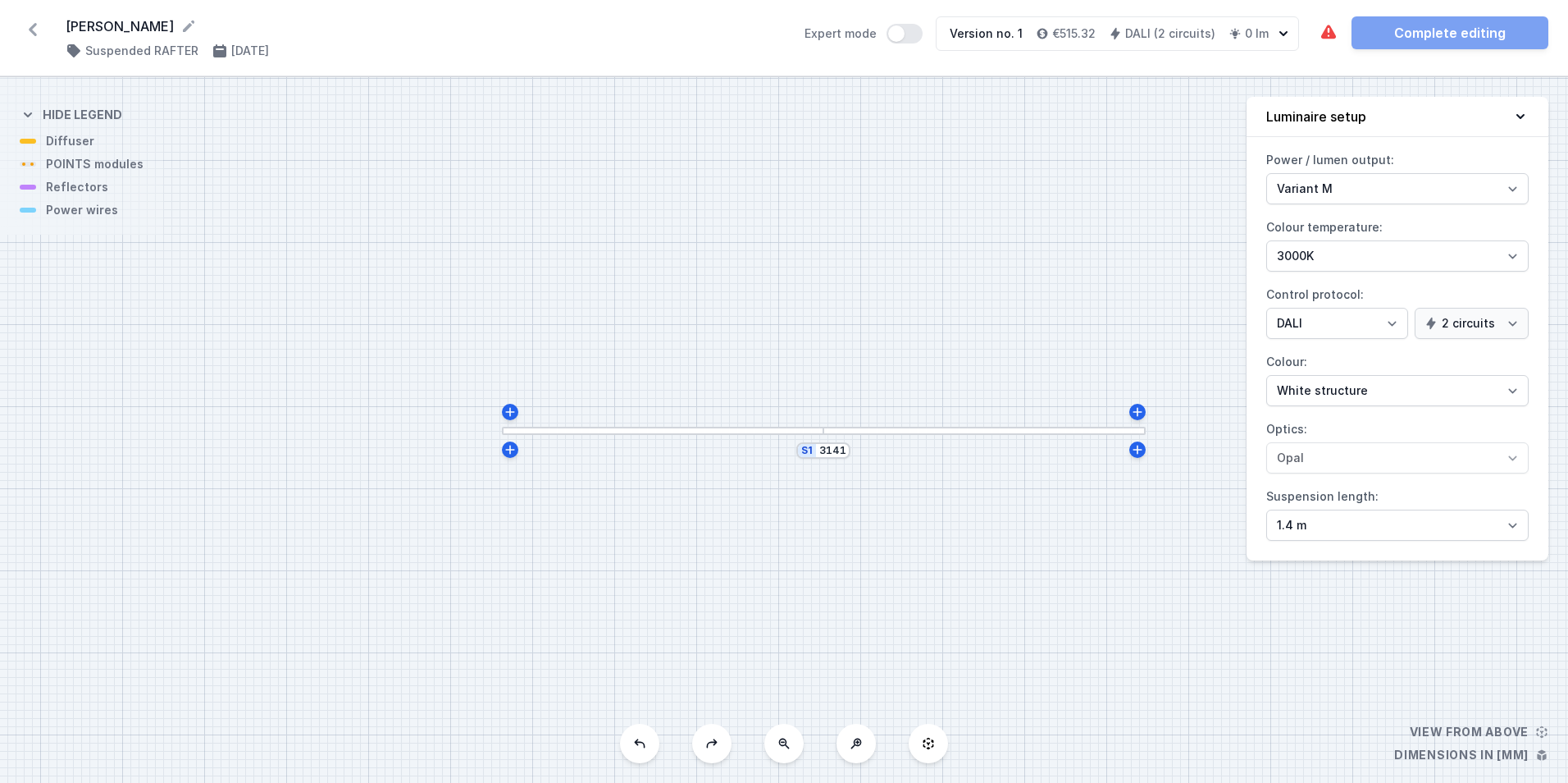
click at [641, 745] on icon at bounding box center [640, 743] width 13 height 13
click at [641, 744] on icon at bounding box center [640, 743] width 13 height 13
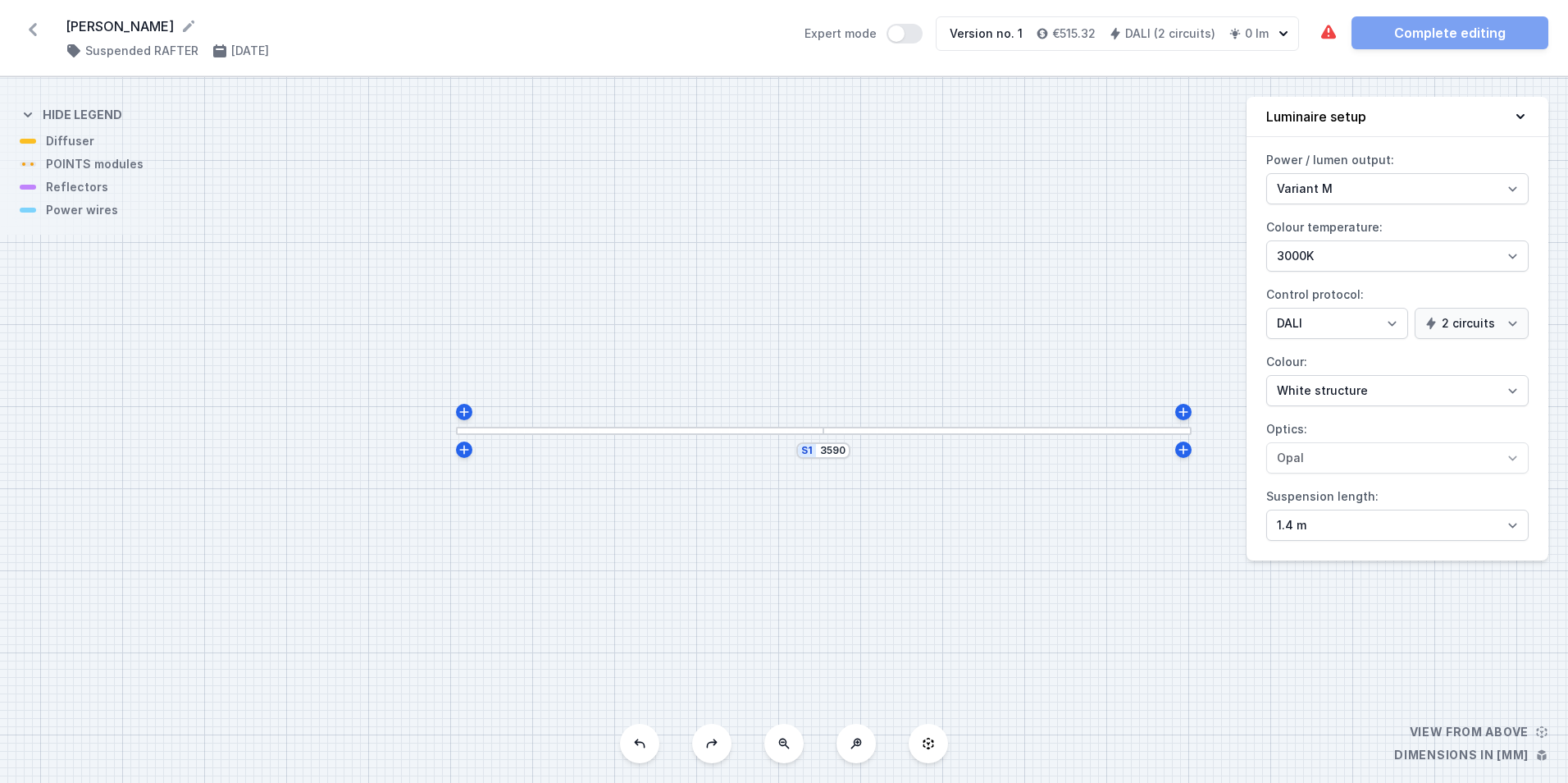
click at [641, 744] on icon at bounding box center [640, 743] width 13 height 13
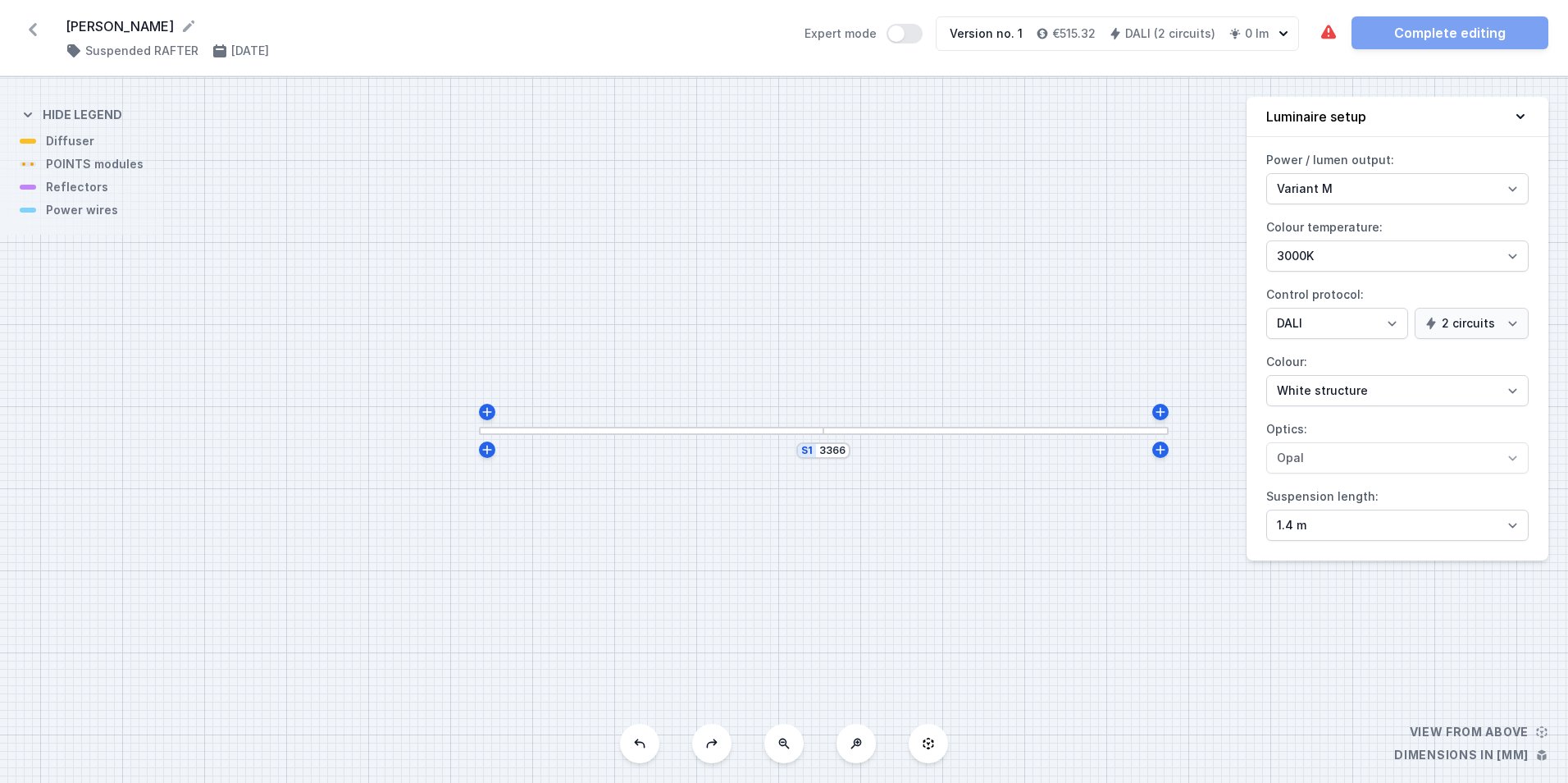
click at [641, 744] on icon at bounding box center [640, 743] width 13 height 13
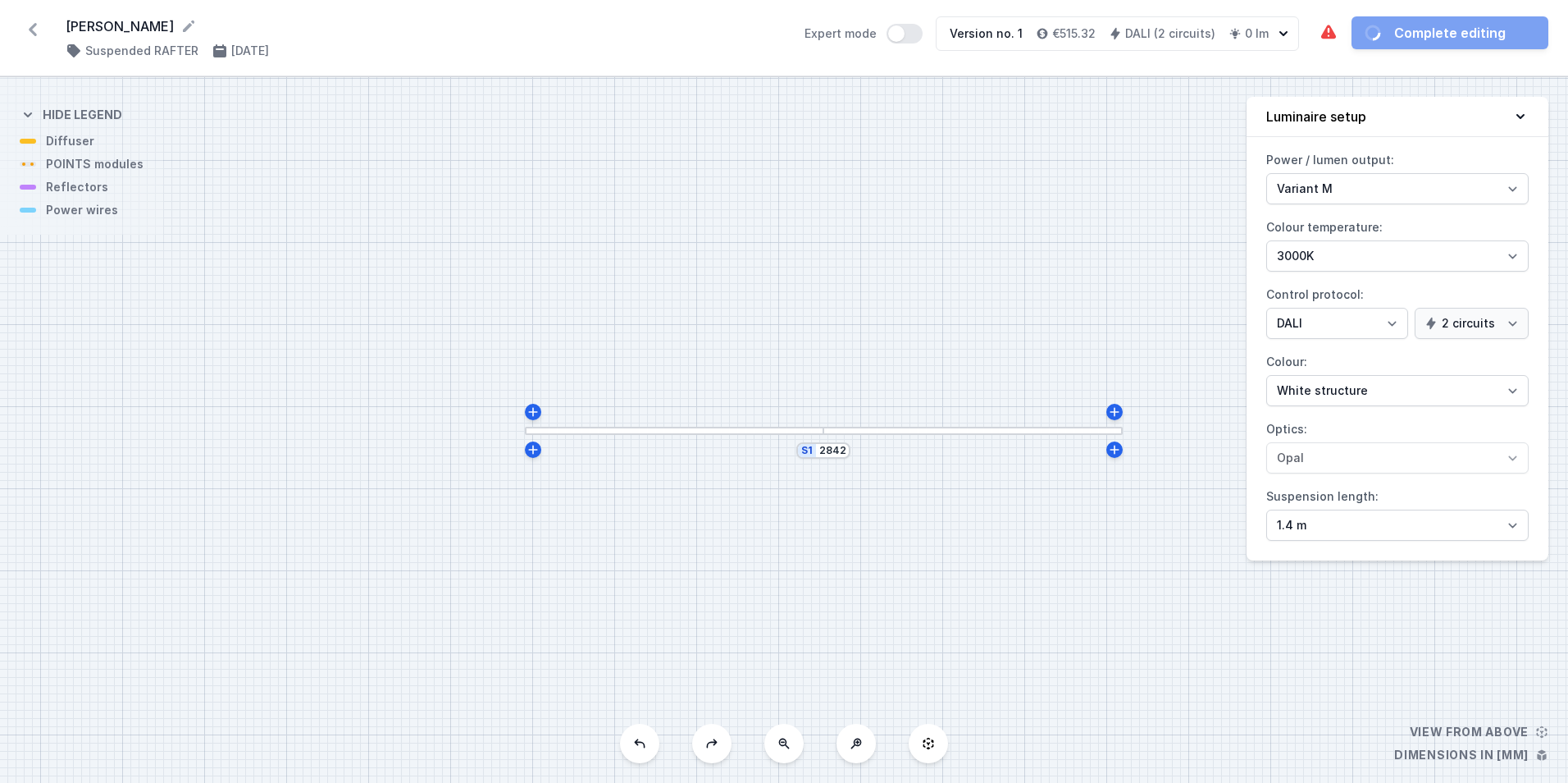
click at [641, 744] on icon at bounding box center [640, 743] width 13 height 13
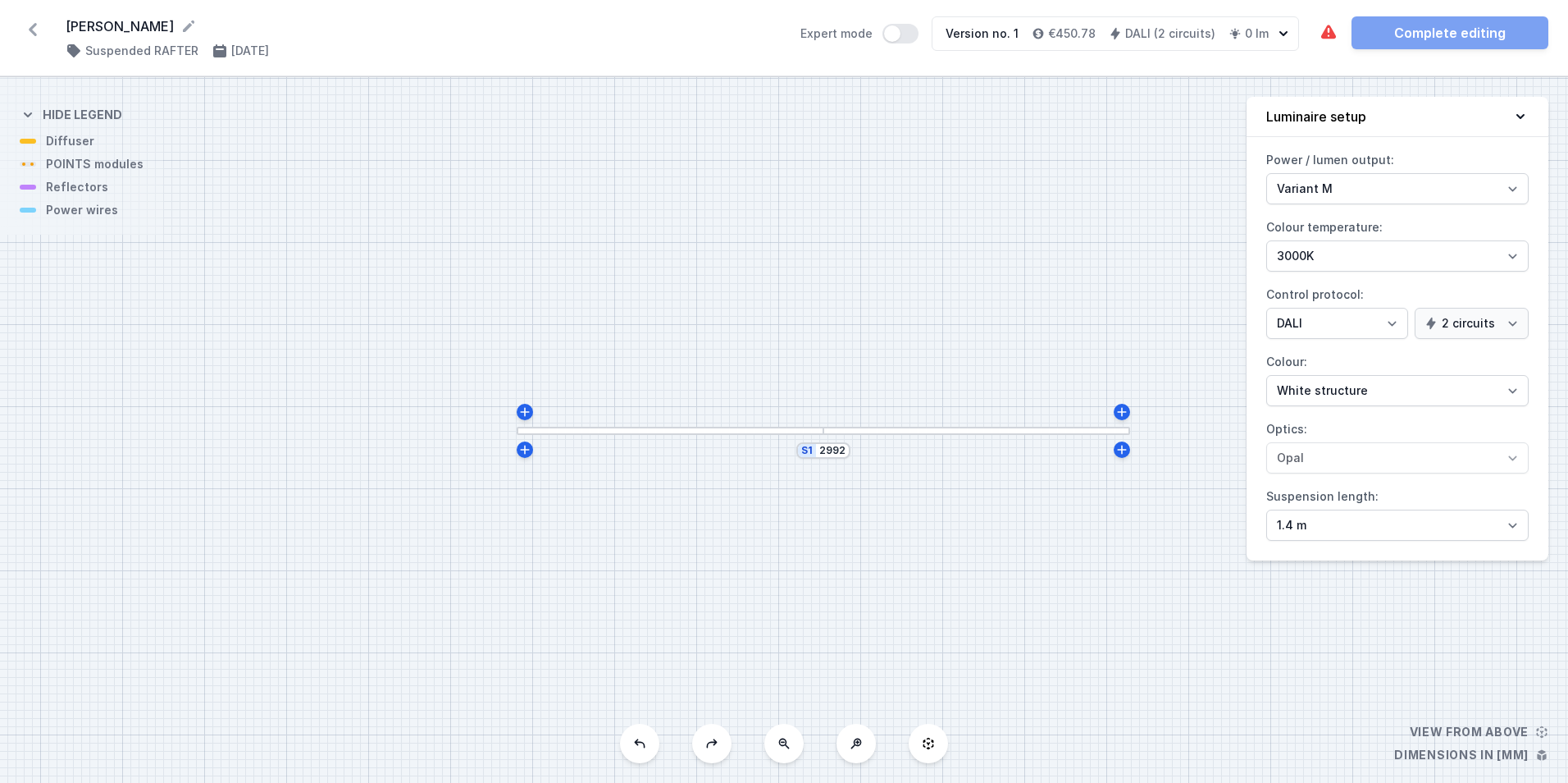
click at [641, 744] on icon at bounding box center [640, 743] width 13 height 13
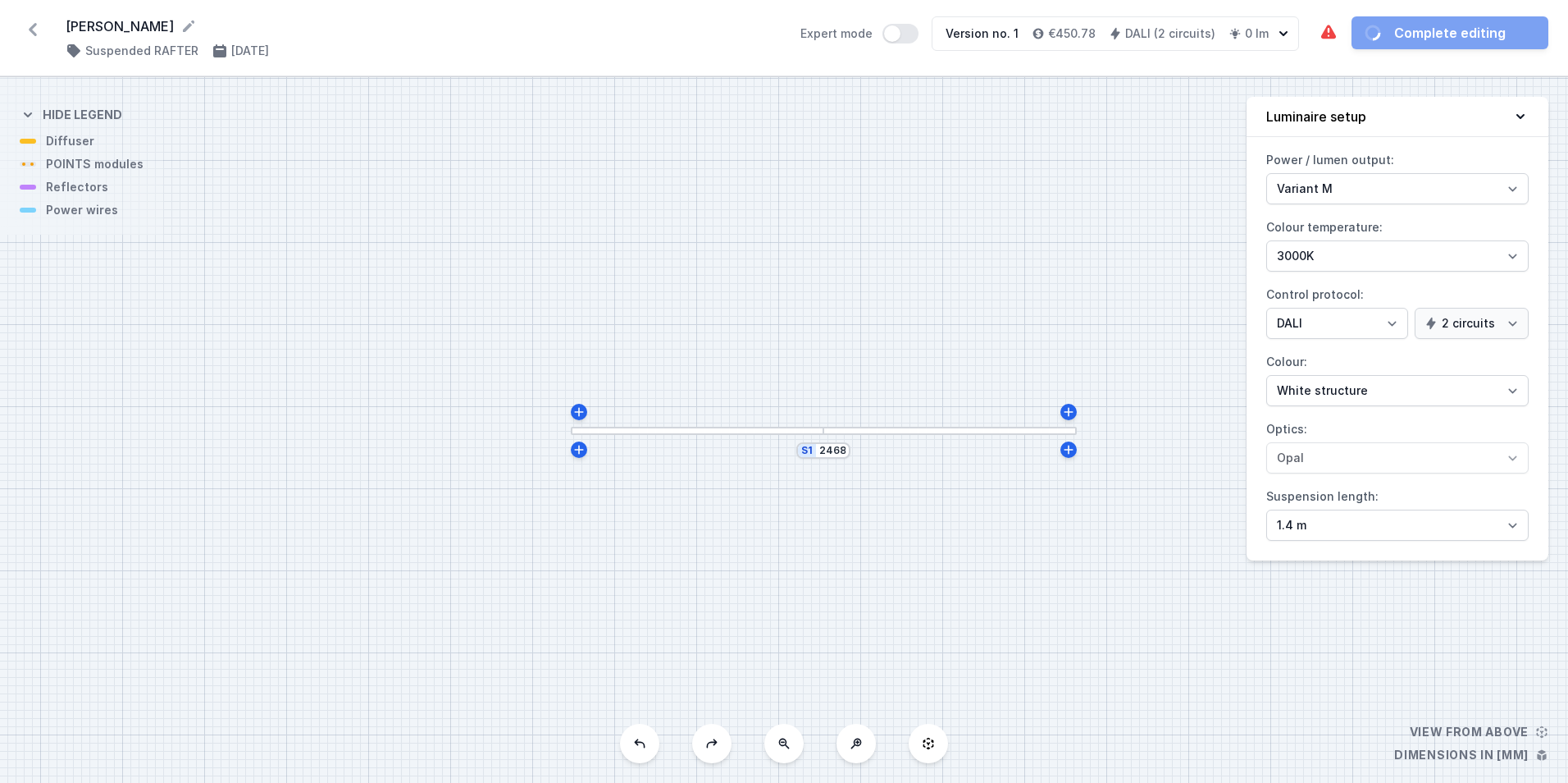
click at [641, 744] on icon at bounding box center [640, 743] width 13 height 13
type input "3441"
click at [37, 37] on icon at bounding box center [32, 29] width 27 height 27
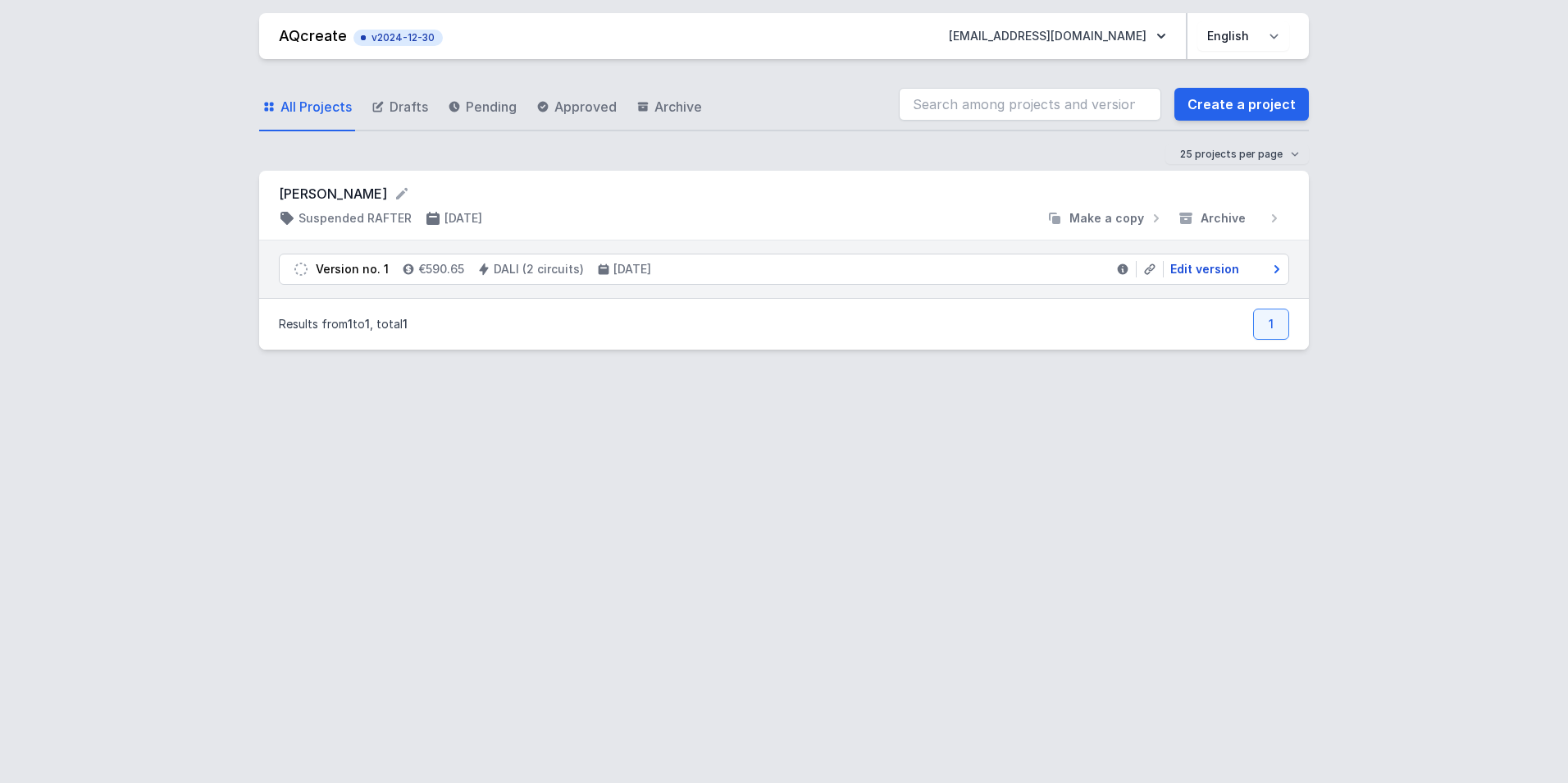
click at [1210, 268] on span "Edit version" at bounding box center [1204, 270] width 69 height 17
select select "M"
select select "3000"
select select "4"
select select "true"
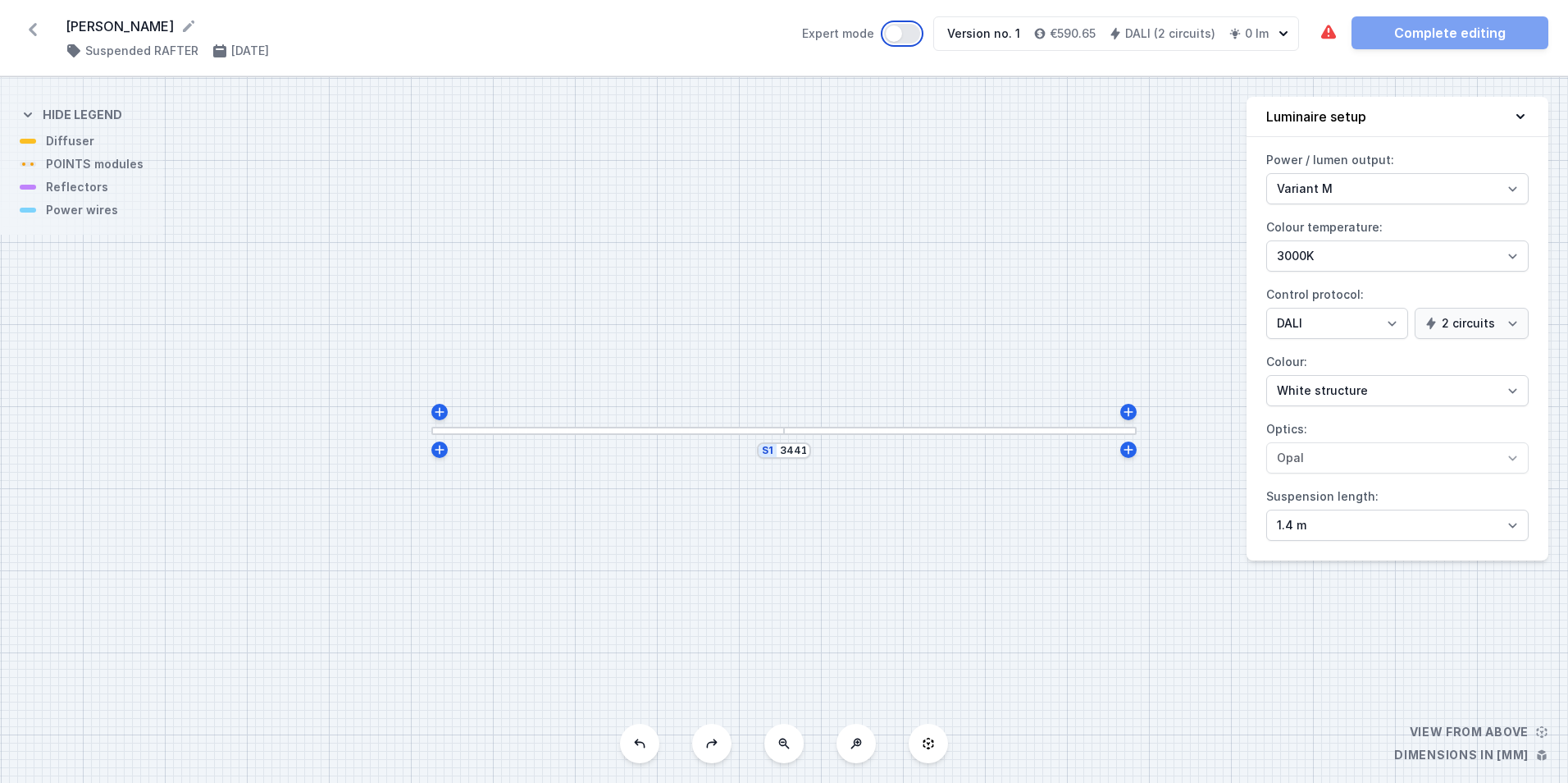
click at [901, 41] on button "Expert mode" at bounding box center [901, 33] width 36 height 19
click at [915, 29] on button "Expert mode" at bounding box center [901, 33] width 36 height 19
click at [897, 28] on button "Expert mode" at bounding box center [901, 33] width 36 height 19
click at [912, 35] on button "Expert mode" at bounding box center [901, 33] width 36 height 19
click at [110, 53] on h4 "Suspended RAFTER" at bounding box center [141, 51] width 113 height 17
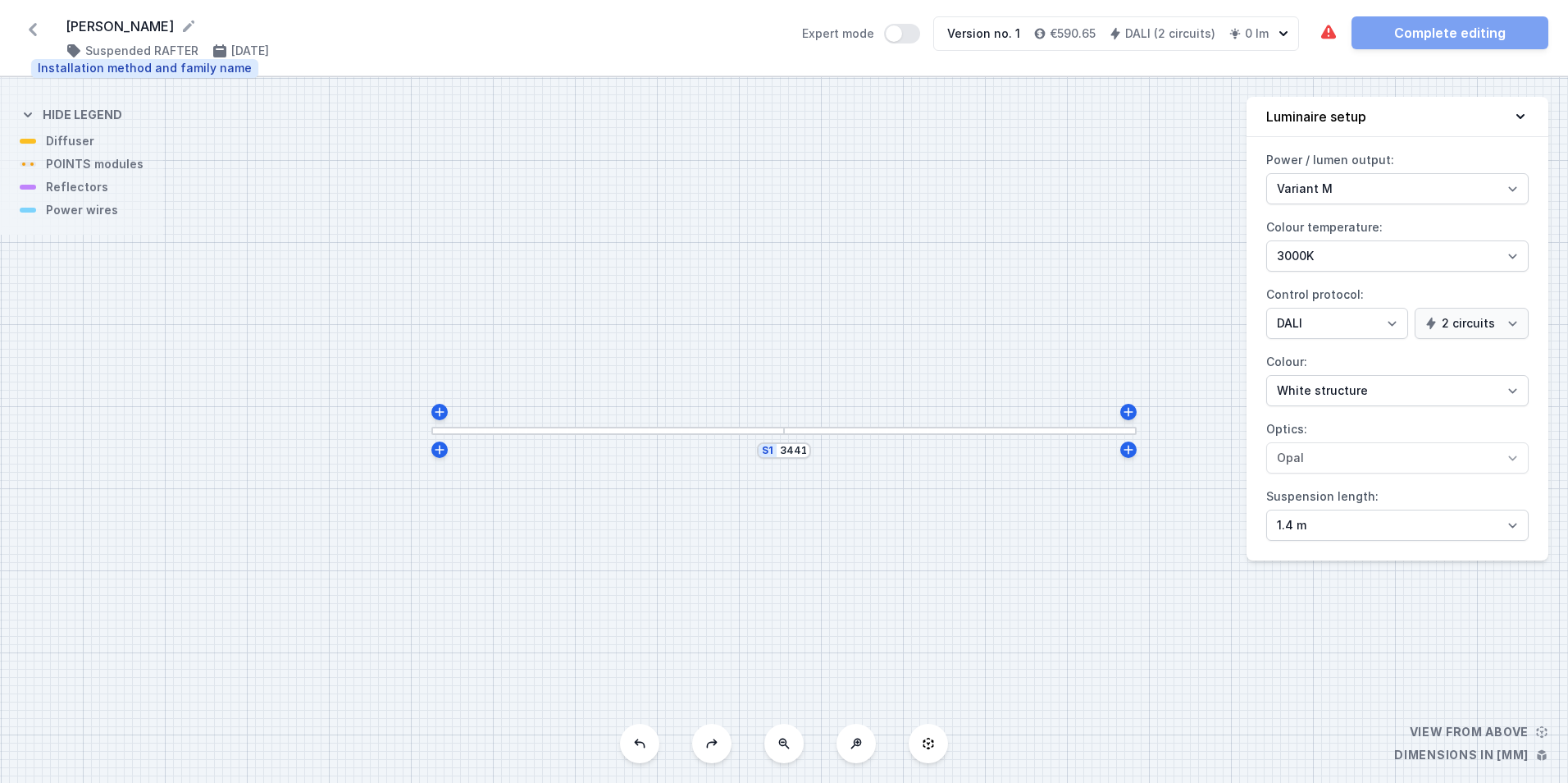
click at [111, 50] on h4 "Suspended RAFTER" at bounding box center [141, 51] width 113 height 17
click at [1436, 259] on select "2700K 3000K 4000K" at bounding box center [1397, 256] width 262 height 31
select select "2700"
click at [1266, 240] on select "2700K 3000K 4000K" at bounding box center [1397, 256] width 262 height 31
click at [1518, 183] on select "Variant L Variant M" at bounding box center [1397, 189] width 262 height 31
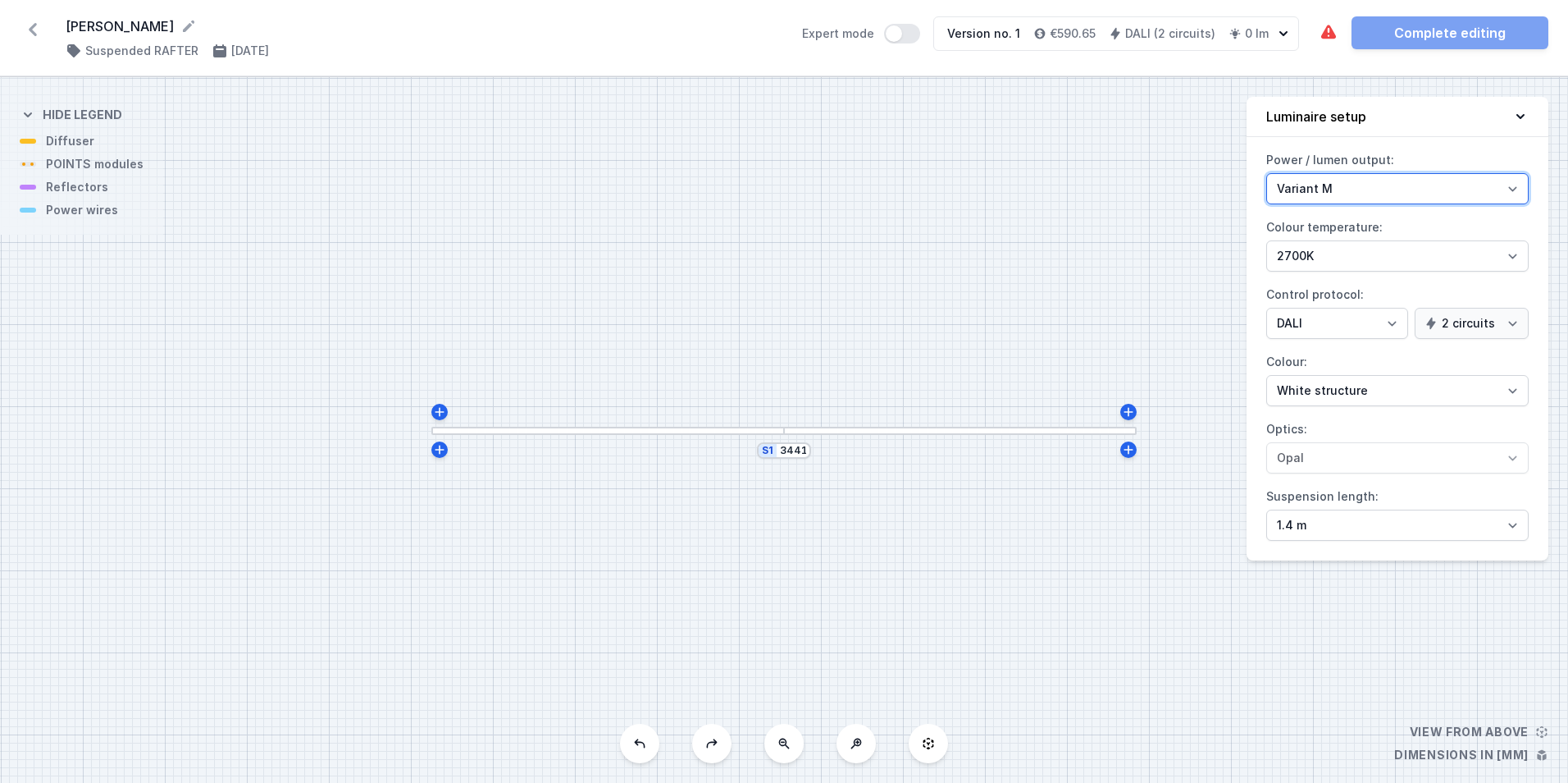
click at [1514, 183] on select "Variant L Variant M" at bounding box center [1397, 189] width 262 height 31
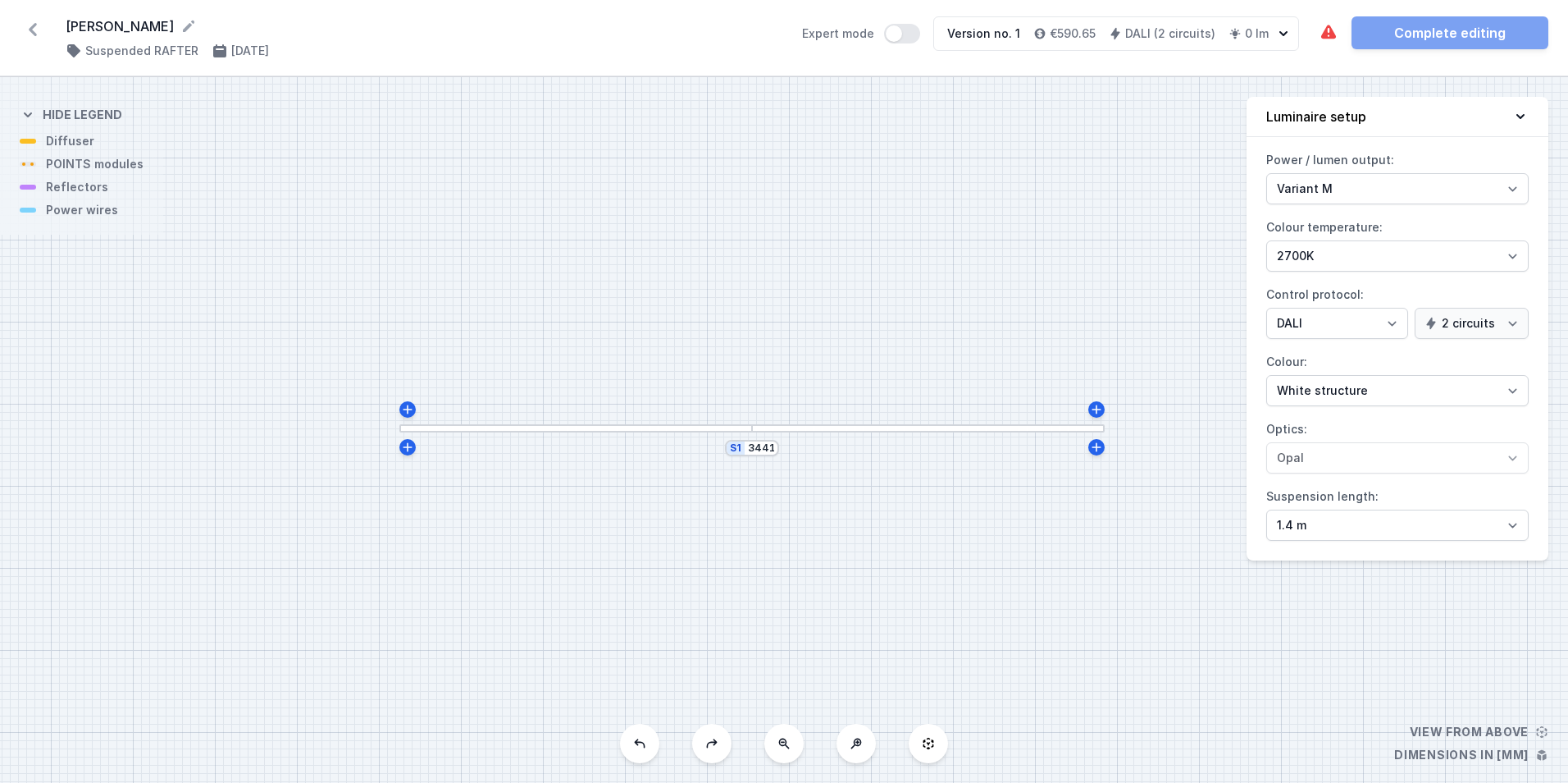
drag, startPoint x: 1124, startPoint y: 458, endPoint x: 1093, endPoint y: 456, distance: 31.1
click at [1093, 456] on div "S1 3441" at bounding box center [784, 429] width 1568 height 705
click at [765, 446] on input "3441" at bounding box center [761, 447] width 27 height 13
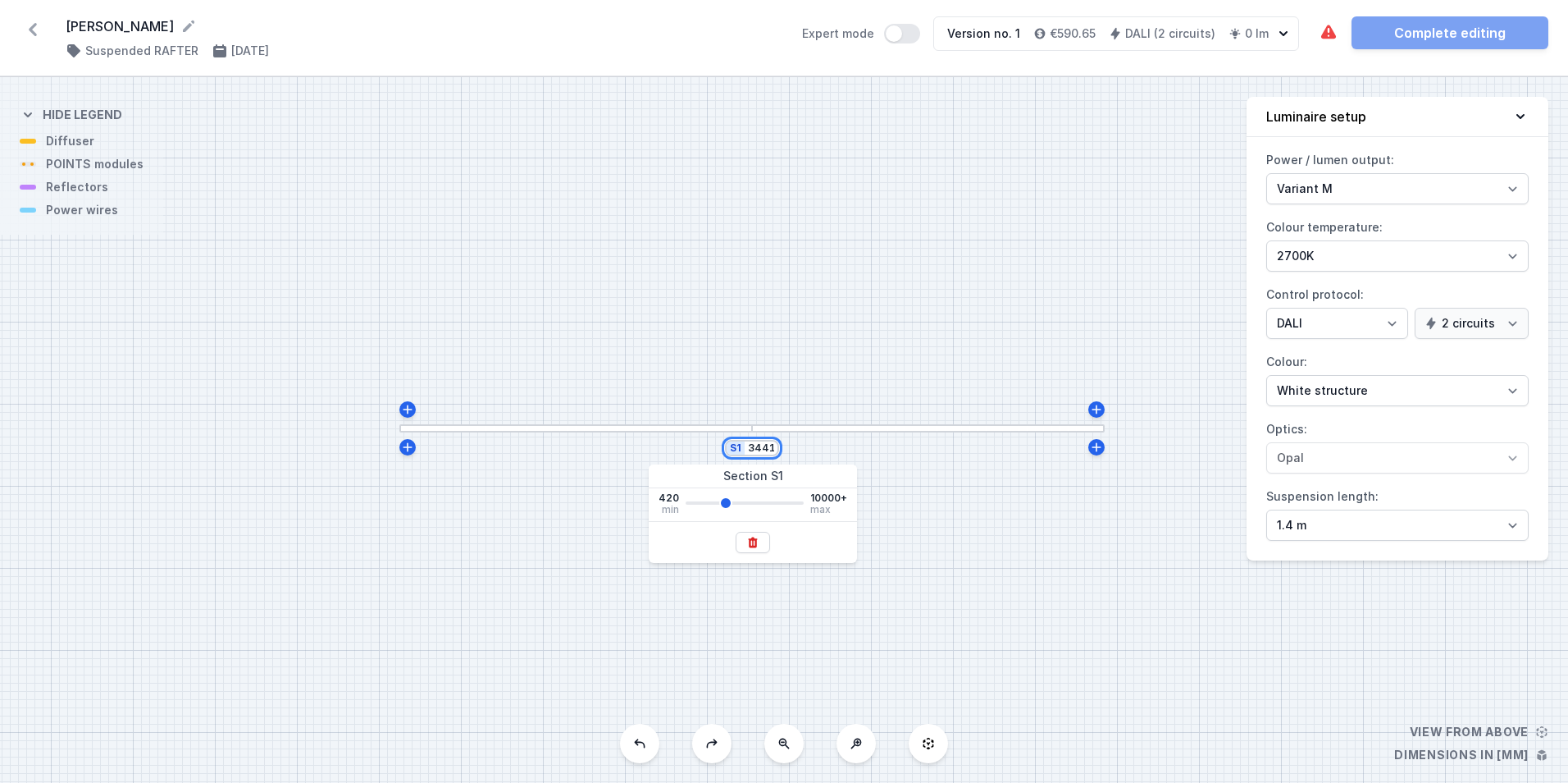
click at [765, 446] on input "3441" at bounding box center [761, 447] width 27 height 13
type input "3000"
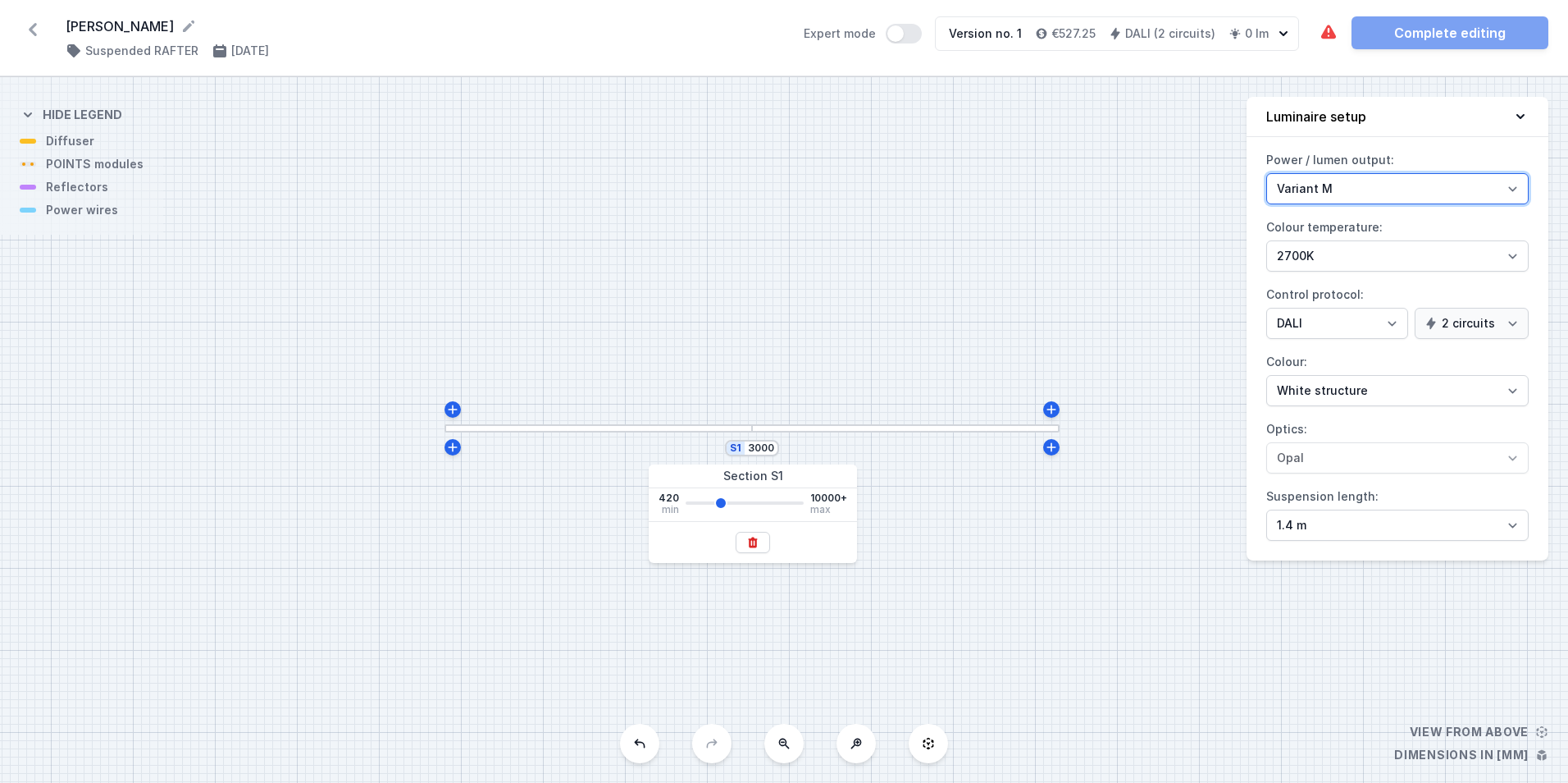
click at [1355, 185] on select "Variant L Variant M" at bounding box center [1397, 189] width 262 height 31
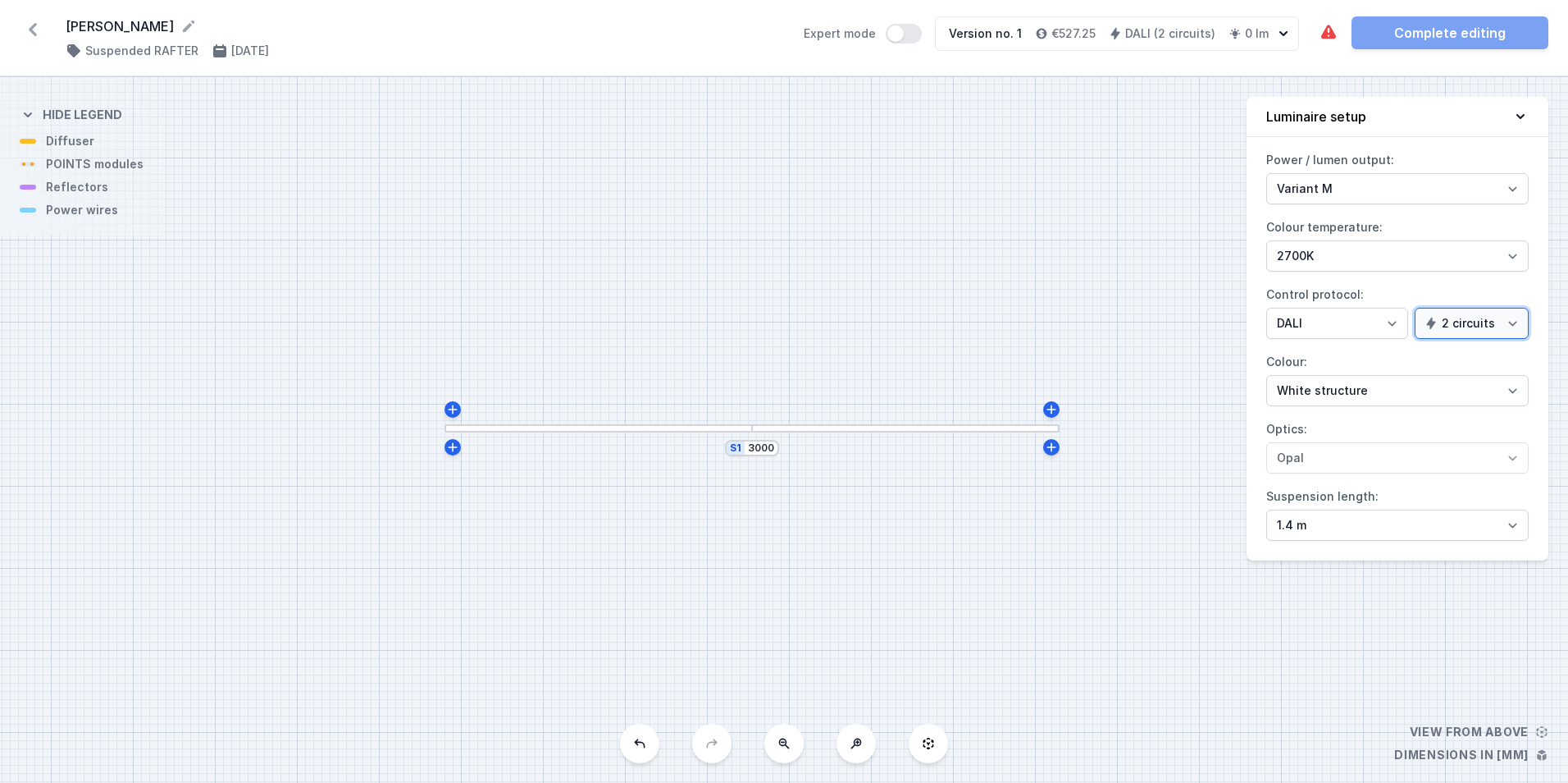
click at [1496, 315] on select "1 circuit 2 circuits" at bounding box center [1471, 323] width 114 height 31
click at [1364, 473] on div "Power / lumen output: Variant L Variant M Colour temperature: 2700K 3000K 4000K…" at bounding box center [1397, 353] width 302 height 414
click at [69, 170] on div "S1 3000" at bounding box center [784, 429] width 1568 height 705
click at [37, 169] on div "S1 3000" at bounding box center [784, 429] width 1568 height 705
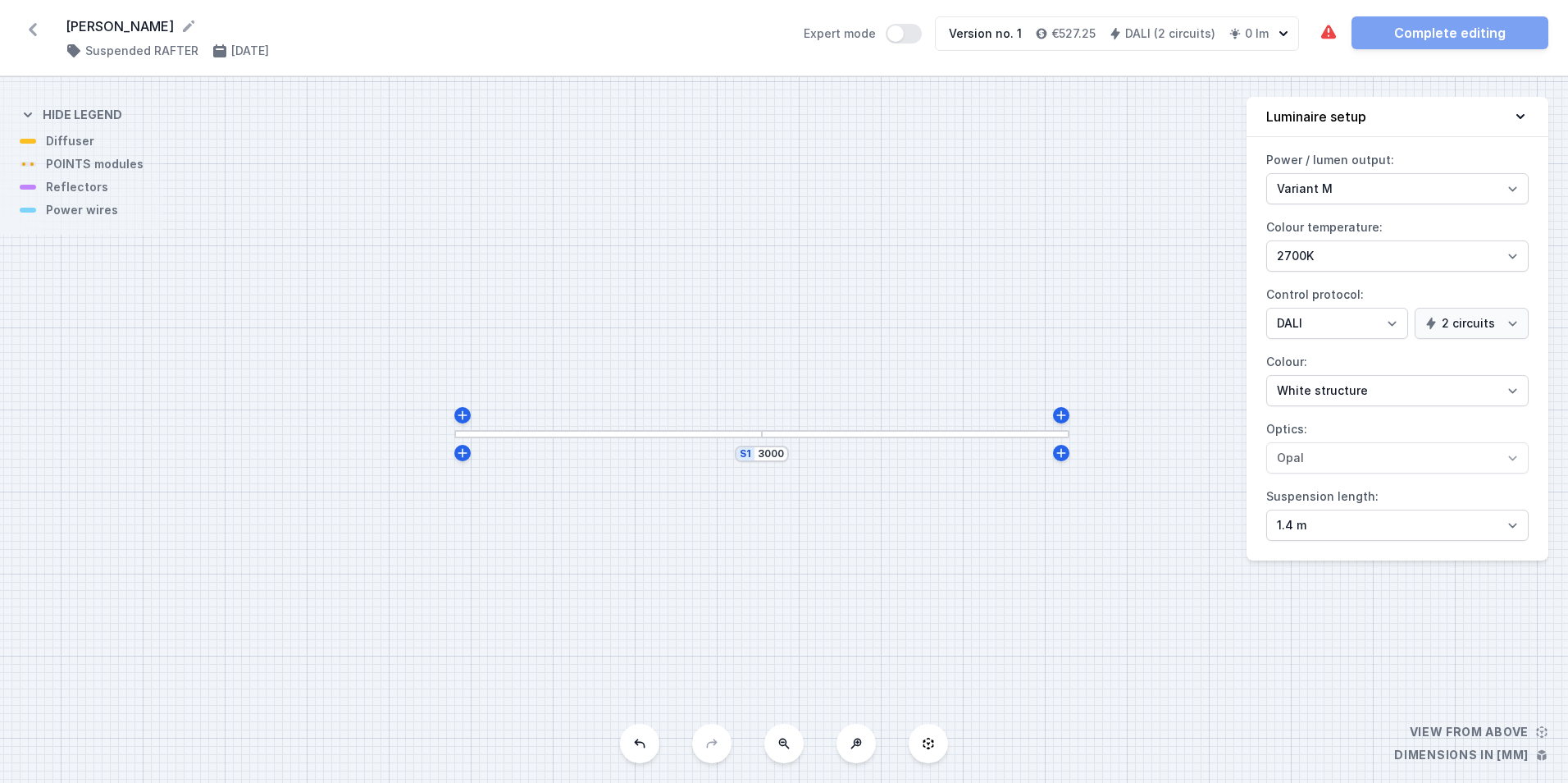
drag, startPoint x: 77, startPoint y: 167, endPoint x: 87, endPoint y: 172, distance: 11.2
click at [87, 172] on div "S1 3000" at bounding box center [784, 429] width 1568 height 705
click at [743, 440] on div "S1 3000" at bounding box center [784, 429] width 1568 height 705
click at [652, 438] on div "S1 3000" at bounding box center [784, 429] width 1568 height 705
click at [741, 452] on div "S1 3000" at bounding box center [762, 454] width 54 height 17
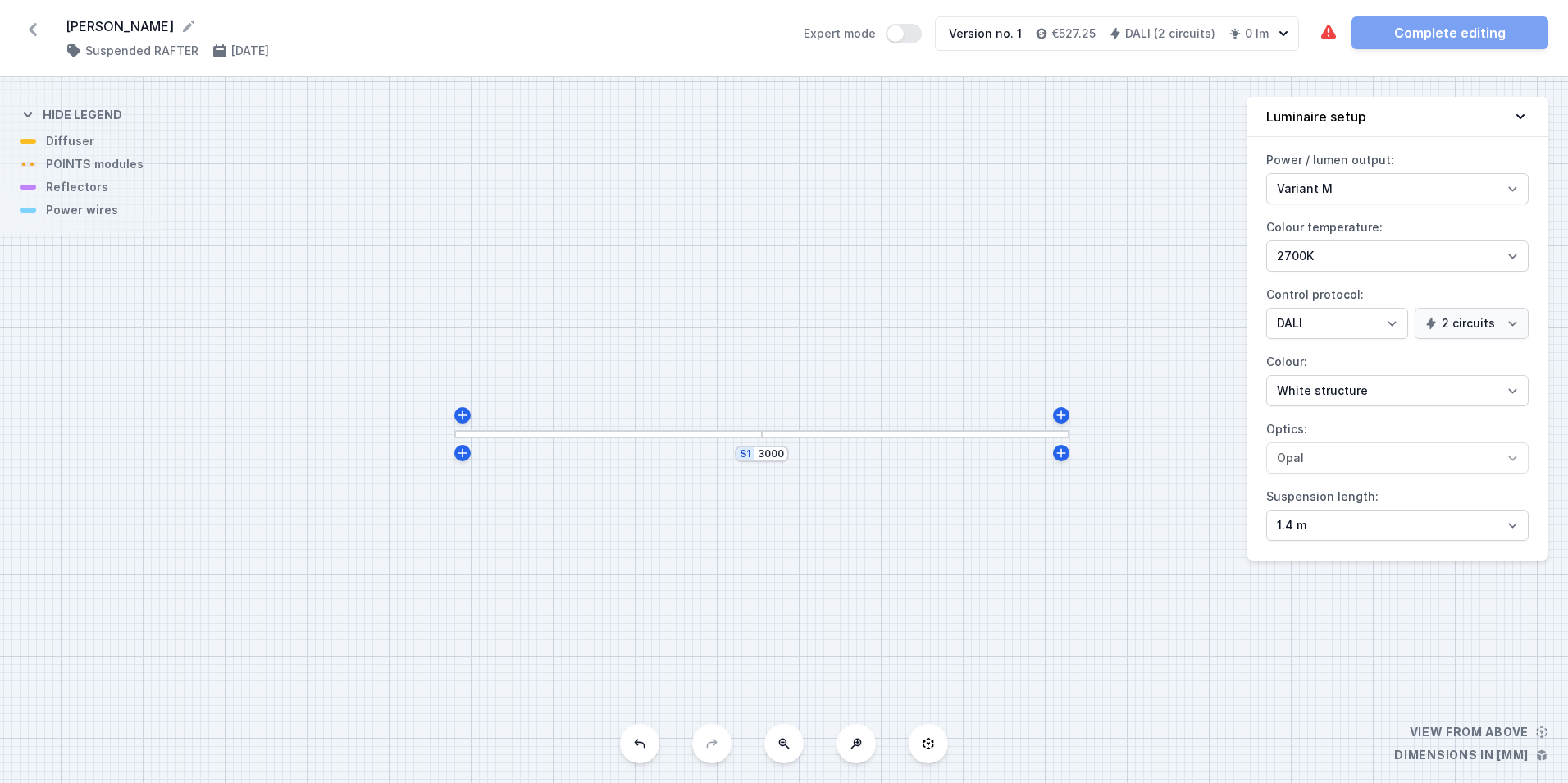
click at [734, 431] on div at bounding box center [608, 434] width 307 height 8
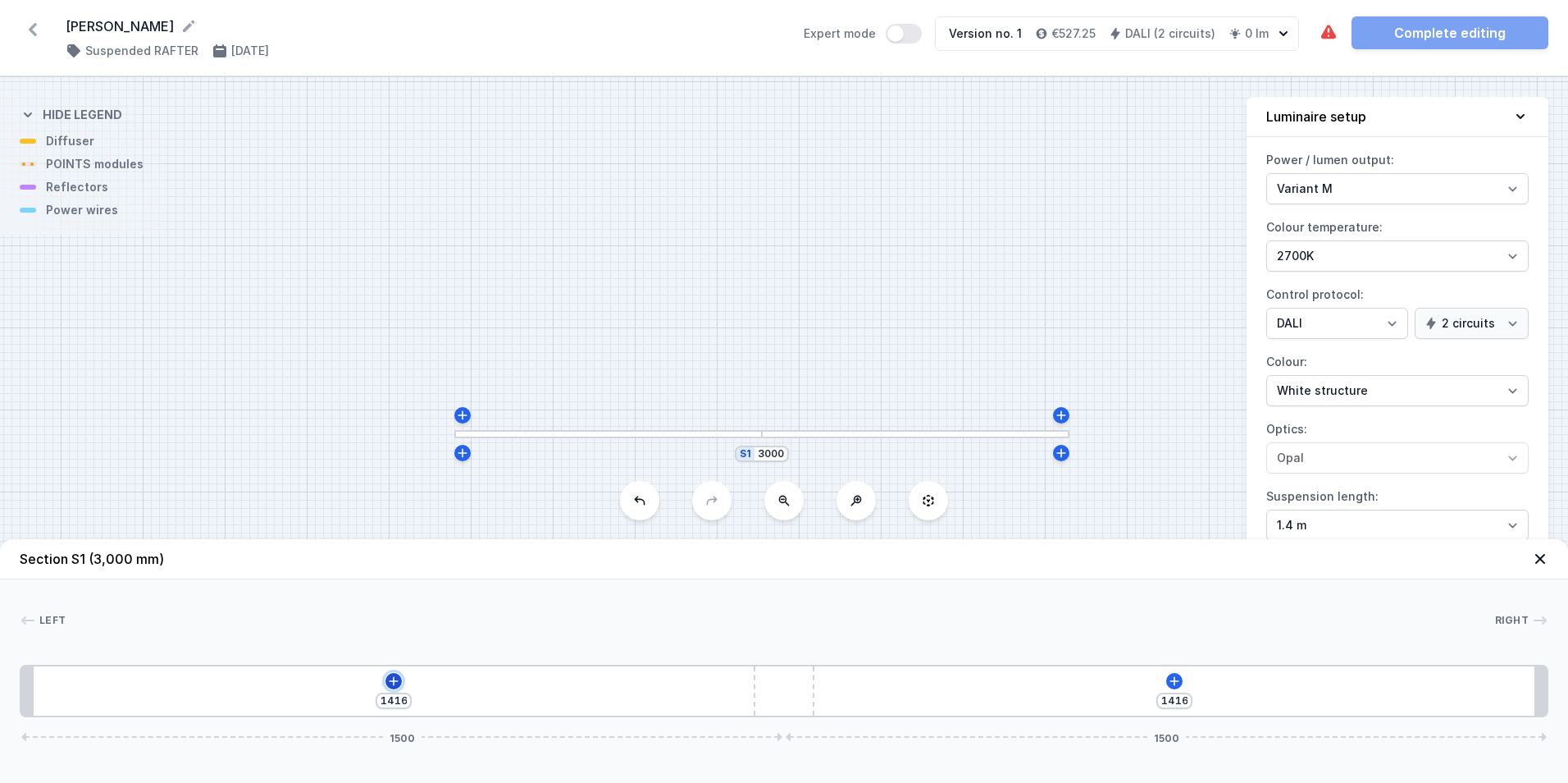
click at [389, 680] on icon at bounding box center [393, 680] width 13 height 13
